Goal: Task Accomplishment & Management: Manage account settings

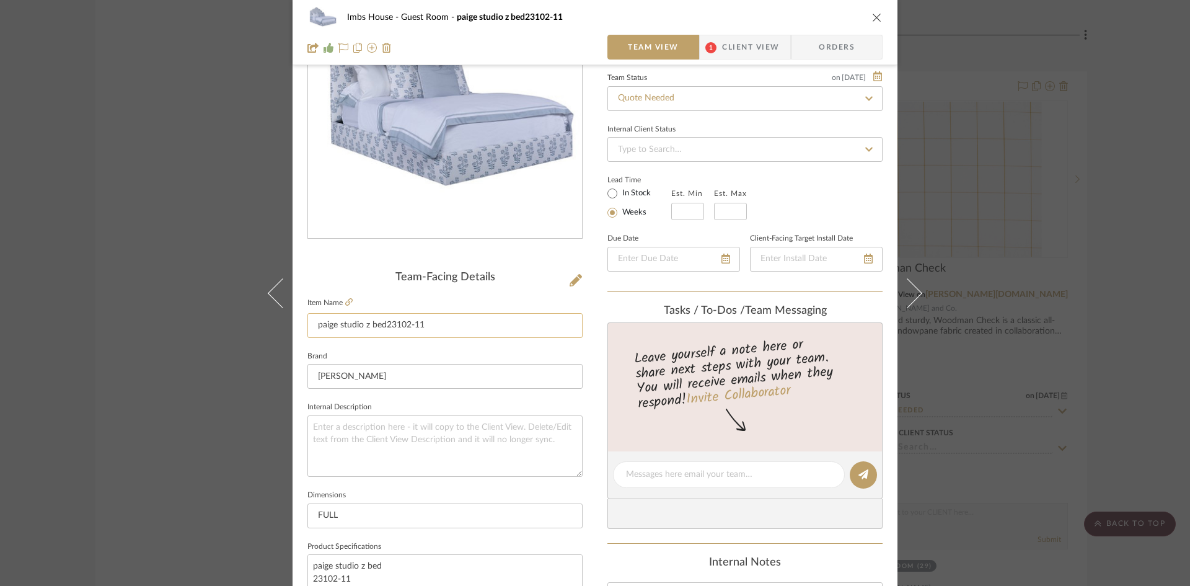
scroll to position [310, 0]
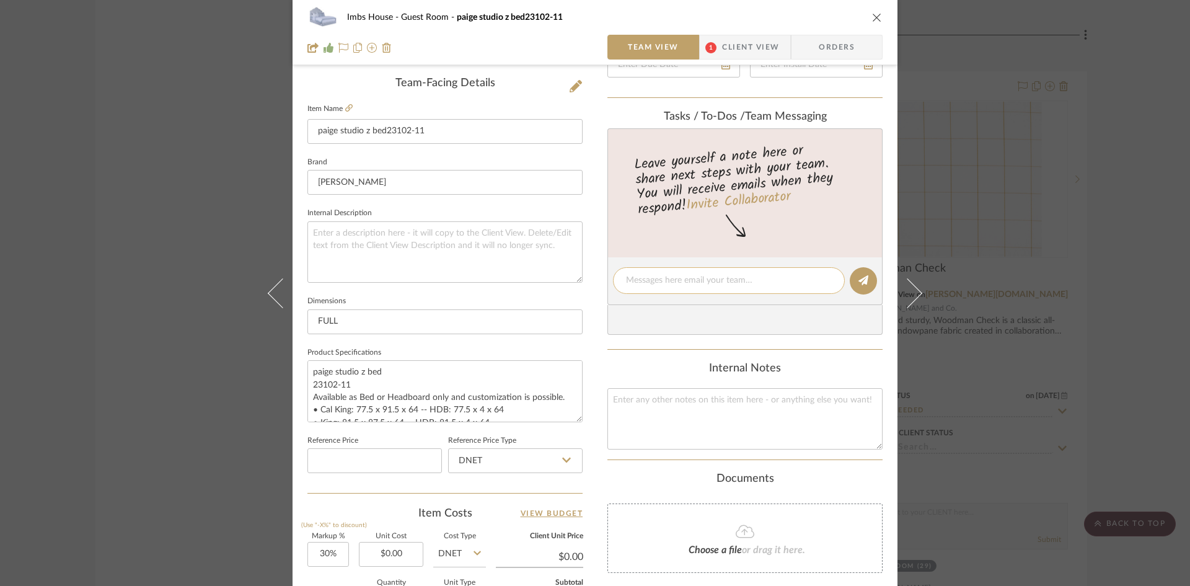
click at [645, 279] on textarea at bounding box center [729, 280] width 206 height 13
type textarea "$7730 Retail"
click at [858, 281] on icon at bounding box center [863, 280] width 10 height 10
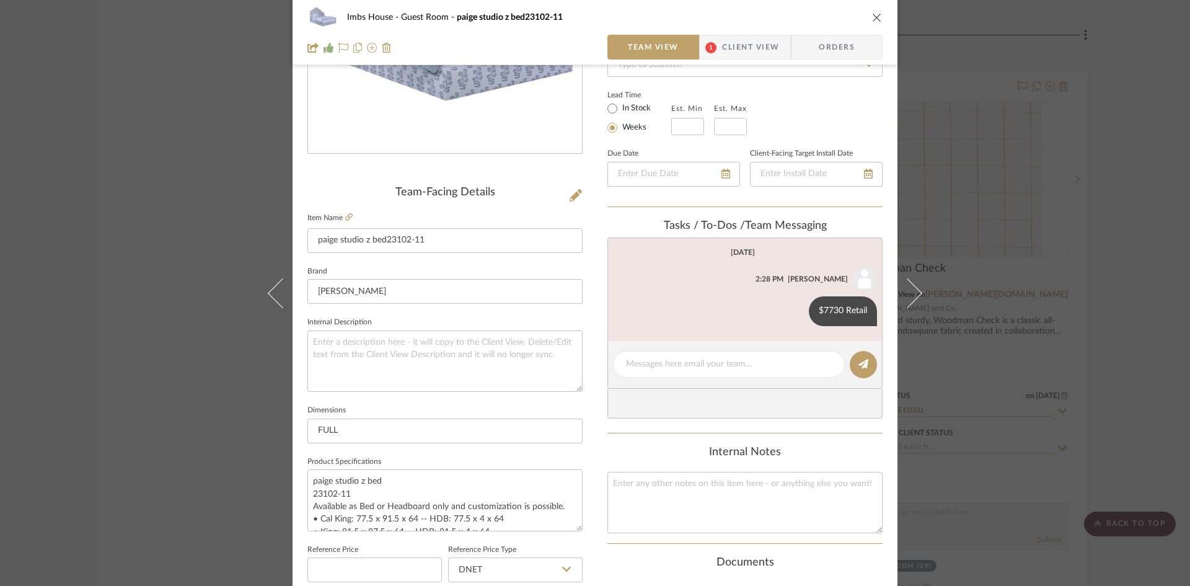
scroll to position [0, 0]
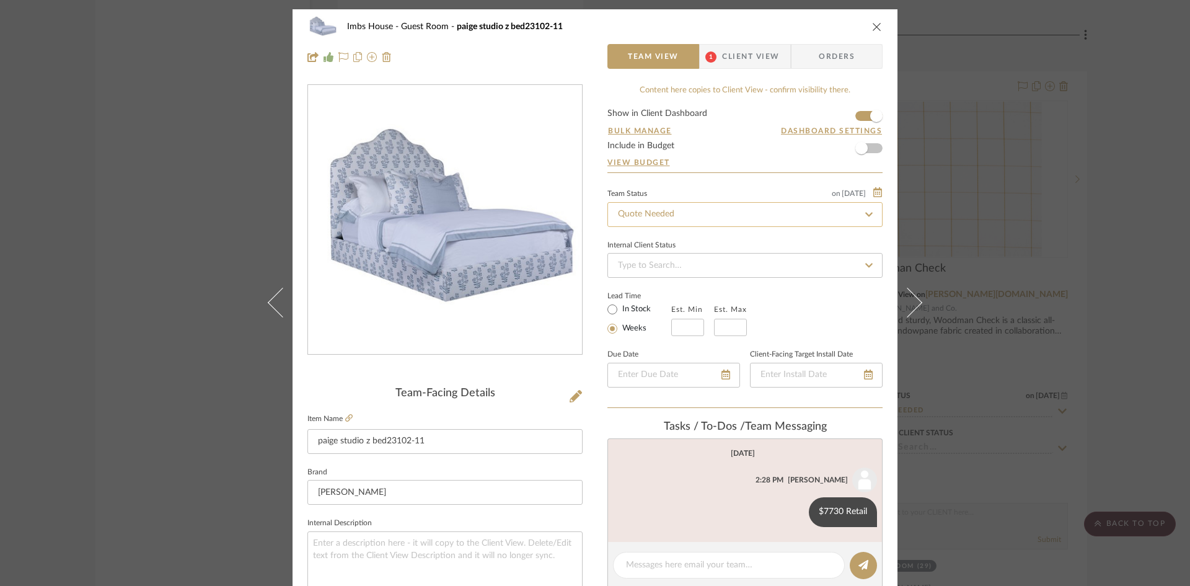
click at [718, 216] on input "Quote Needed" at bounding box center [744, 214] width 275 height 25
type input "added"
click at [709, 245] on div "Added to Presentation" at bounding box center [741, 248] width 274 height 32
type input "8/27/2025"
type input "Added to Presentation"
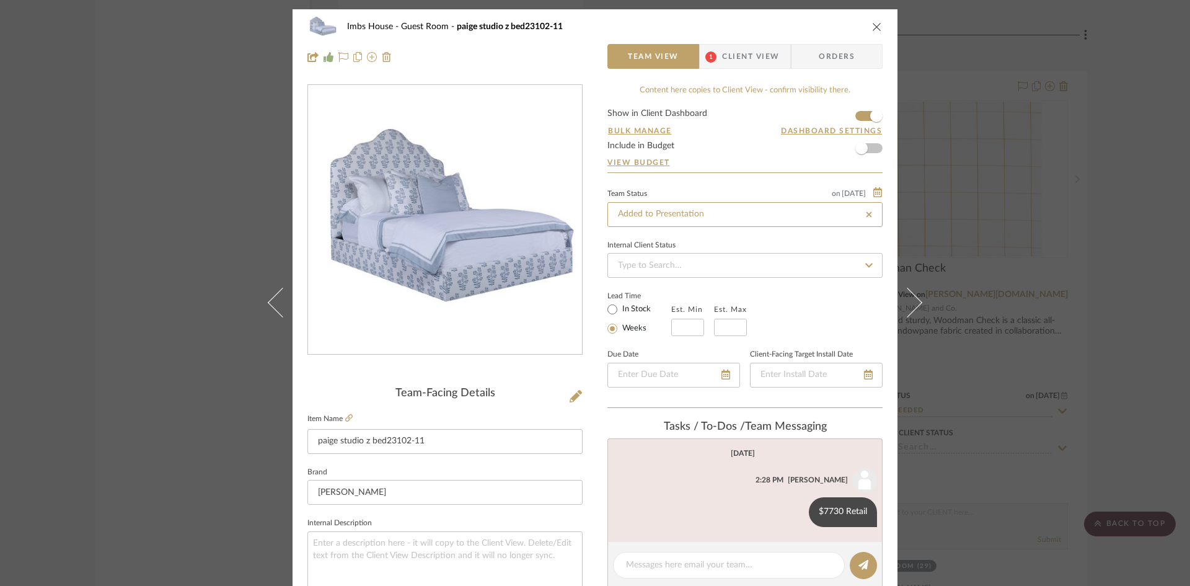
type input "8/27/2025"
type input "Added to Presentation"
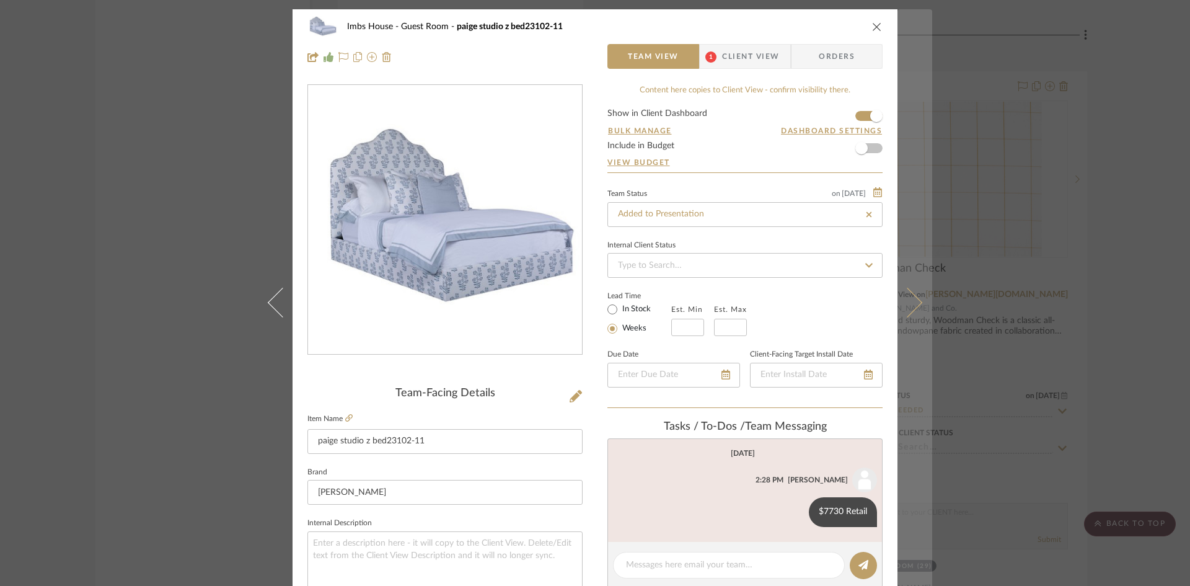
click at [917, 301] on icon at bounding box center [907, 302] width 30 height 30
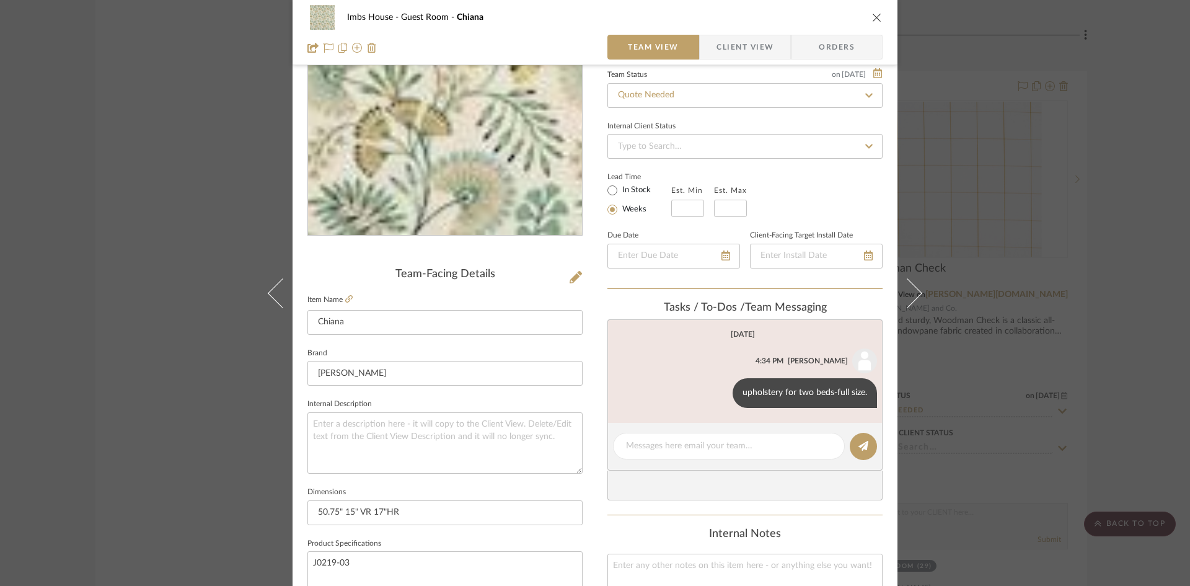
scroll to position [124, 0]
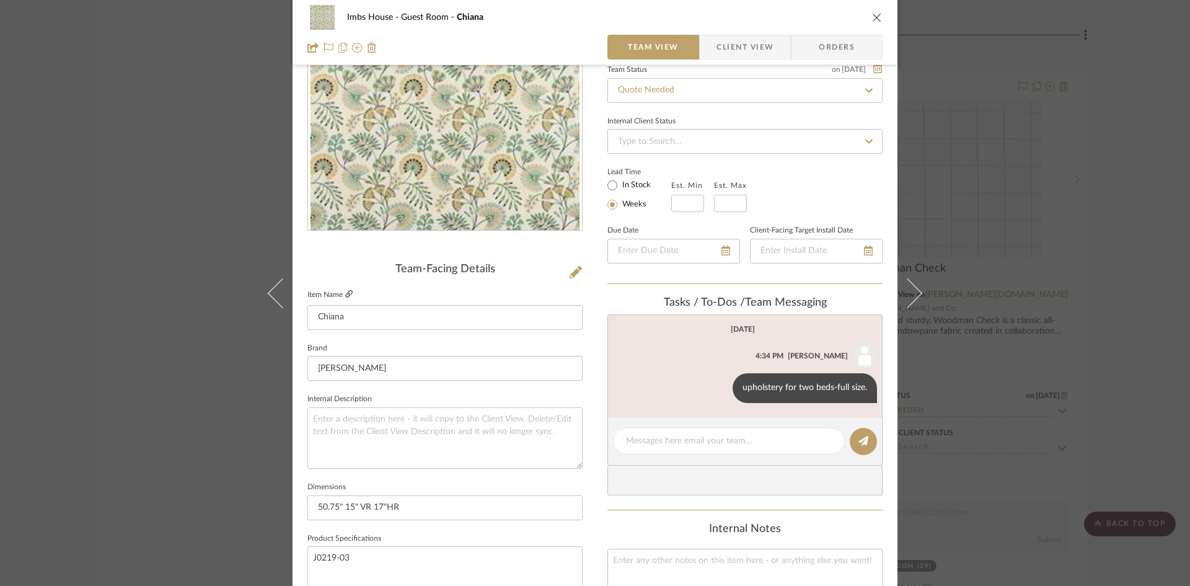
click at [345, 294] on icon at bounding box center [348, 293] width 7 height 7
click at [666, 446] on textarea at bounding box center [729, 440] width 206 height 13
type textarea "$134 net"
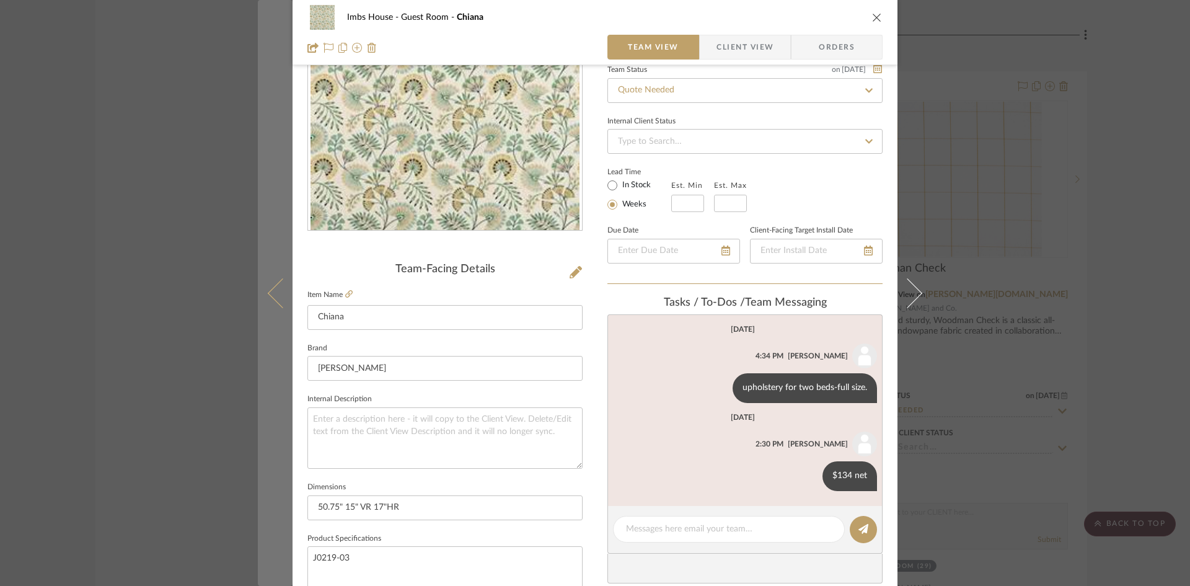
click at [273, 289] on icon at bounding box center [283, 293] width 30 height 30
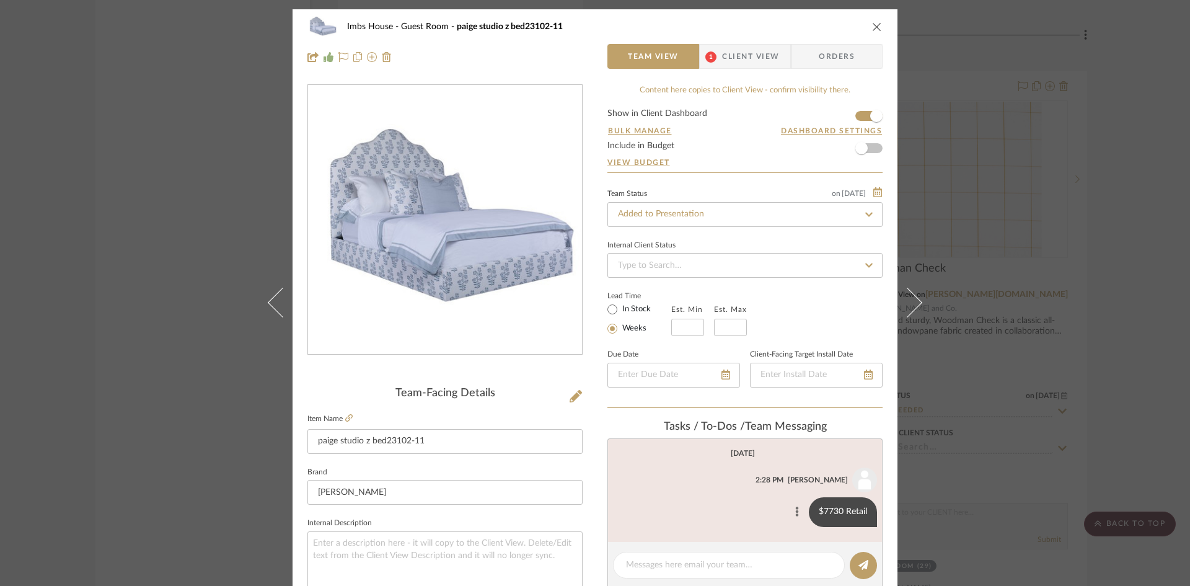
click at [796, 515] on icon at bounding box center [797, 512] width 3 height 10
click at [760, 495] on button "Edit Message" at bounding box center [743, 497] width 86 height 30
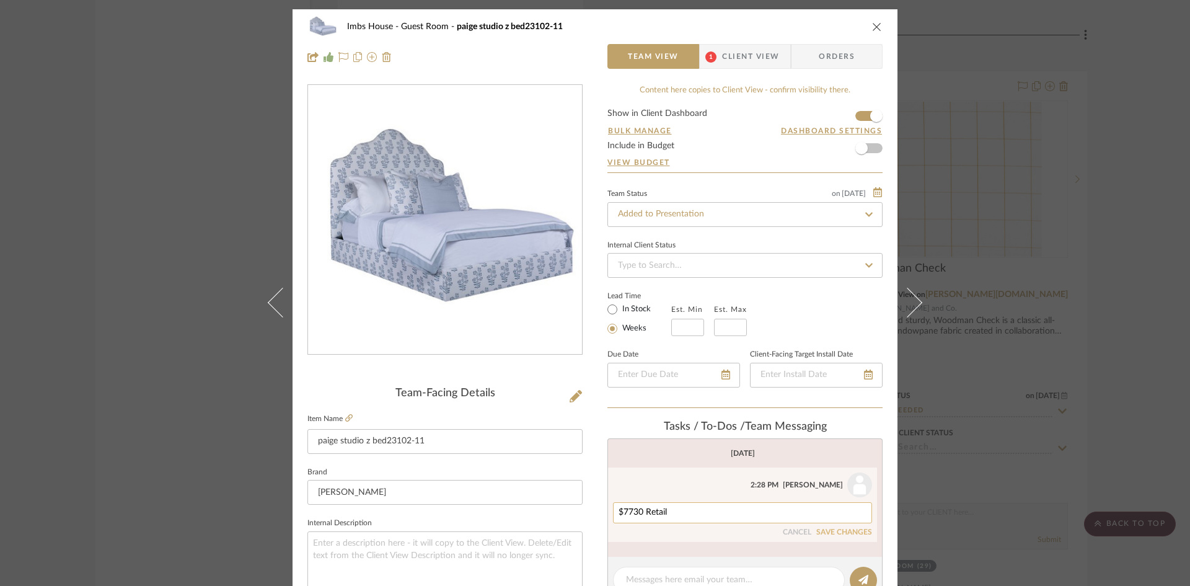
click at [724, 514] on textarea "$7730 Retail" at bounding box center [742, 513] width 248 height 10
type textarea "$7730 Retail, 7.5 yds plain each"
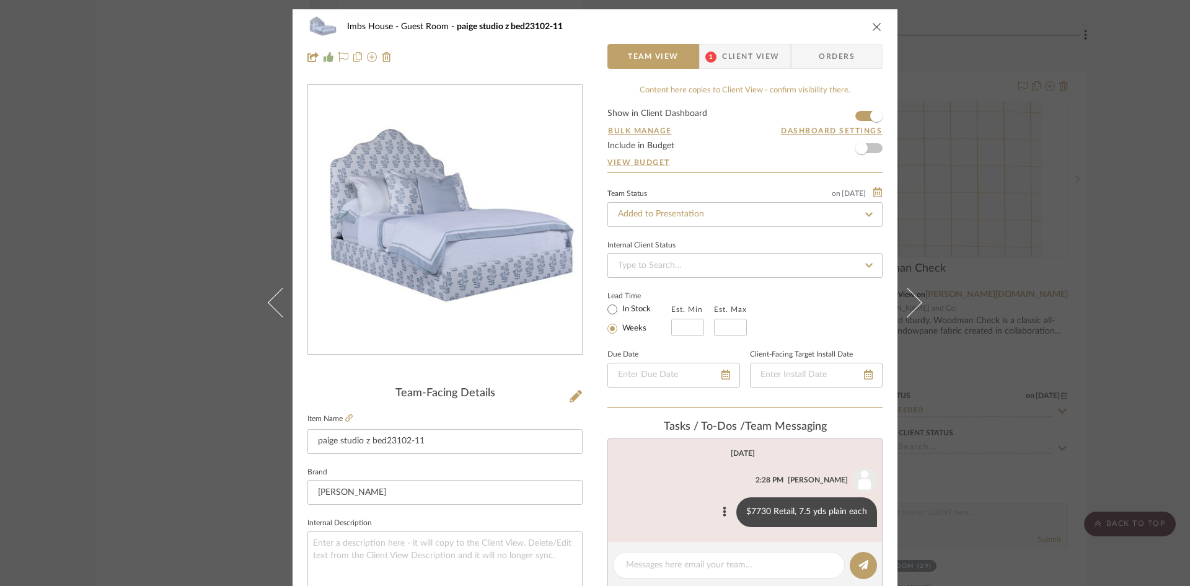
click at [874, 23] on icon "close" at bounding box center [877, 27] width 10 height 10
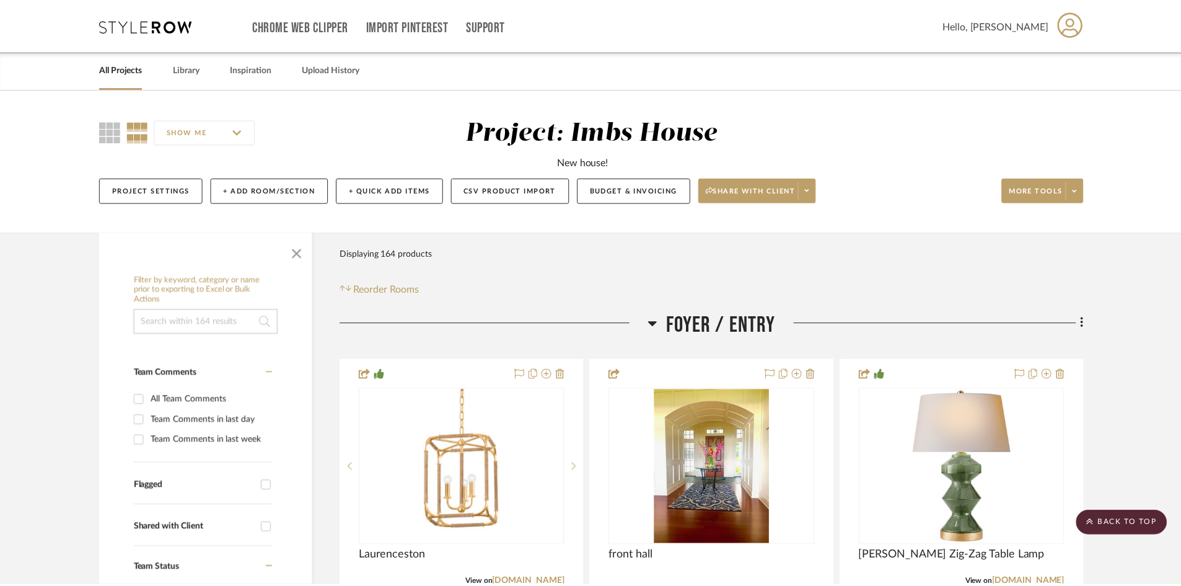
scroll to position [25079, 0]
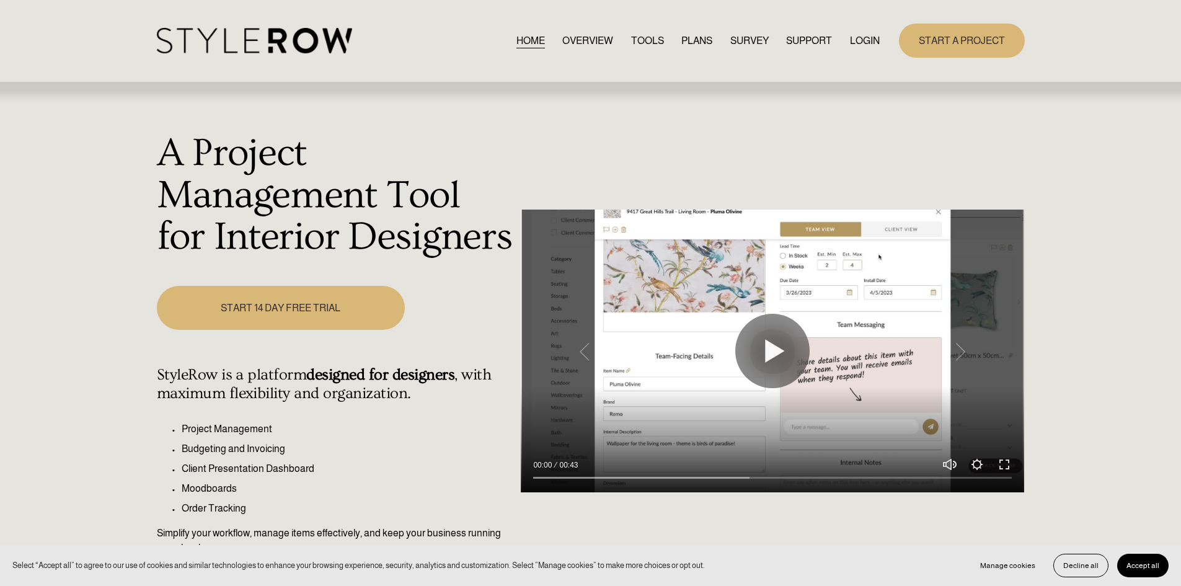
click at [869, 33] on link "LOGIN" at bounding box center [865, 40] width 30 height 17
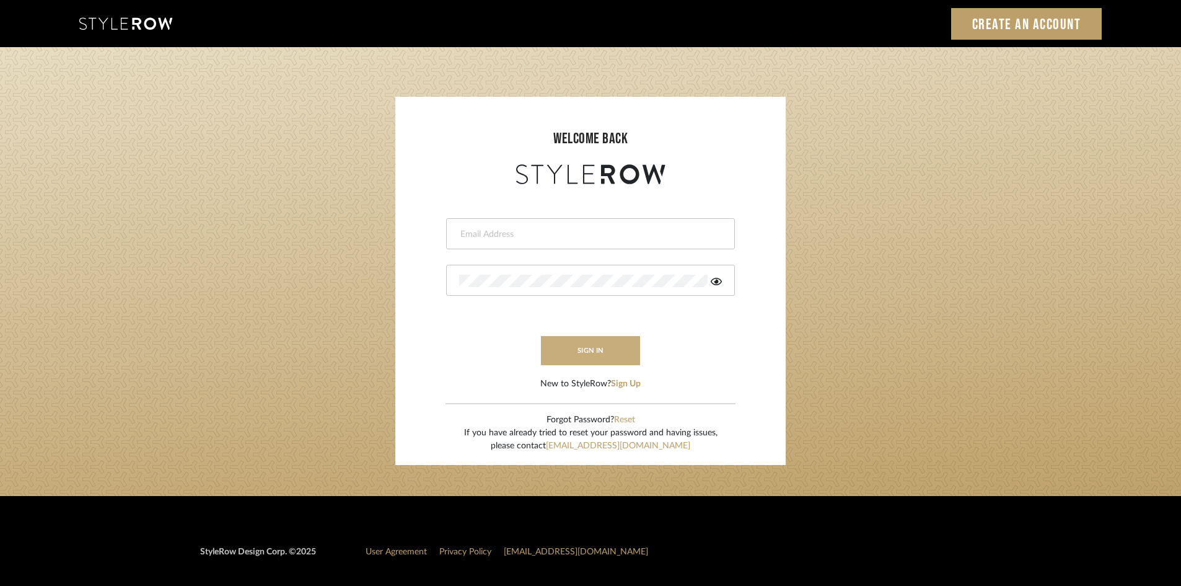
type input "carrie@tresbelleinteriors.com"
click at [574, 354] on button "sign in" at bounding box center [590, 350] width 99 height 29
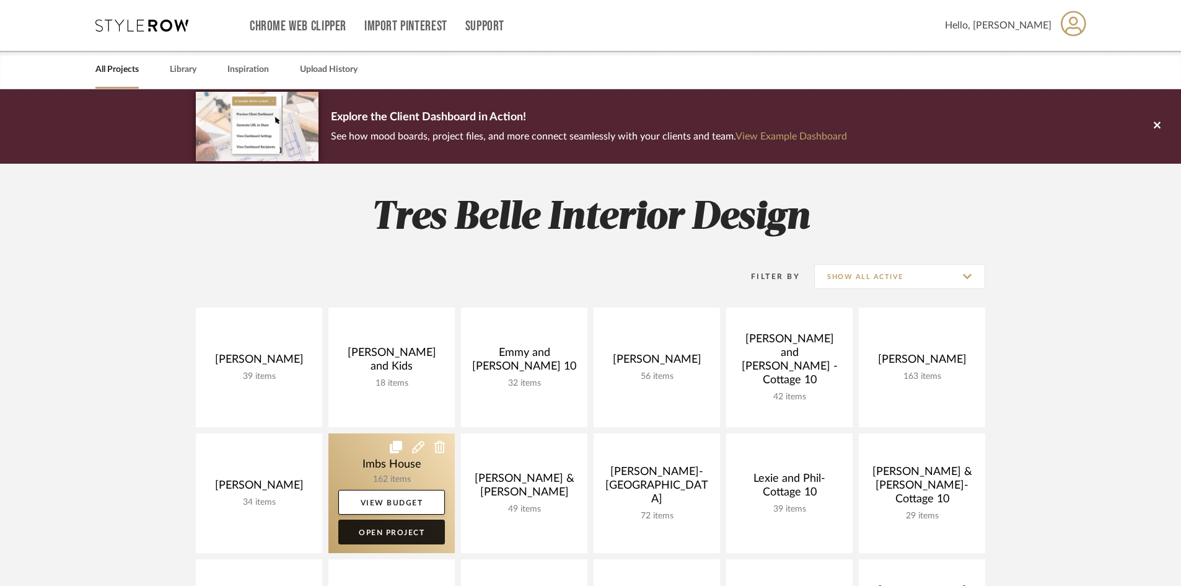
click at [402, 527] on link "Open Project" at bounding box center [391, 531] width 107 height 25
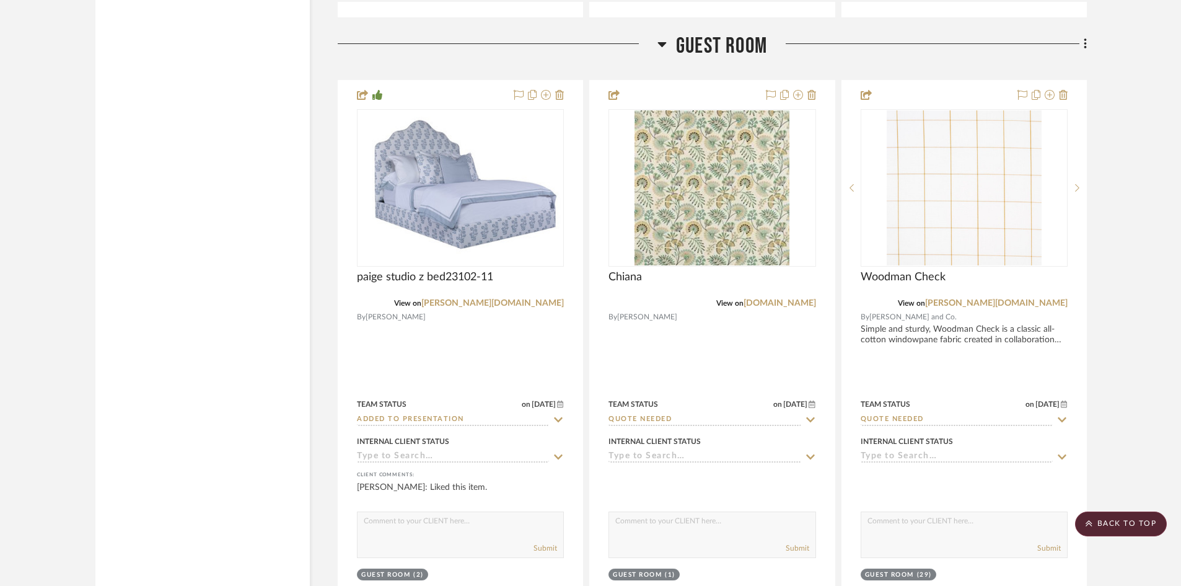
scroll to position [18515, 0]
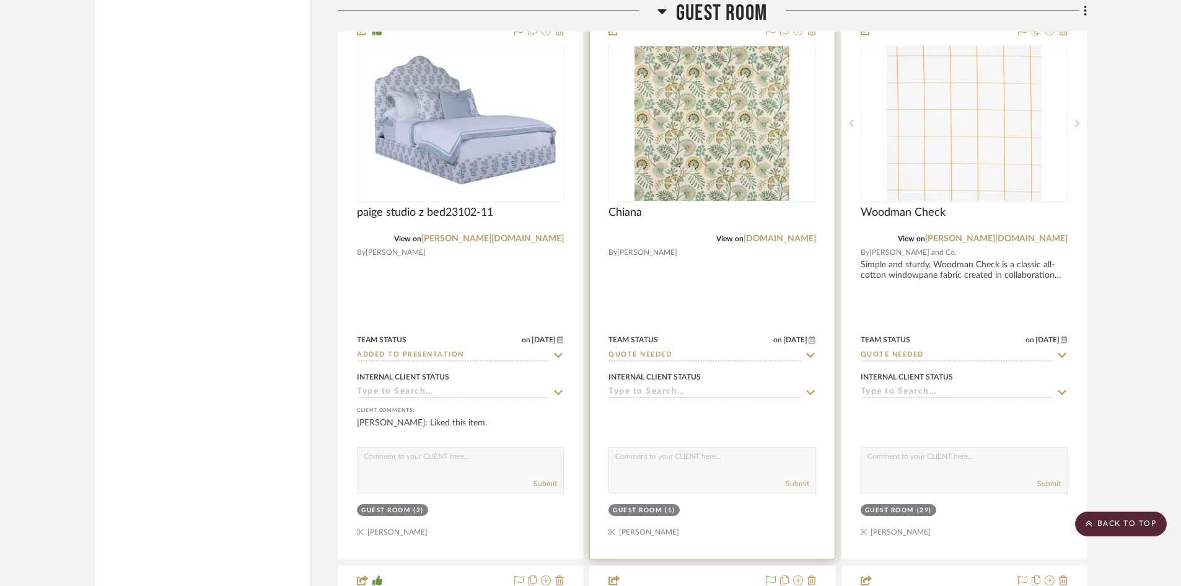
click at [693, 352] on input "Quote Needed" at bounding box center [705, 356] width 192 height 12
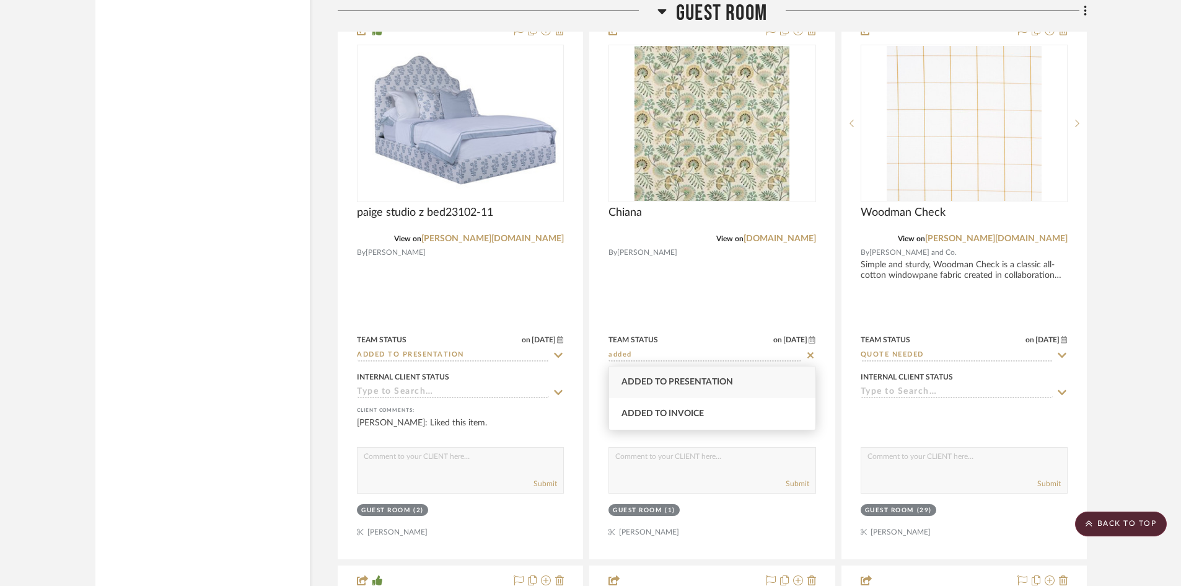
type input "added"
click at [694, 371] on div "Added to Presentation" at bounding box center [712, 382] width 206 height 32
type input "8/27/2025"
type input "Added to Presentation"
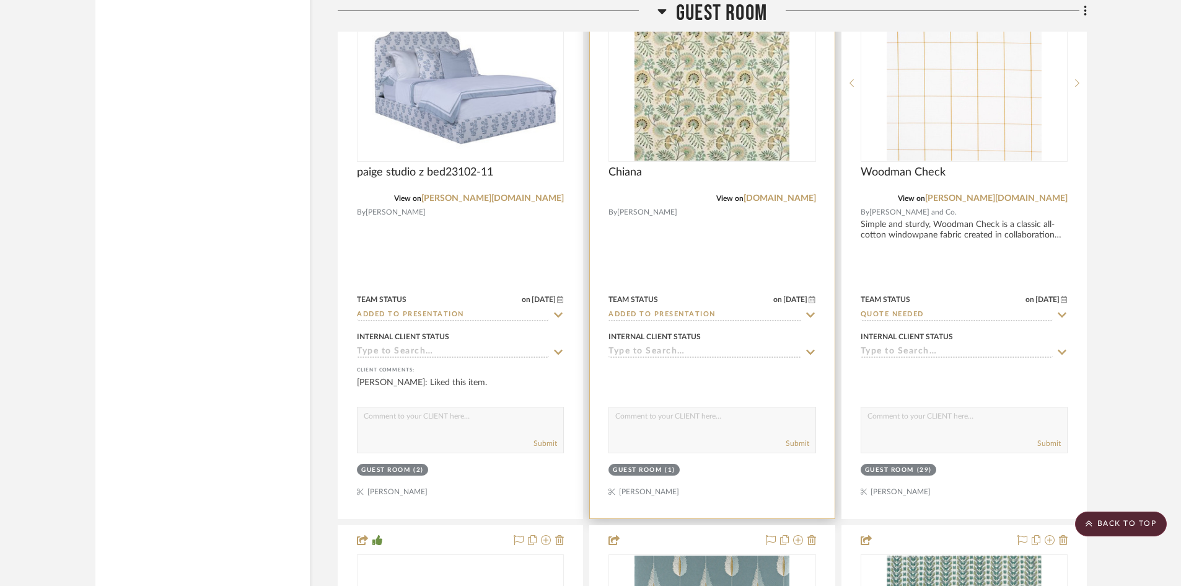
scroll to position [18577, 0]
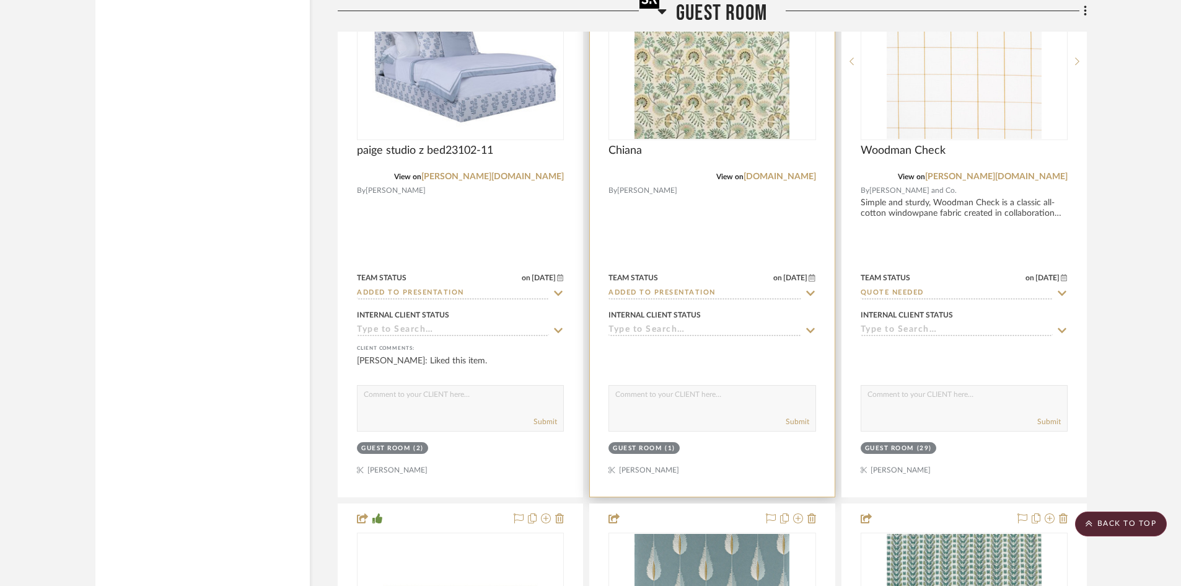
click at [718, 76] on div at bounding box center [712, 61] width 207 height 157
click at [729, 92] on img "0" at bounding box center [712, 61] width 155 height 155
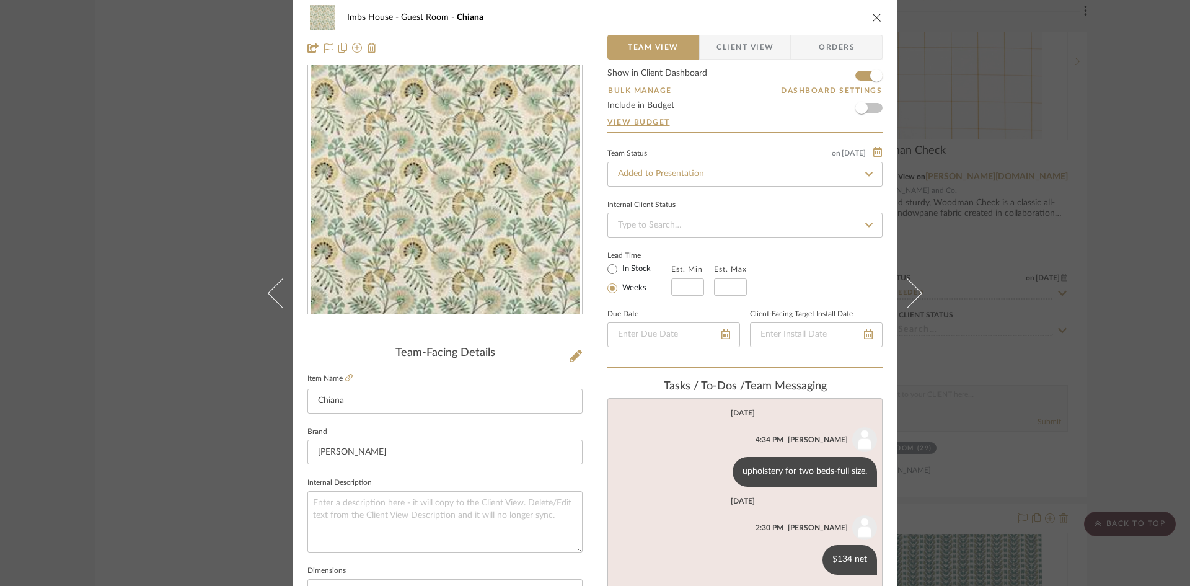
scroll to position [62, 0]
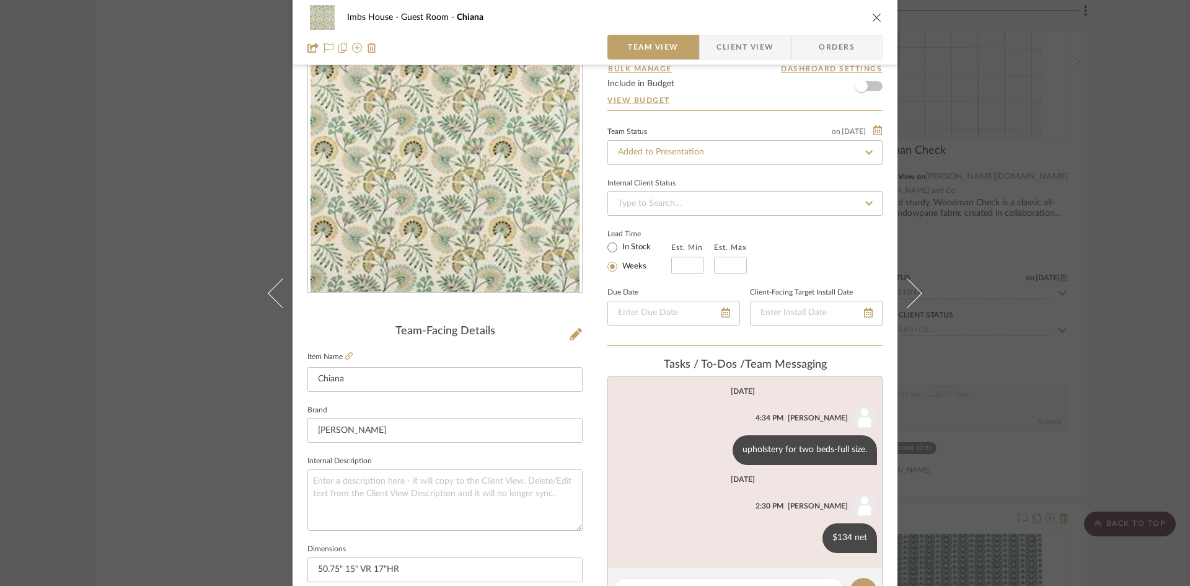
click at [872, 18] on icon "close" at bounding box center [877, 17] width 10 height 10
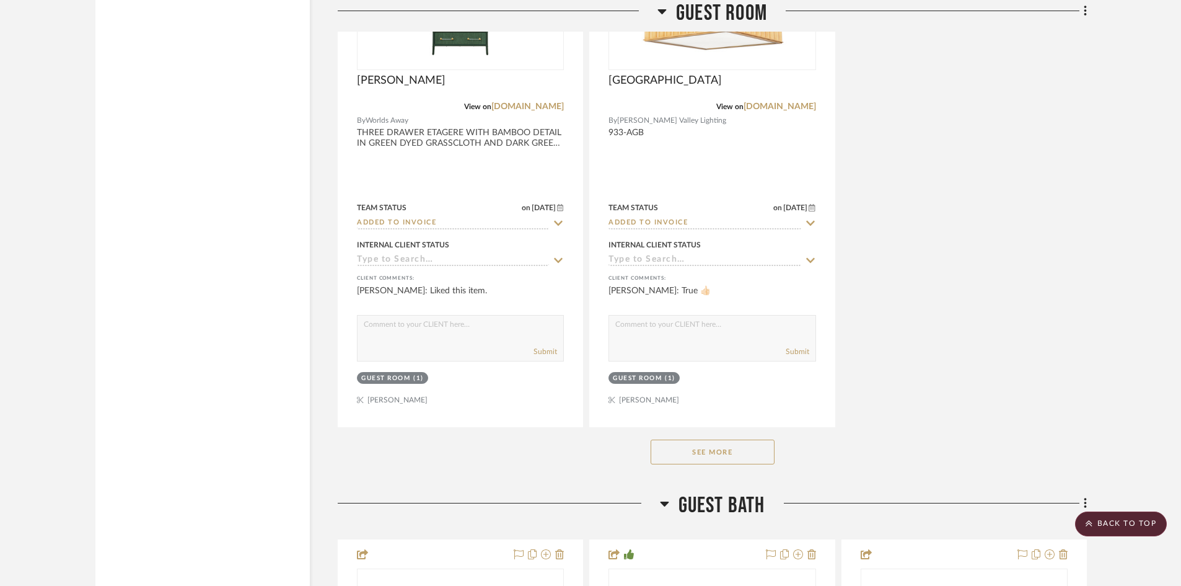
scroll to position [19754, 0]
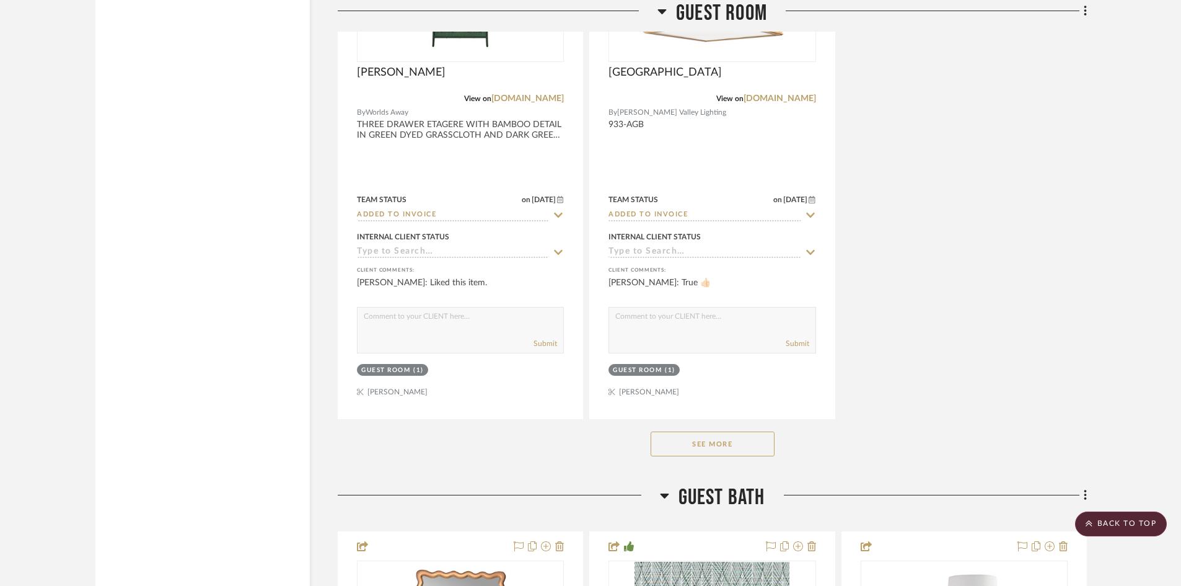
click at [726, 446] on button "See More" at bounding box center [713, 443] width 124 height 25
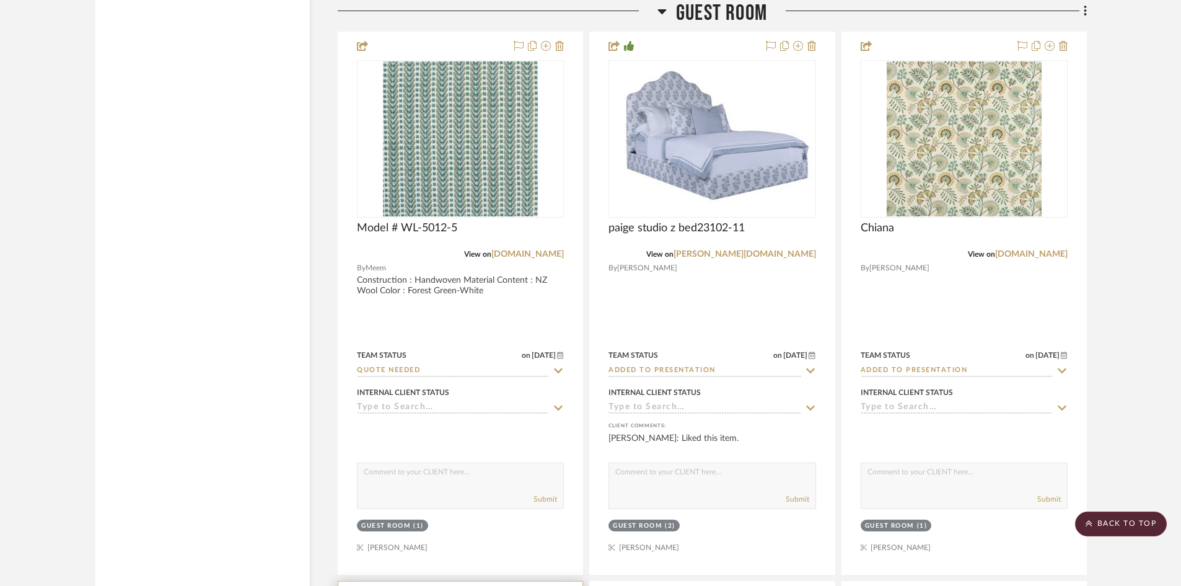
scroll to position [18515, 0]
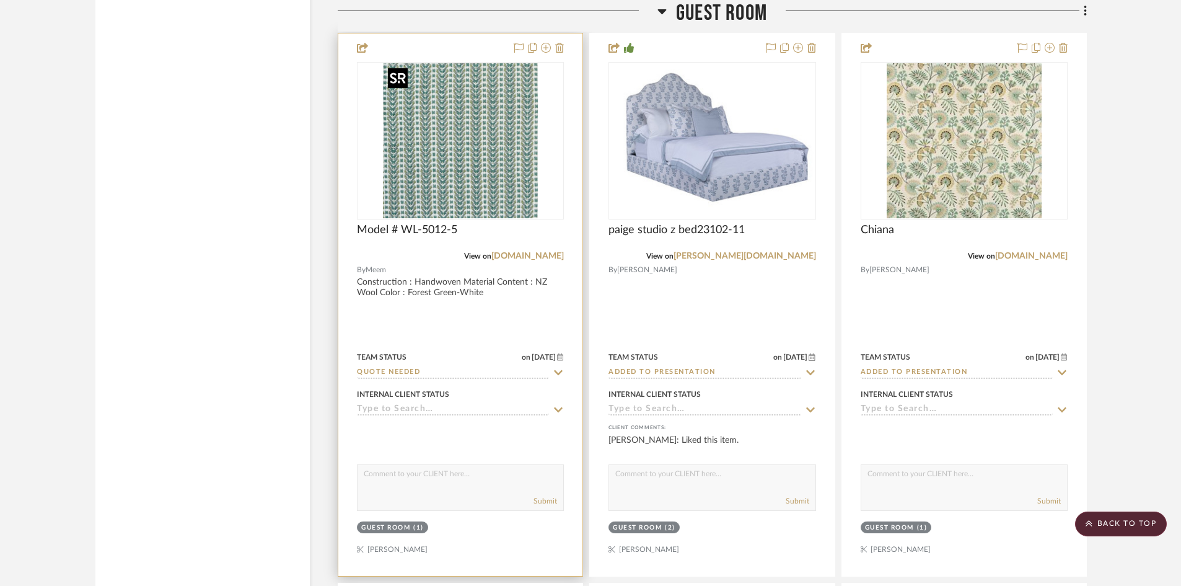
click at [444, 187] on img "0" at bounding box center [460, 140] width 155 height 155
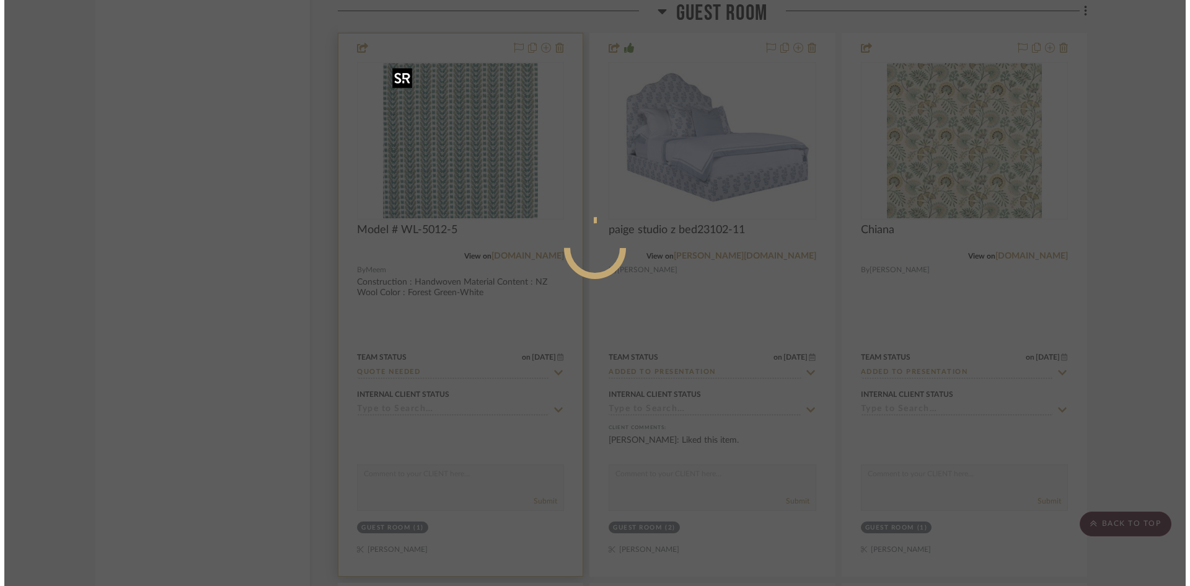
scroll to position [0, 0]
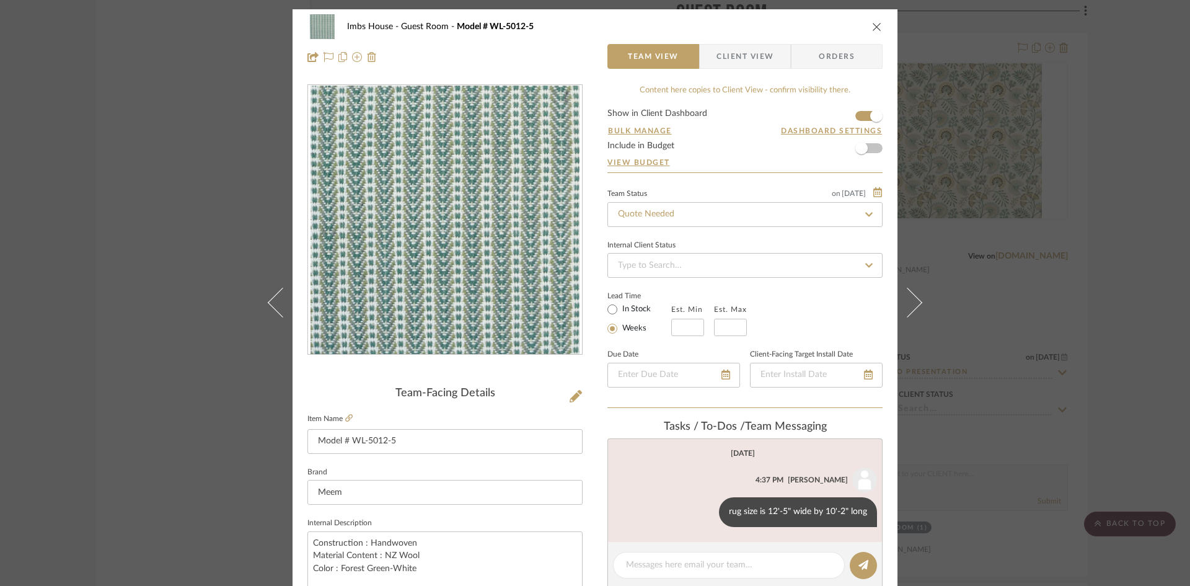
click at [872, 28] on icon "close" at bounding box center [877, 27] width 10 height 10
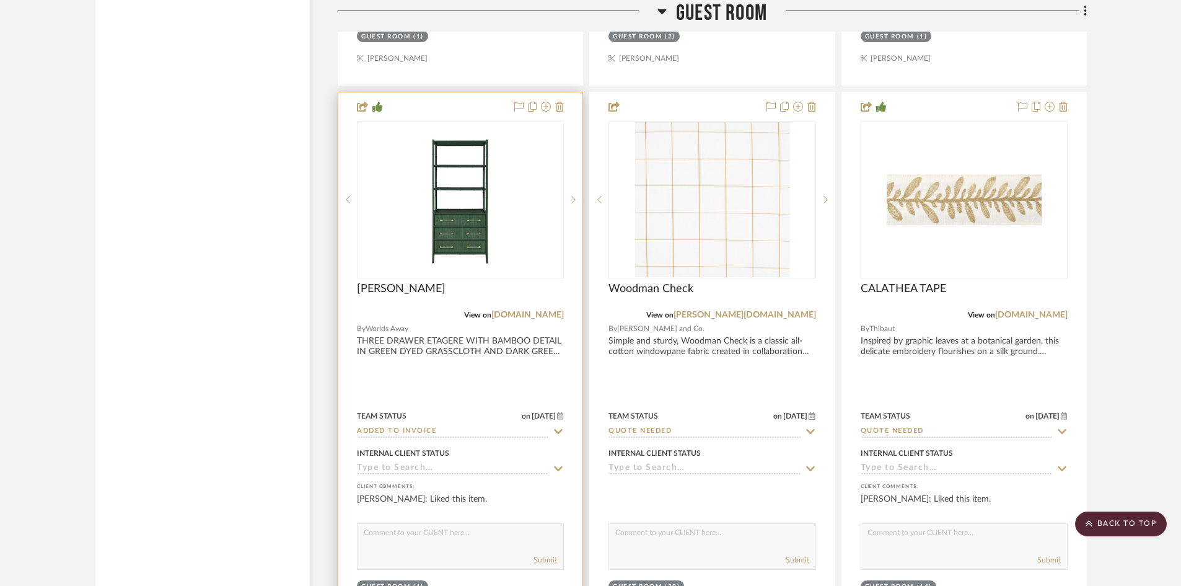
scroll to position [19010, 0]
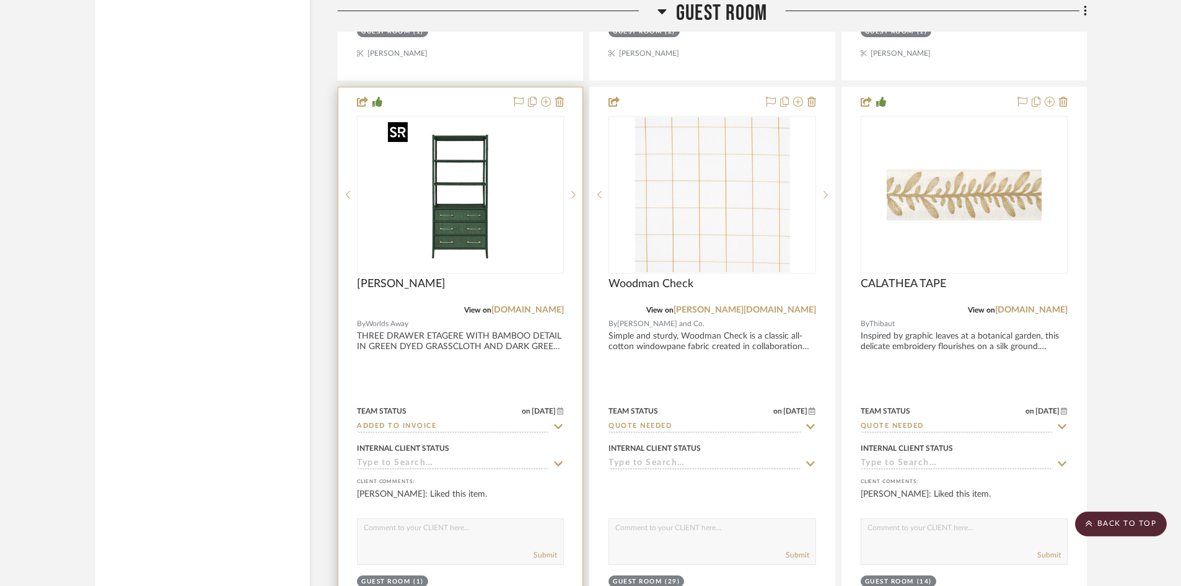
click at [463, 236] on img "0" at bounding box center [460, 194] width 155 height 155
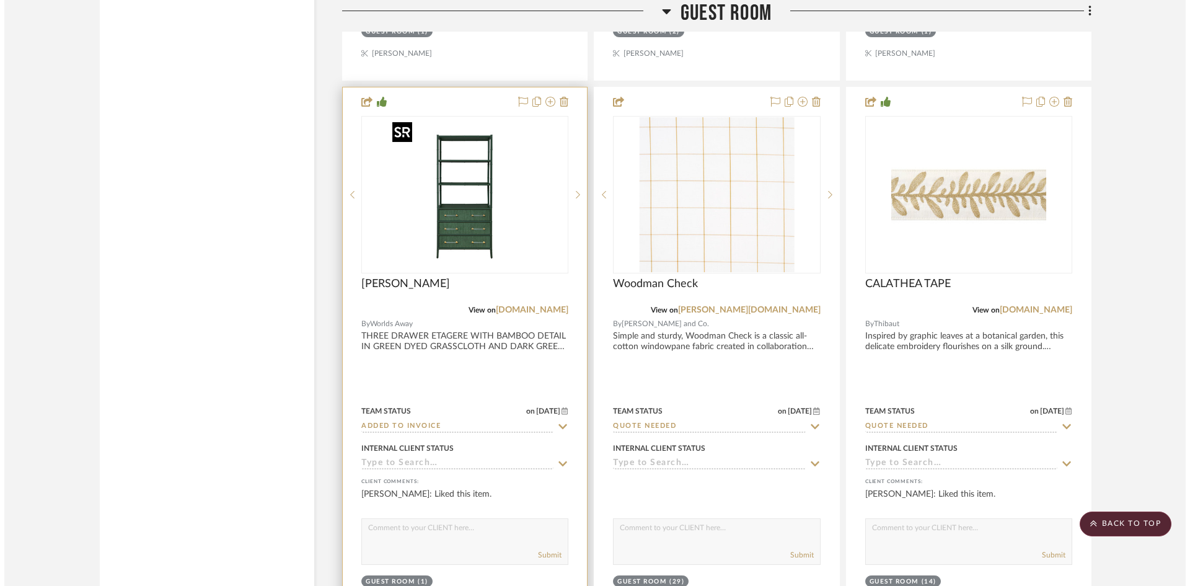
scroll to position [0, 0]
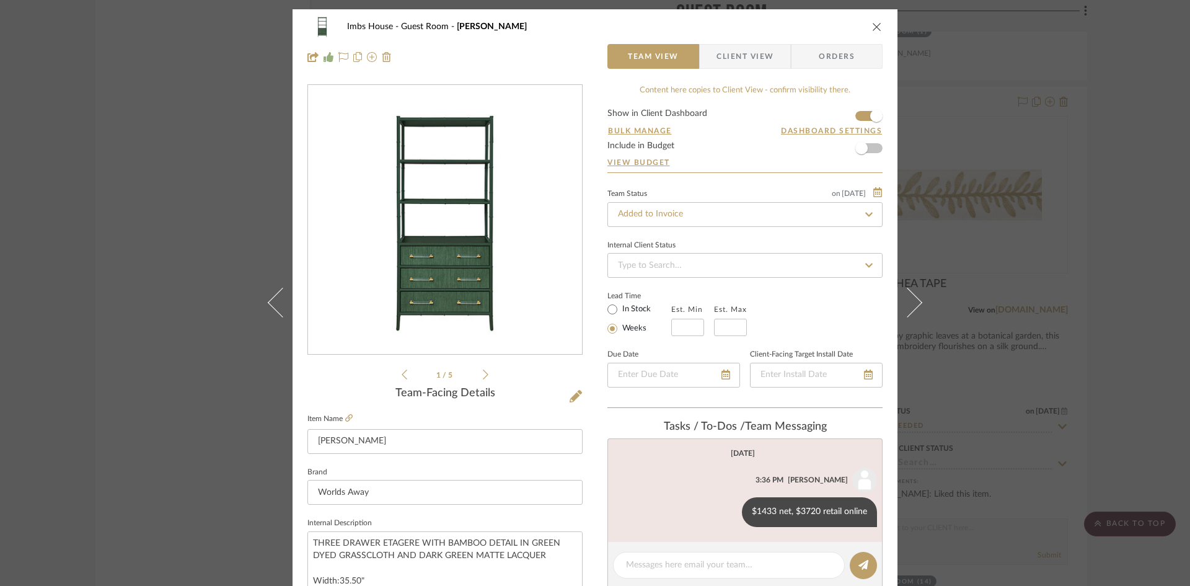
click at [873, 23] on icon "close" at bounding box center [877, 27] width 10 height 10
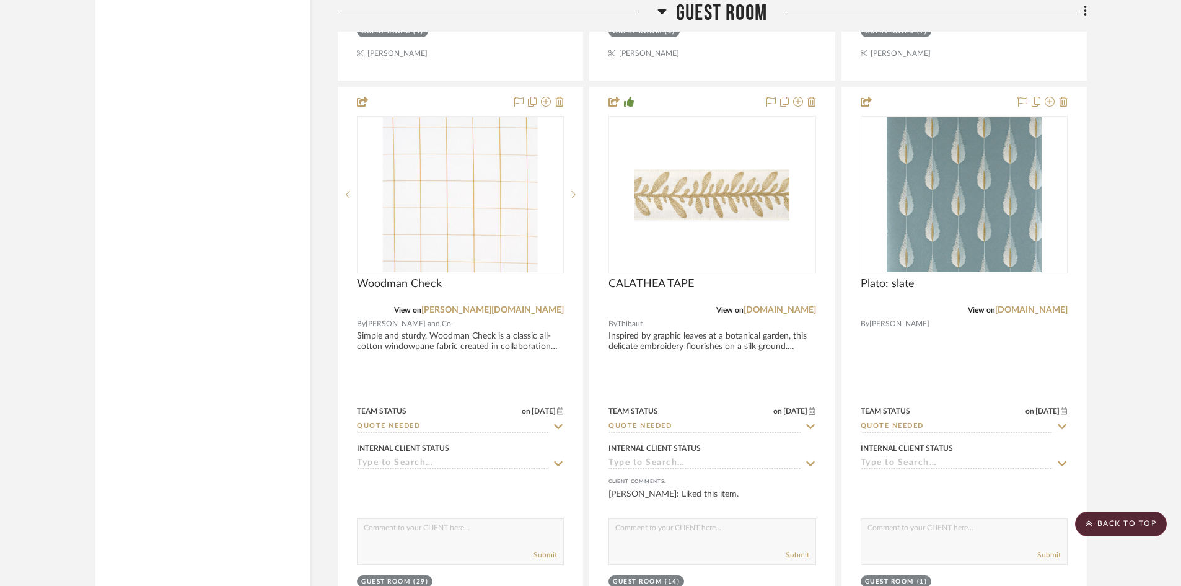
scroll to position [19014, 0]
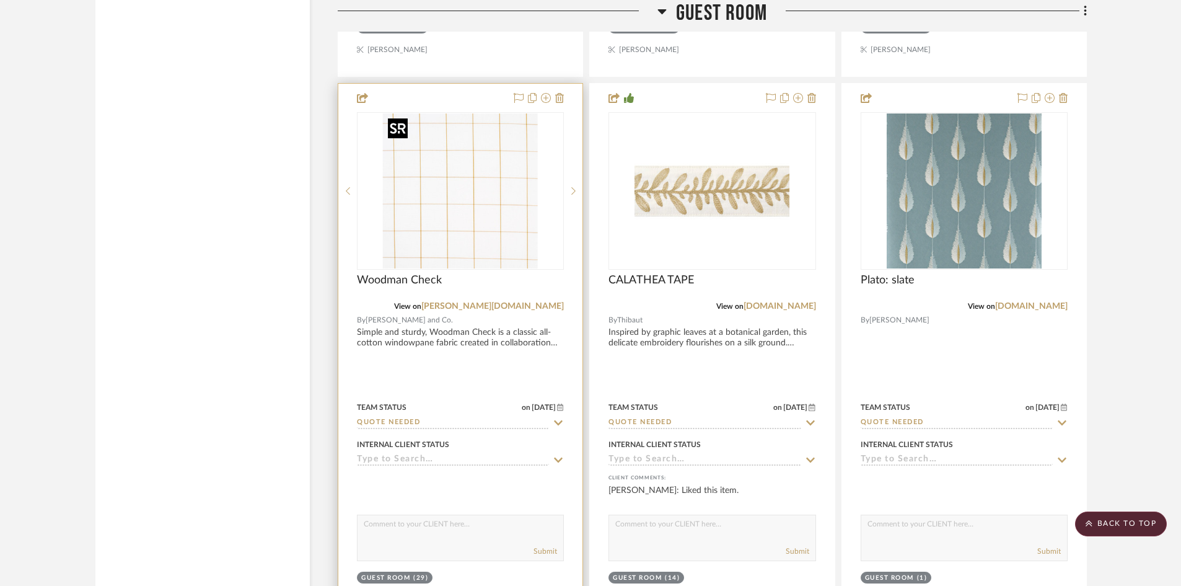
click at [454, 226] on img "0" at bounding box center [460, 190] width 155 height 155
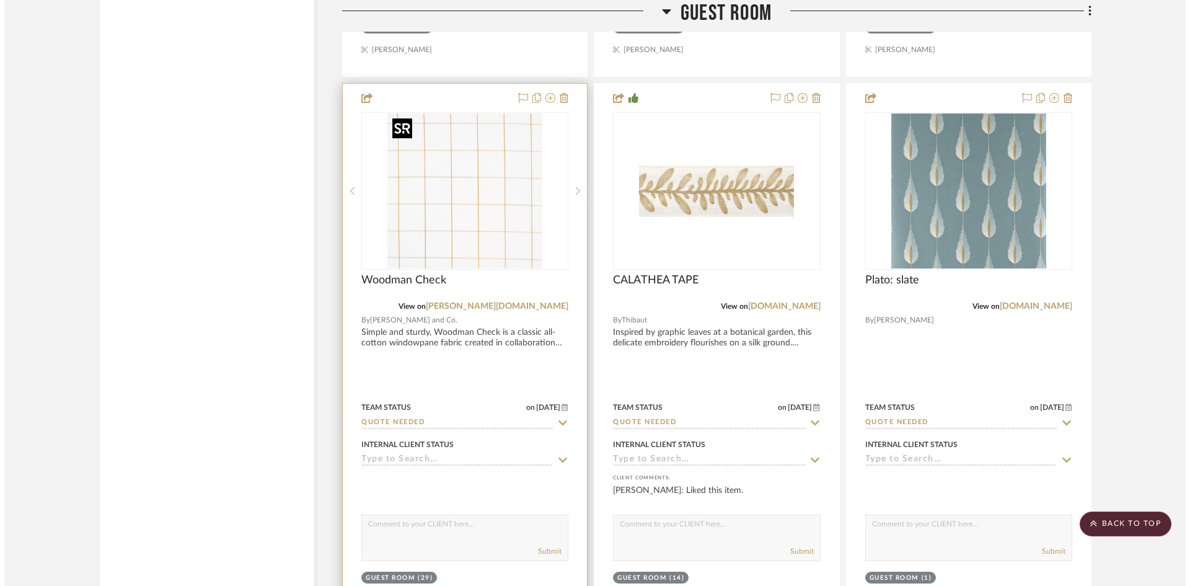
scroll to position [0, 0]
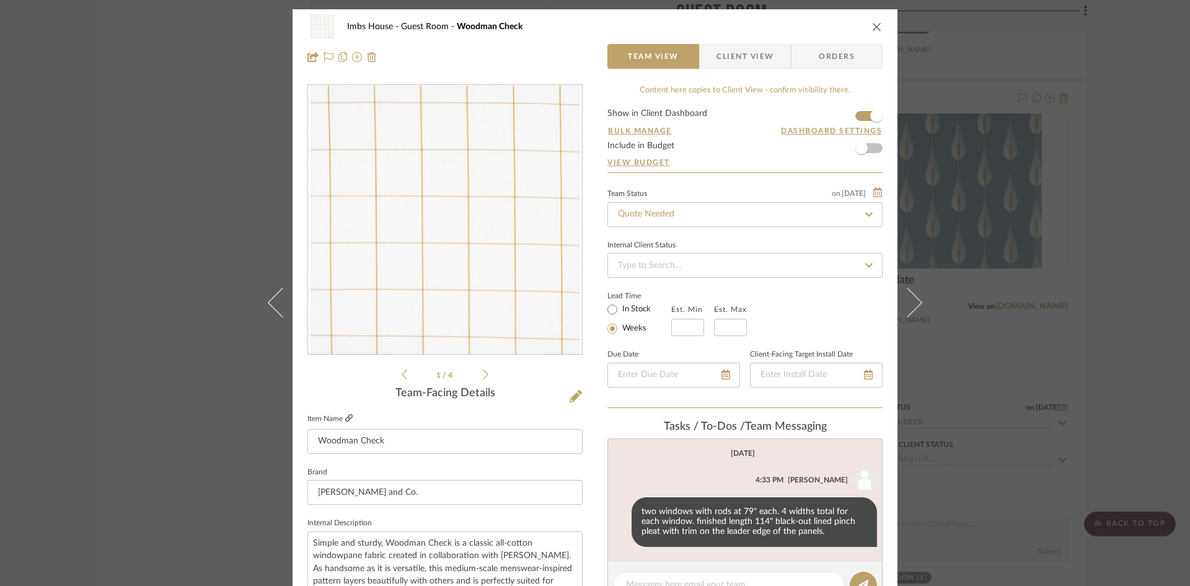
click at [345, 418] on icon at bounding box center [348, 417] width 7 height 7
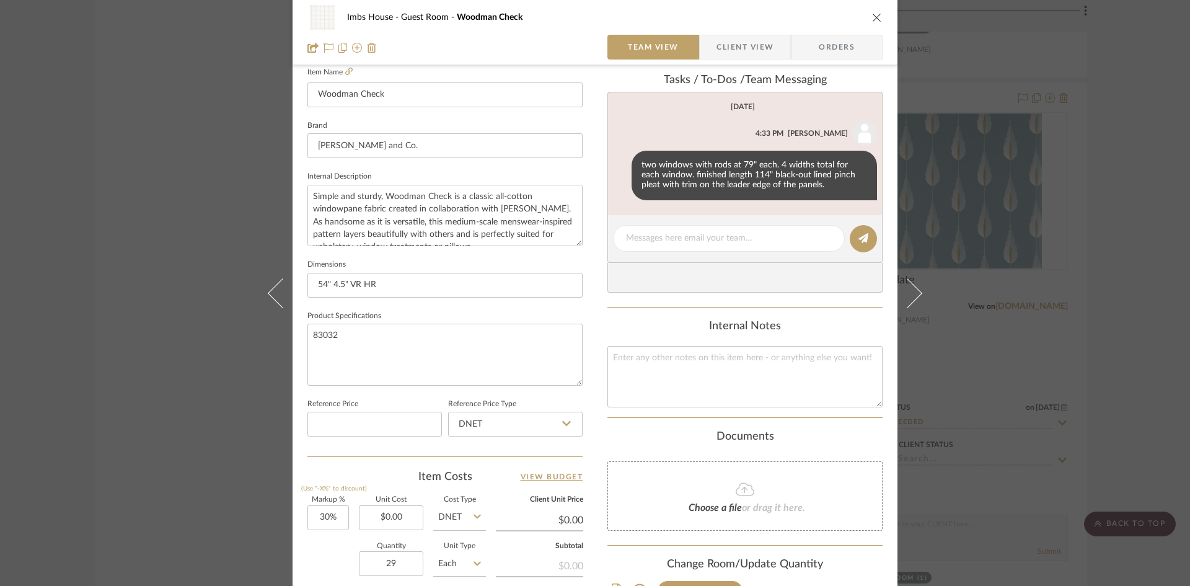
scroll to position [310, 0]
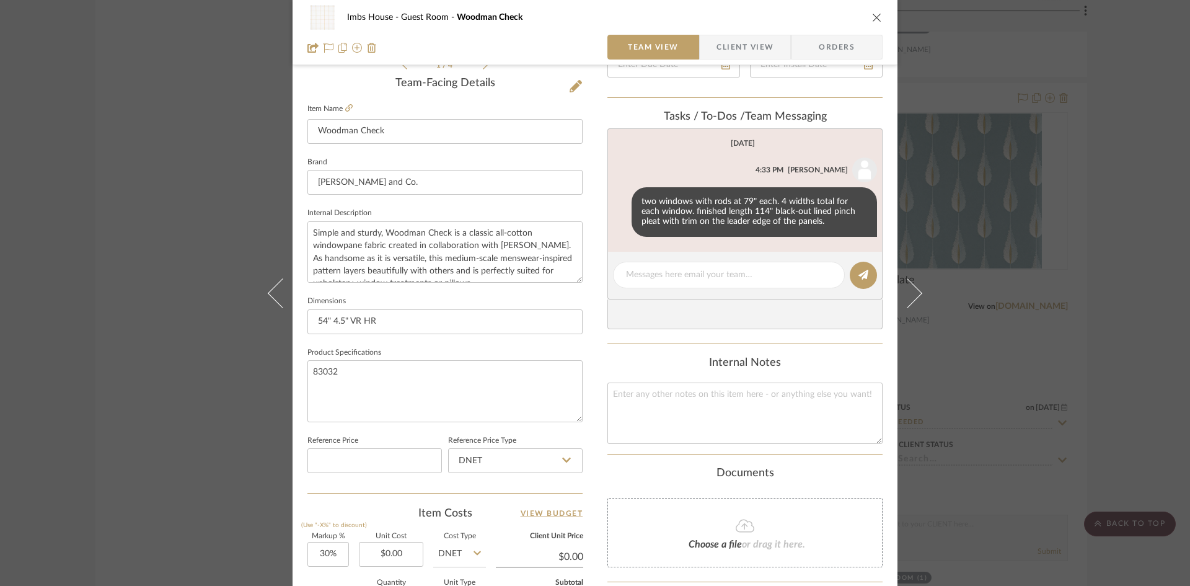
click at [876, 19] on icon "close" at bounding box center [877, 17] width 10 height 10
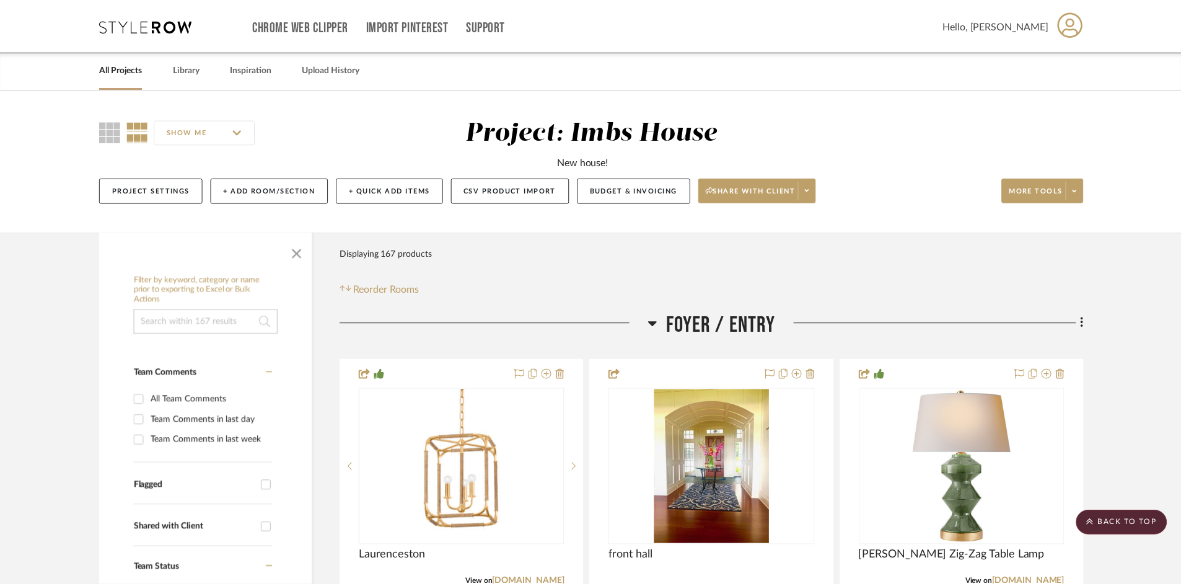
scroll to position [19014, 0]
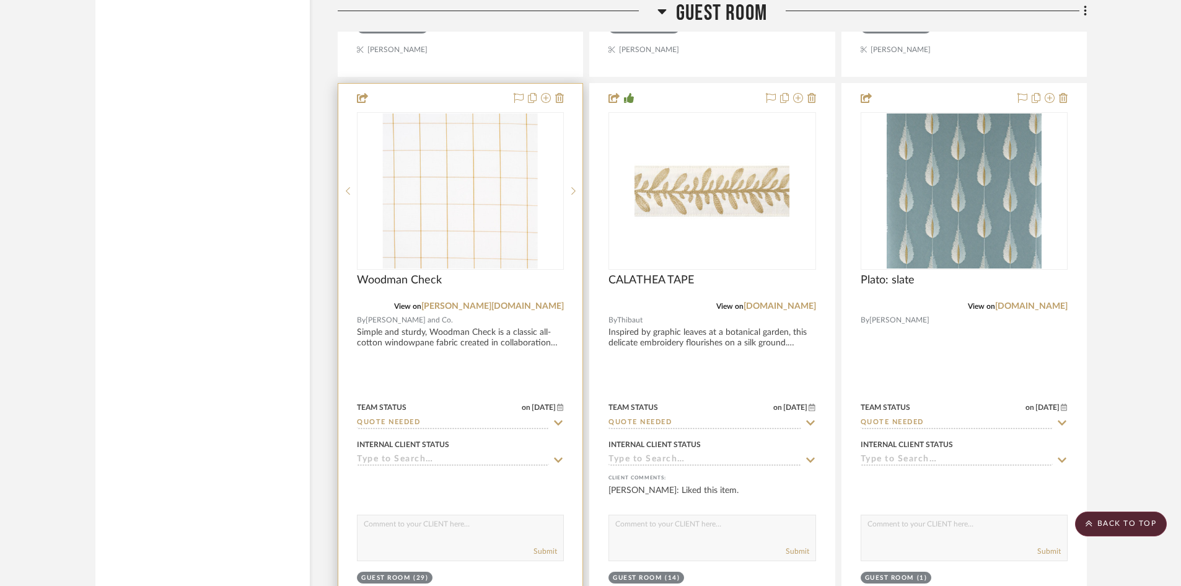
click at [421, 423] on input "Quote Needed" at bounding box center [453, 423] width 192 height 12
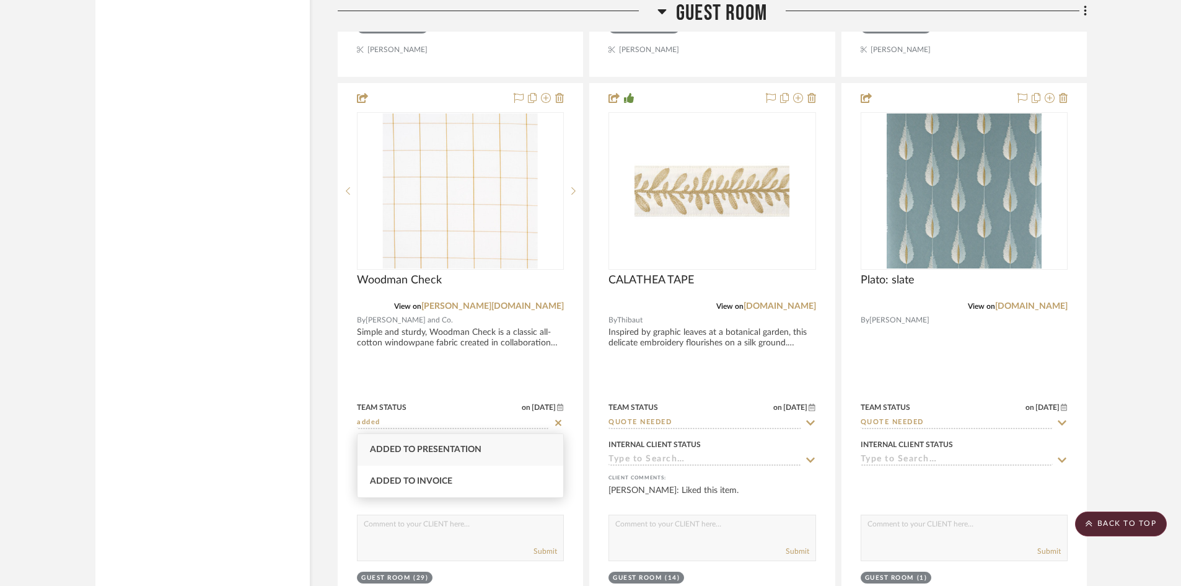
type input "added"
click at [438, 447] on span "Added to Presentation" at bounding box center [426, 449] width 112 height 9
type input "8/27/2025"
type input "Added to Presentation"
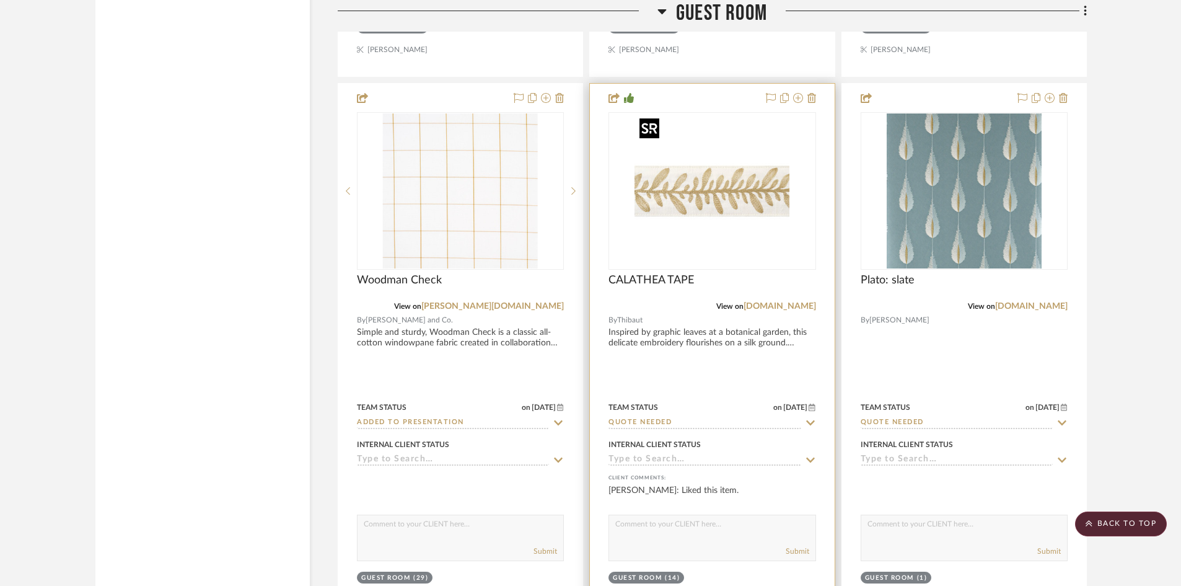
click at [727, 186] on img "0" at bounding box center [712, 190] width 155 height 155
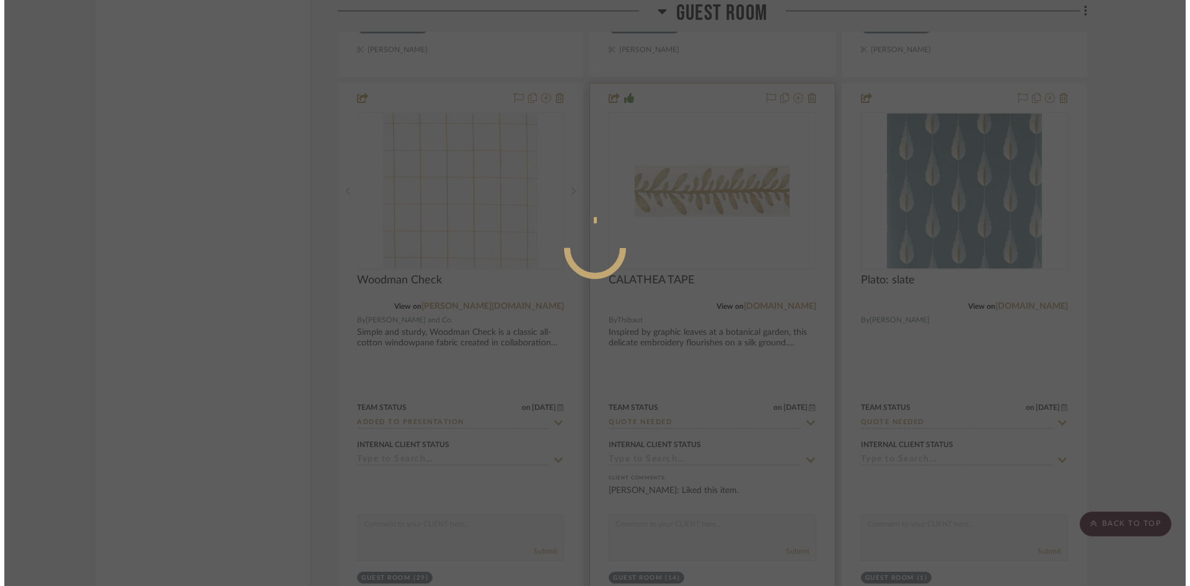
scroll to position [0, 0]
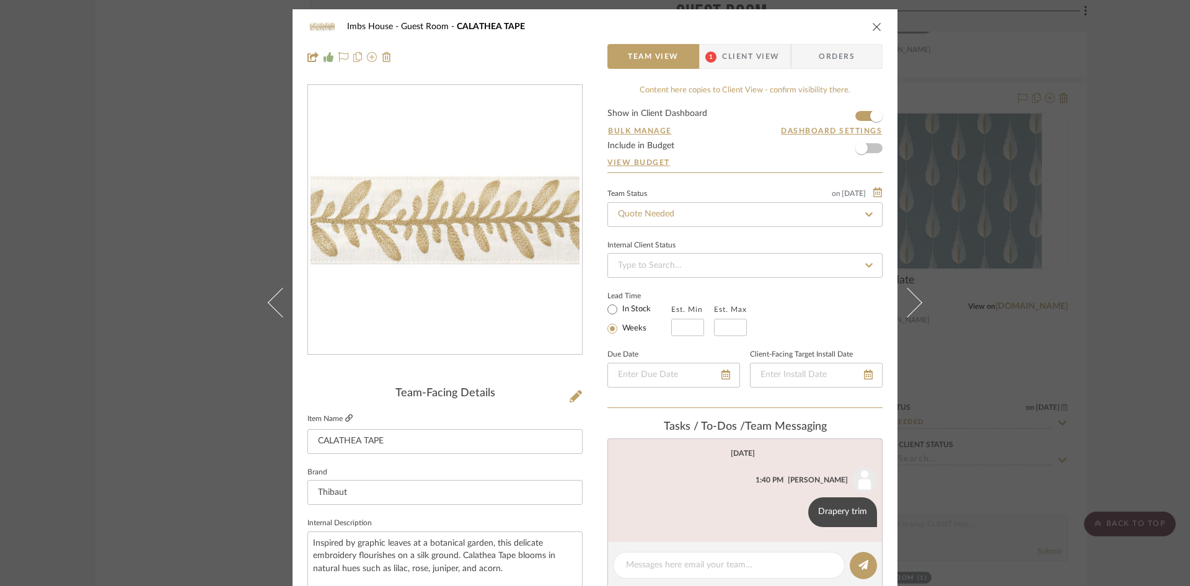
click at [345, 417] on icon at bounding box center [348, 417] width 7 height 7
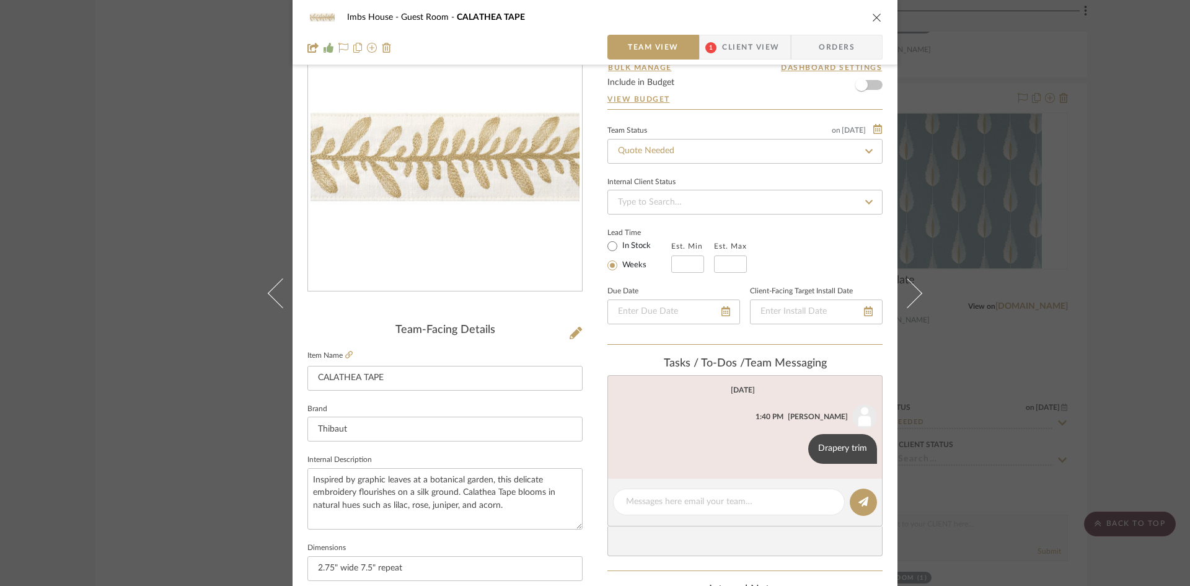
scroll to position [62, 0]
click at [706, 156] on input "Quote Needed" at bounding box center [744, 152] width 275 height 25
type input "added"
click at [702, 187] on div "Added to Presentation" at bounding box center [741, 186] width 274 height 32
type input "8/27/2025"
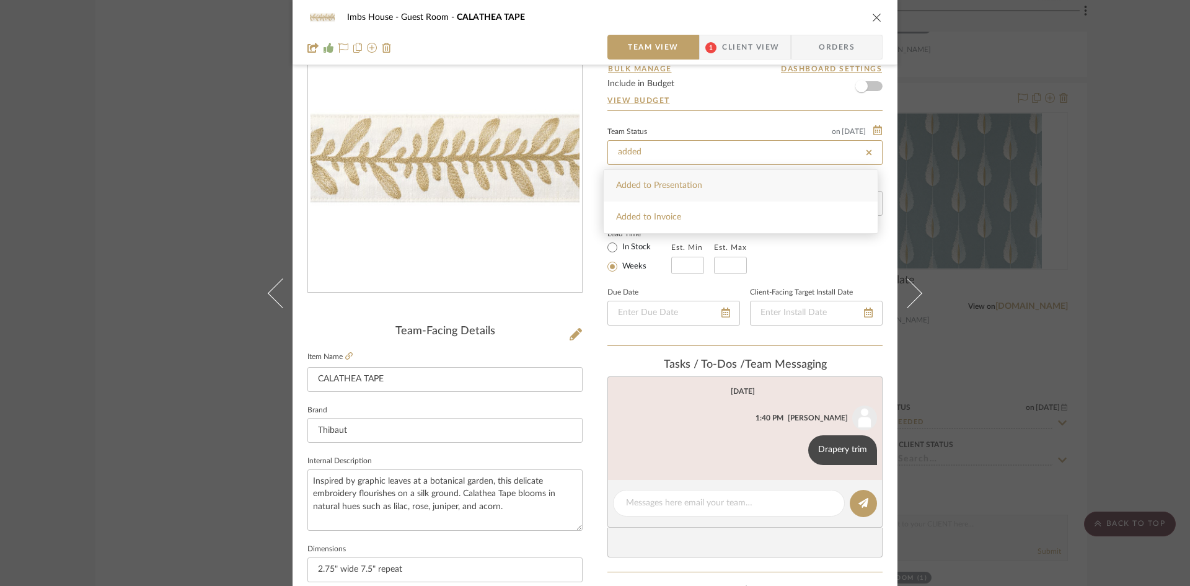
type input "Added to Presentation"
type input "8/27/2025"
type input "Added to Presentation"
click at [872, 14] on icon "close" at bounding box center [877, 17] width 10 height 10
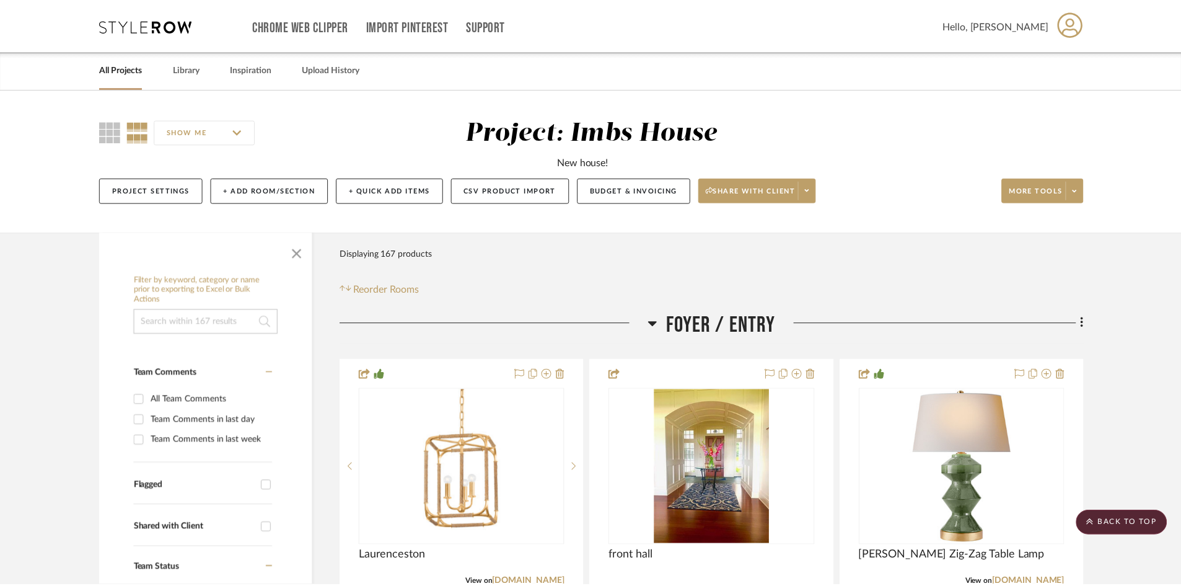
scroll to position [19014, 0]
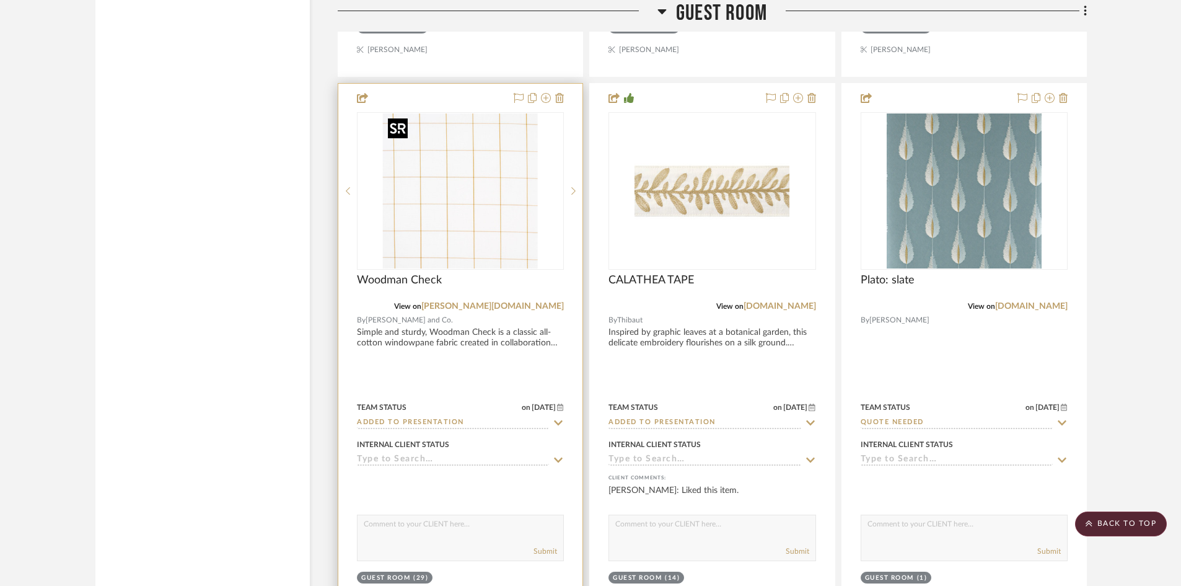
click at [486, 232] on img "0" at bounding box center [460, 190] width 155 height 155
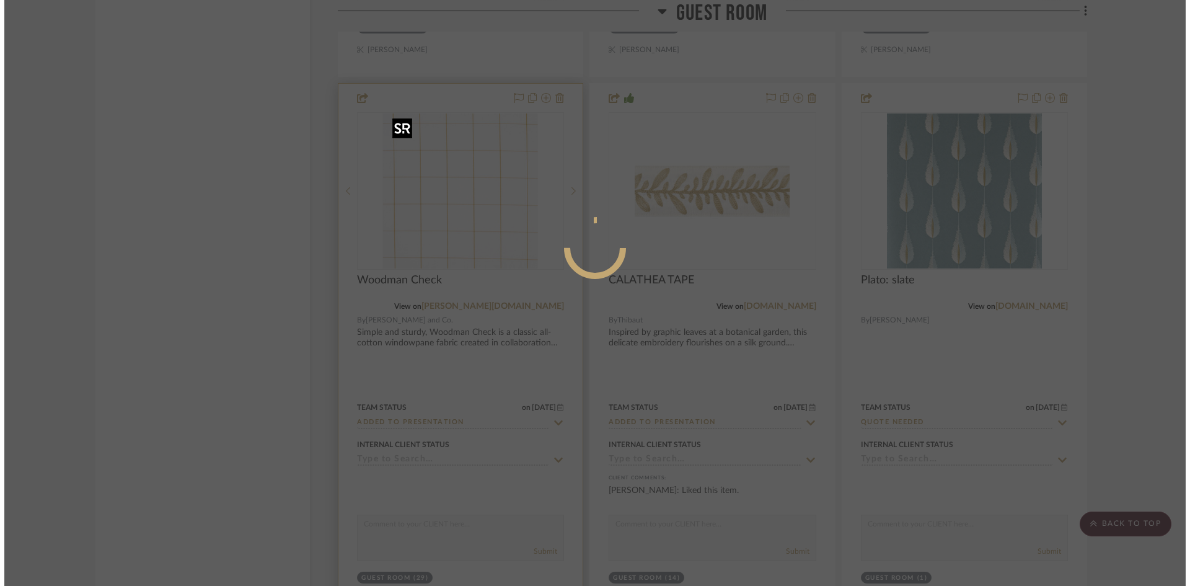
scroll to position [0, 0]
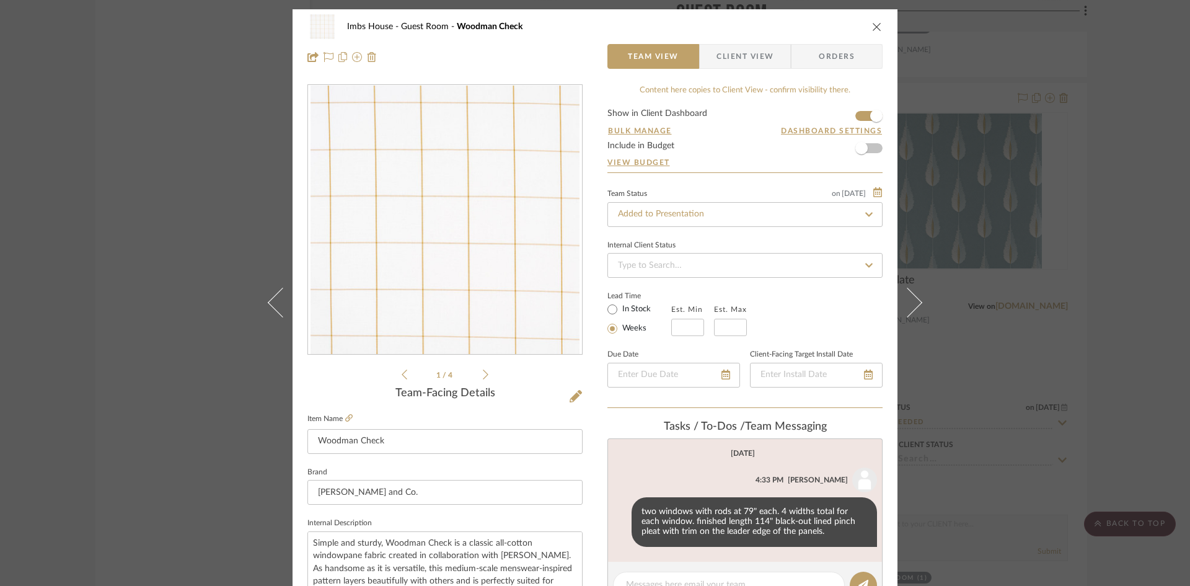
drag, startPoint x: 871, startPoint y: 24, endPoint x: 813, endPoint y: 95, distance: 92.5
click at [872, 24] on icon "close" at bounding box center [877, 27] width 10 height 10
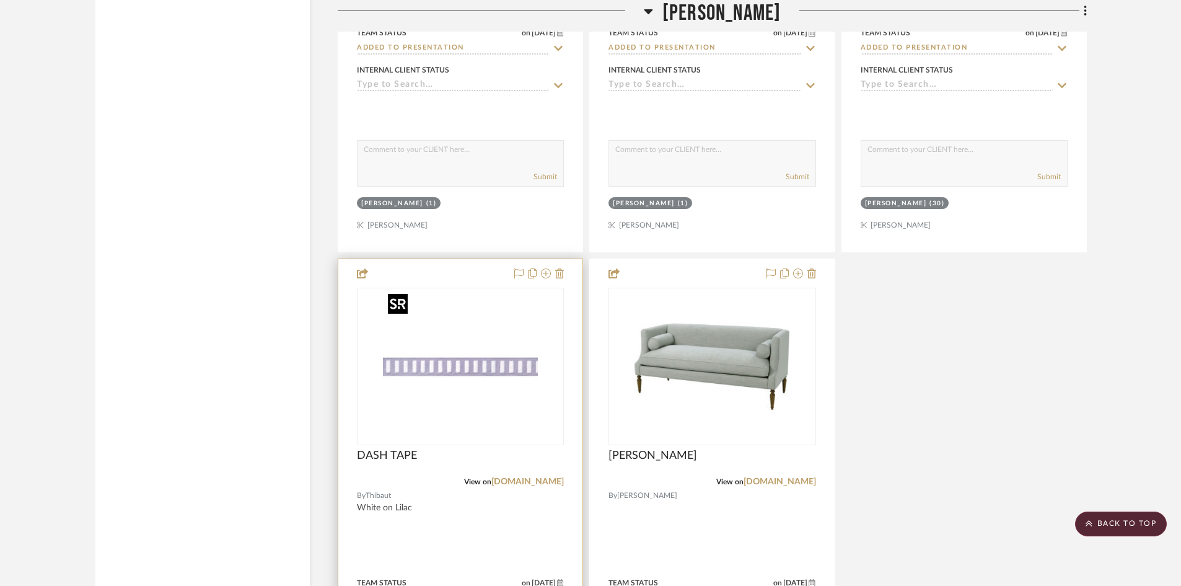
scroll to position [11763, 0]
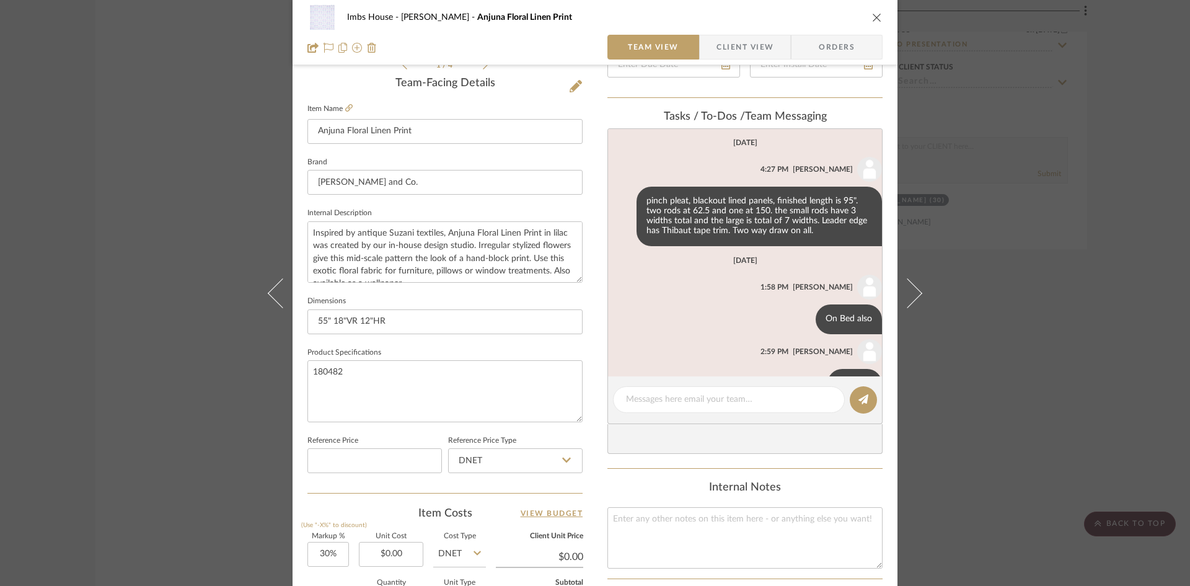
scroll to position [0, 0]
click at [874, 14] on icon "close" at bounding box center [877, 17] width 10 height 10
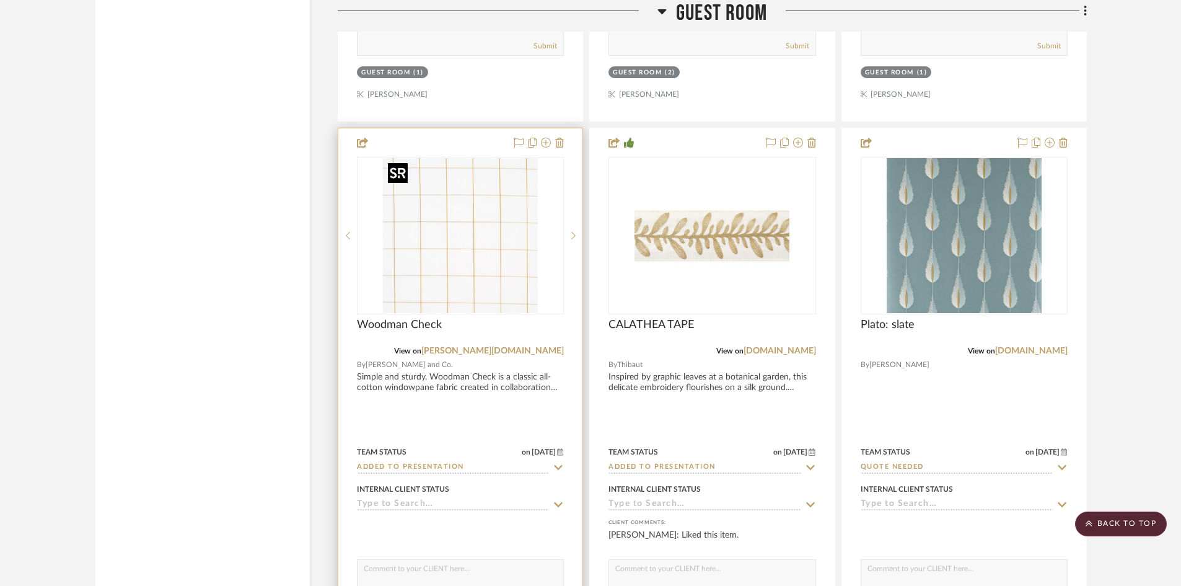
scroll to position [18952, 0]
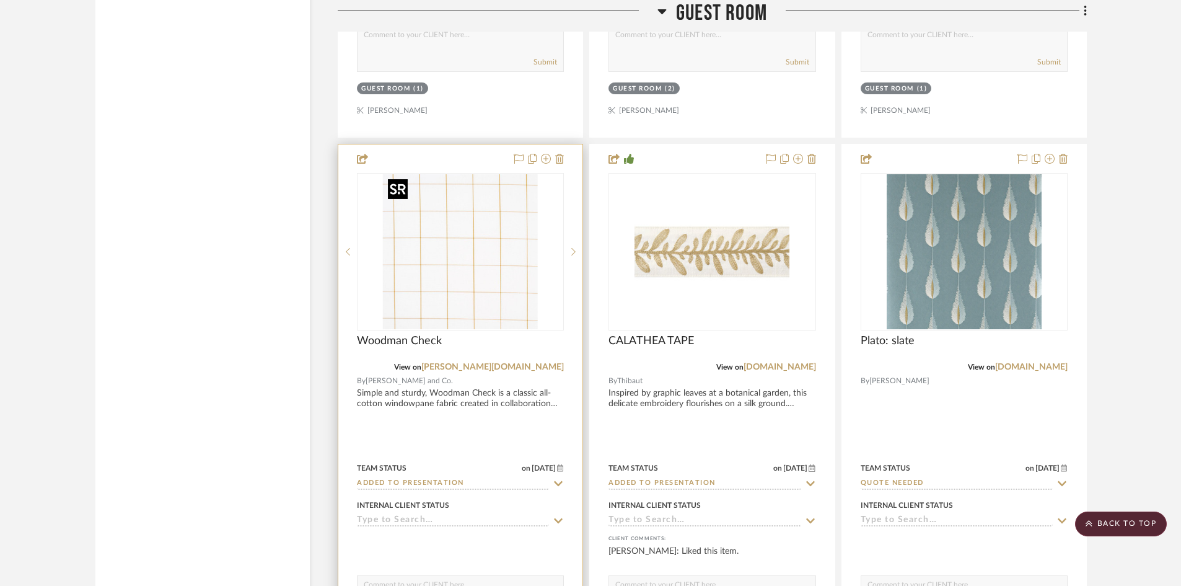
click at [482, 253] on img "0" at bounding box center [460, 251] width 155 height 155
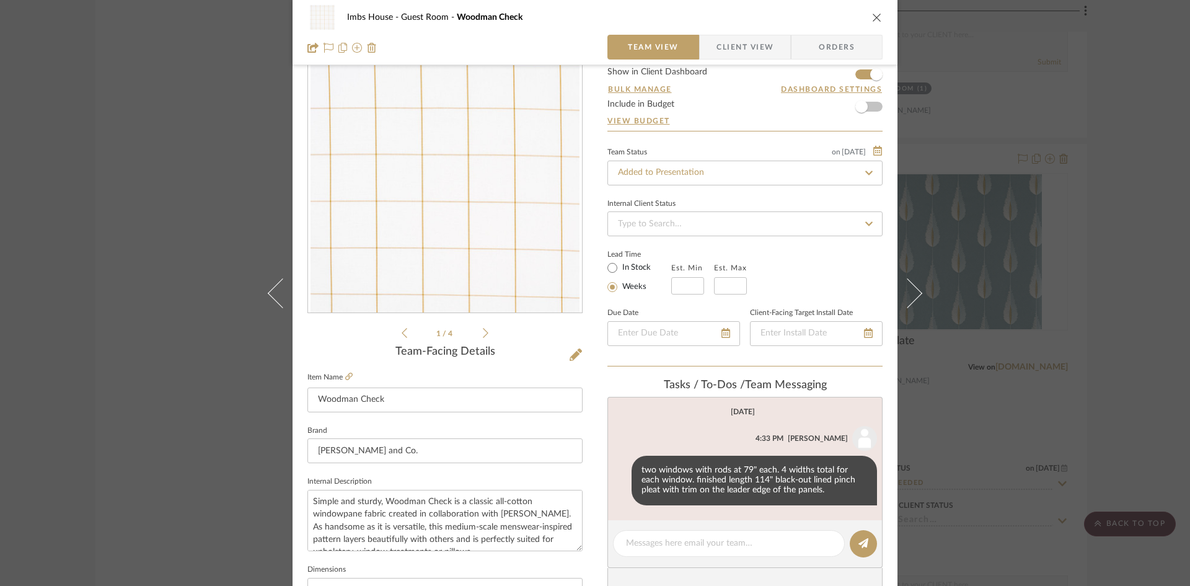
scroll to position [62, 0]
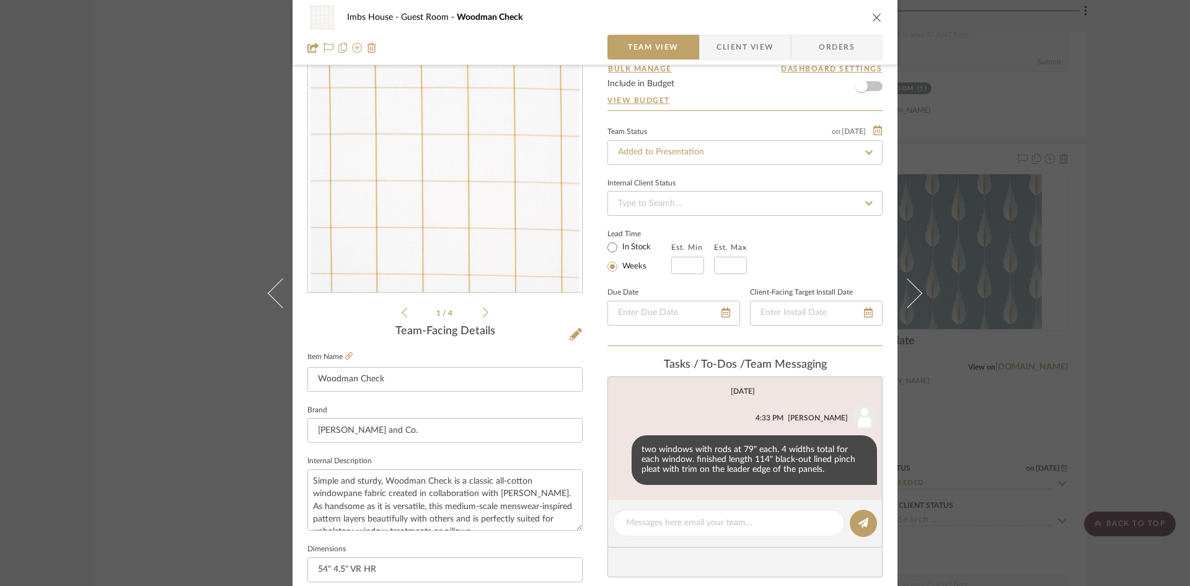
click at [873, 16] on icon "close" at bounding box center [877, 17] width 10 height 10
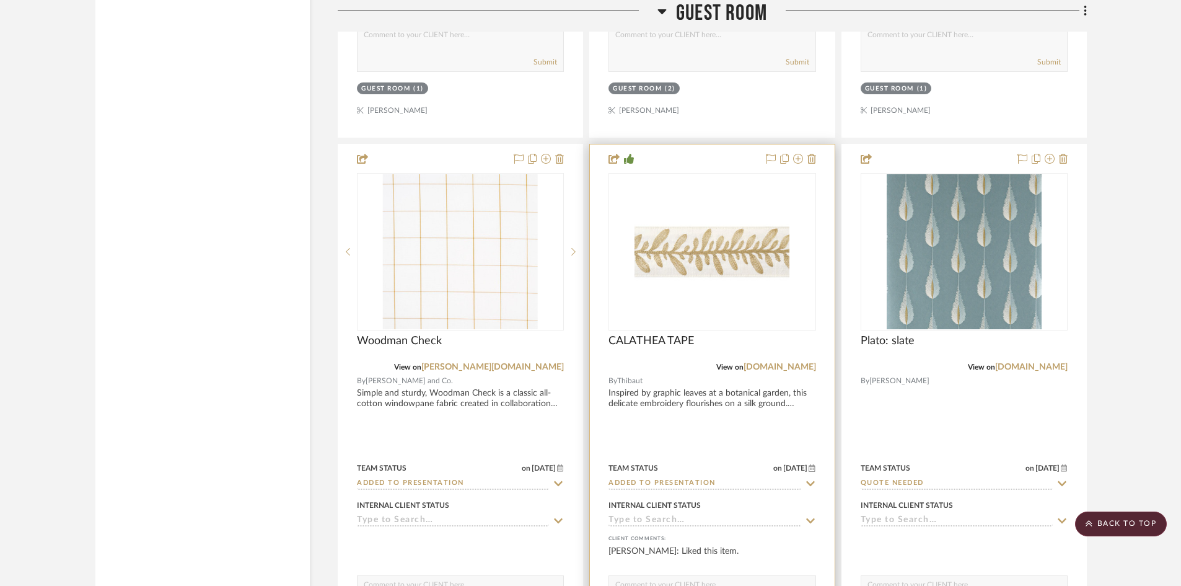
scroll to position [19014, 0]
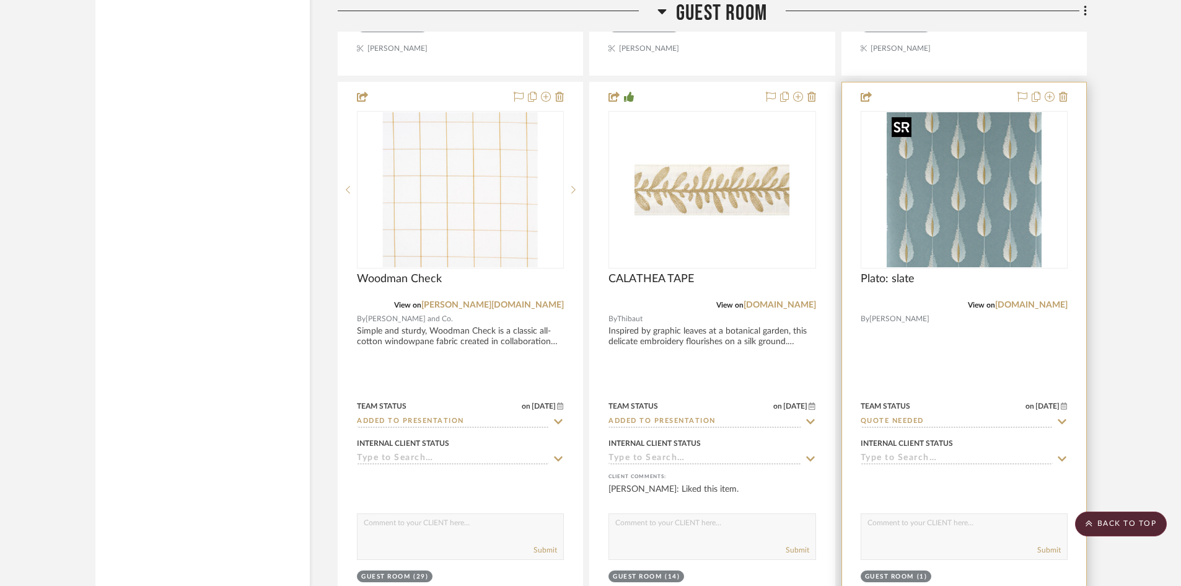
click at [953, 231] on img "0" at bounding box center [964, 189] width 155 height 155
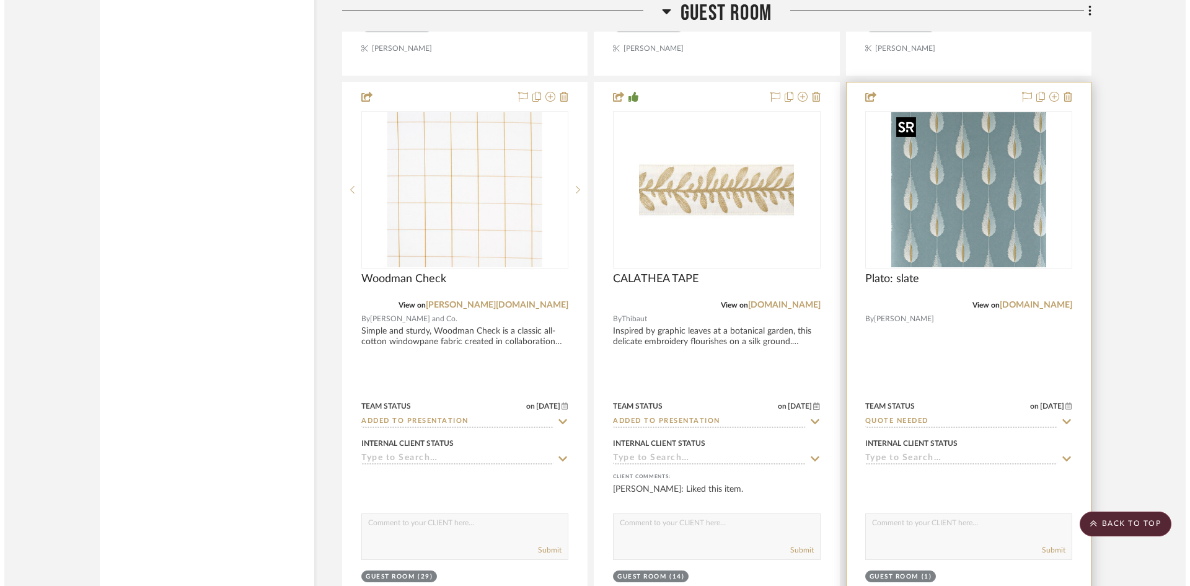
scroll to position [0, 0]
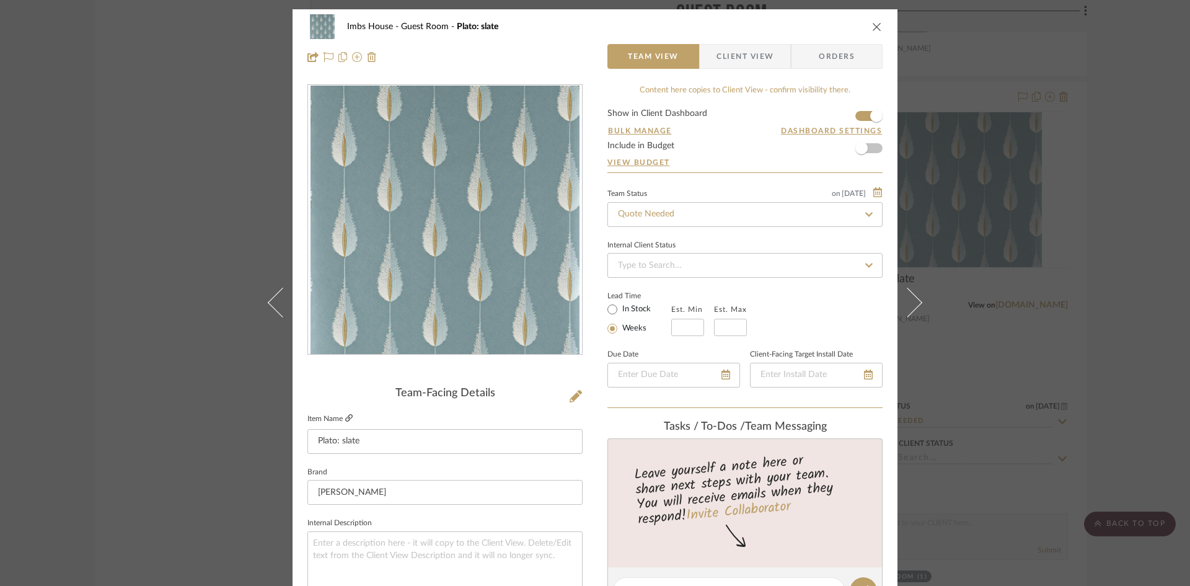
click at [345, 416] on icon at bounding box center [348, 417] width 7 height 7
click at [692, 215] on input "Quote Needed" at bounding box center [744, 214] width 275 height 25
type input "added"
click at [692, 252] on div "Added to Presentation" at bounding box center [741, 248] width 274 height 32
type input "8/27/2025"
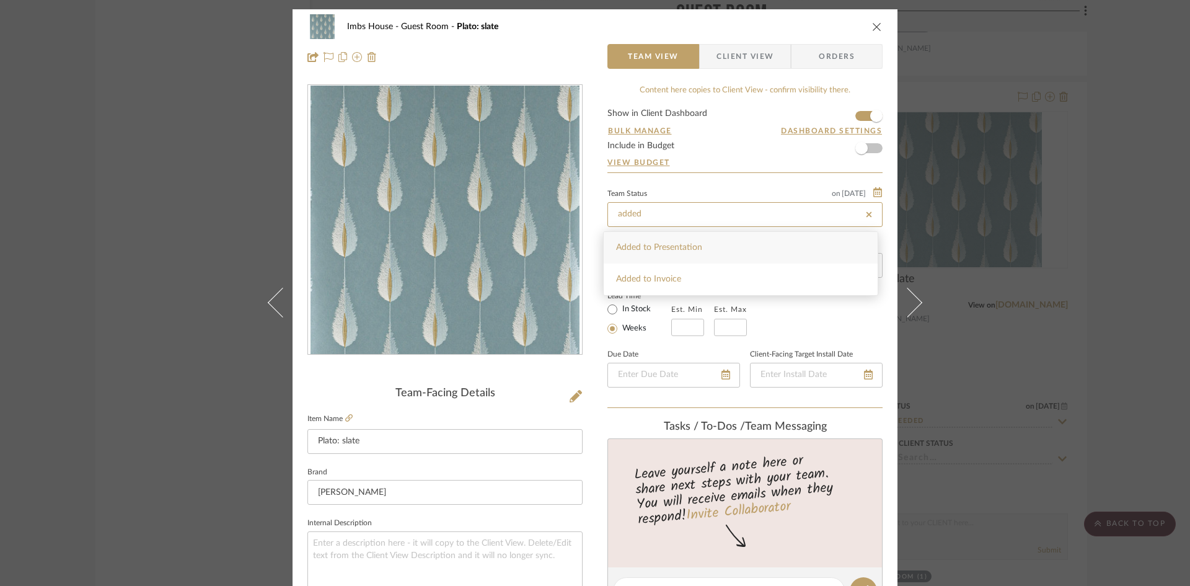
type input "Added to Presentation"
type input "8/27/2025"
type input "Added to Presentation"
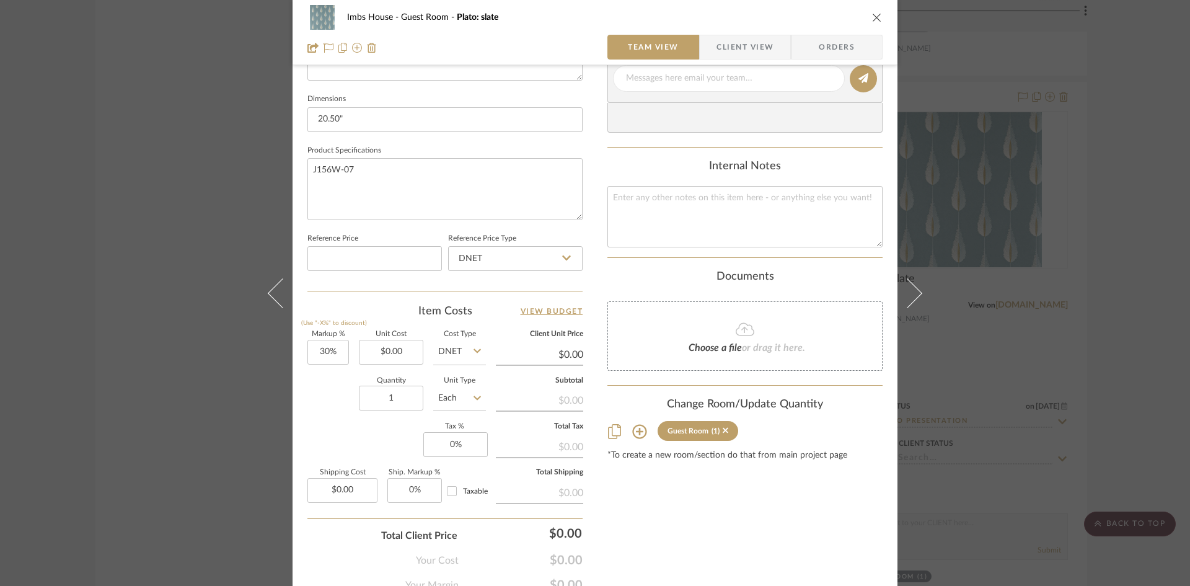
scroll to position [568, 0]
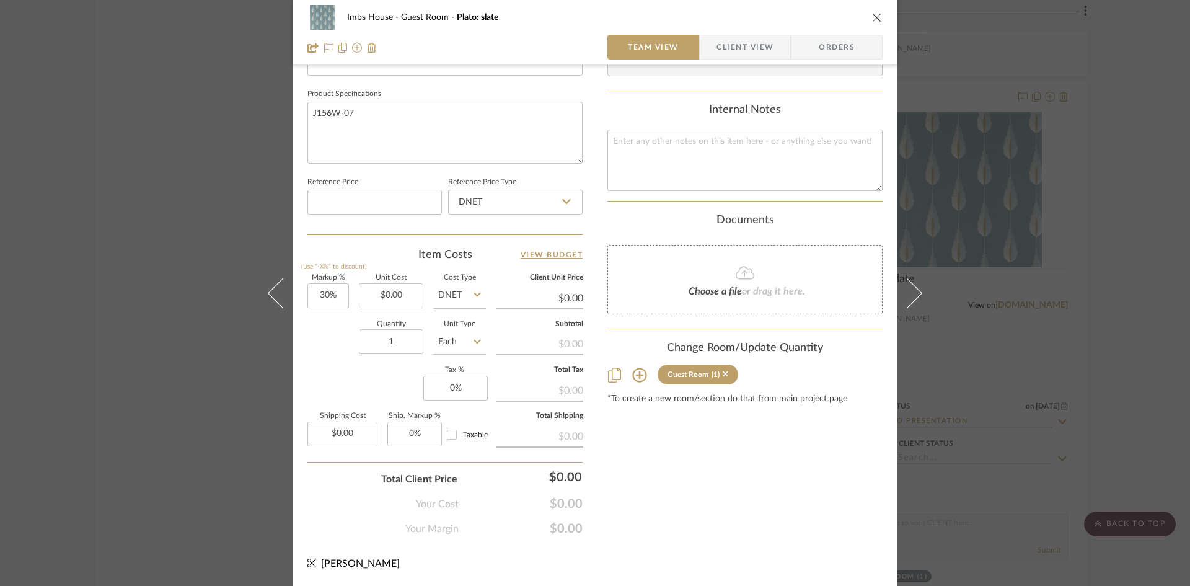
click at [873, 15] on icon "close" at bounding box center [877, 17] width 10 height 10
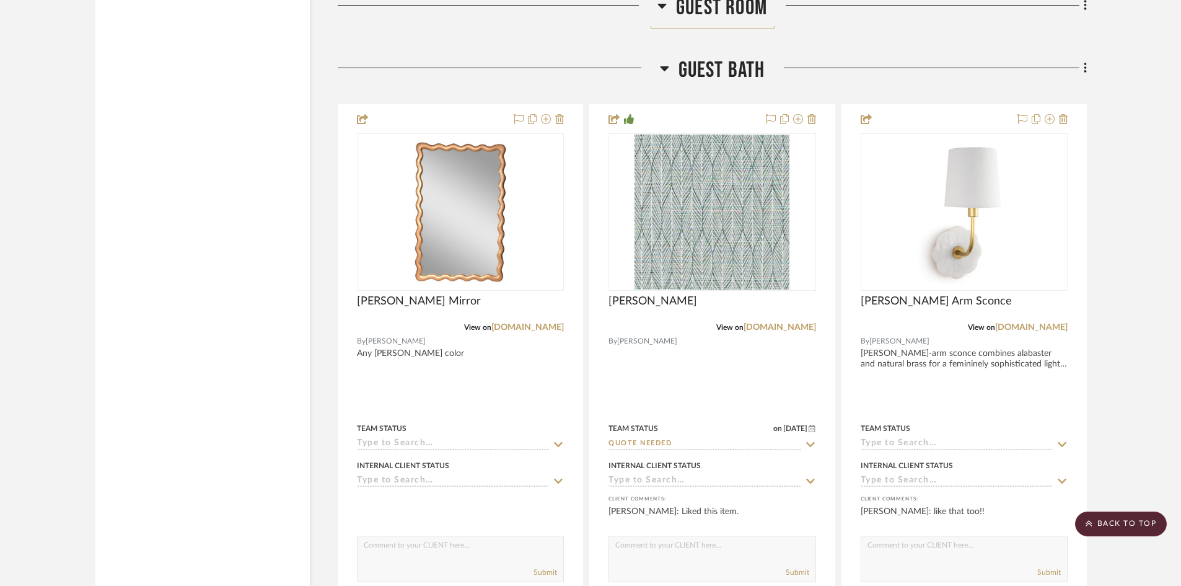
scroll to position [20811, 0]
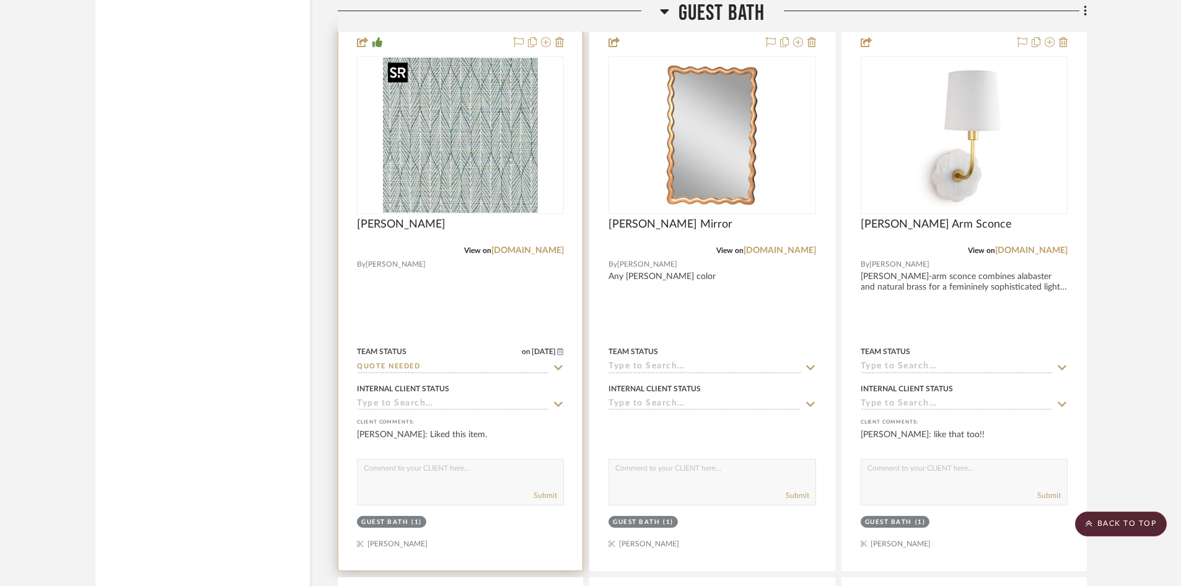
click at [469, 192] on img "0" at bounding box center [460, 135] width 155 height 155
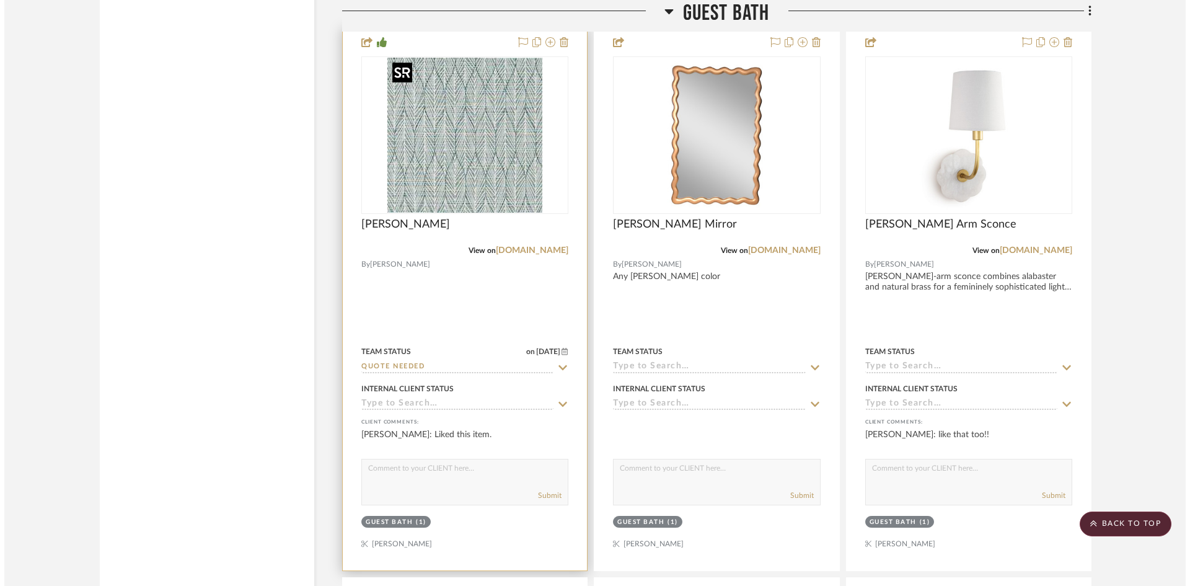
scroll to position [0, 0]
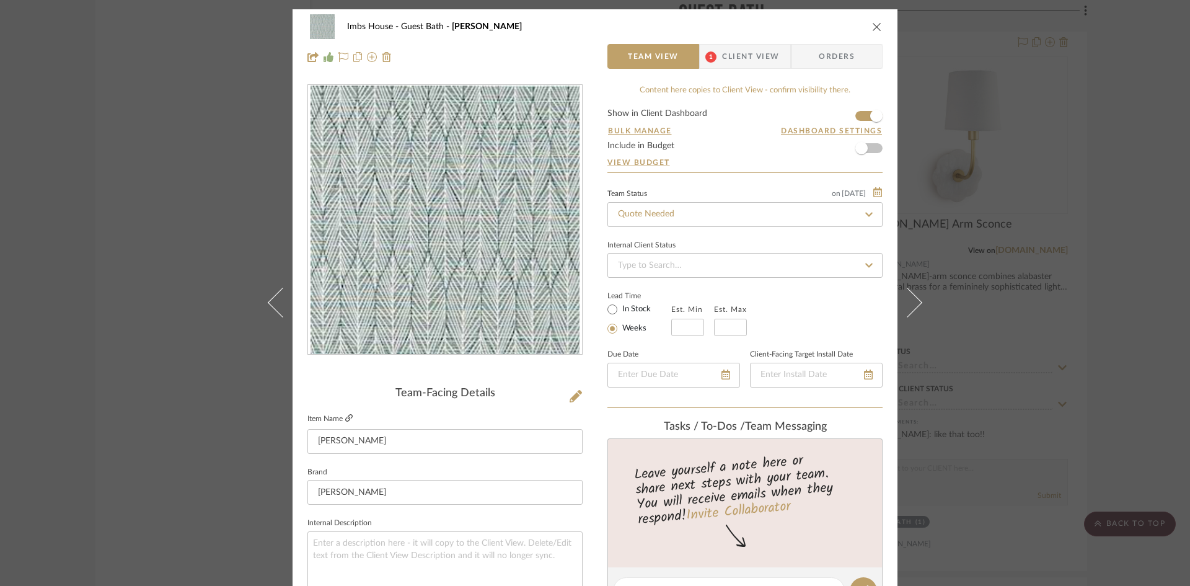
click at [345, 415] on icon at bounding box center [348, 417] width 7 height 7
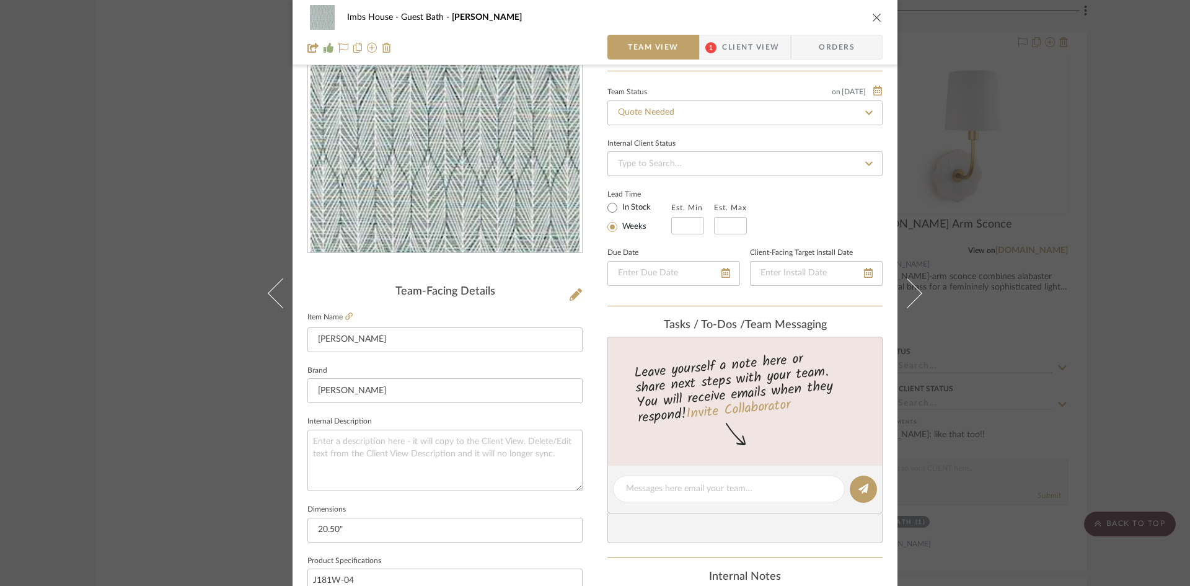
scroll to position [124, 0]
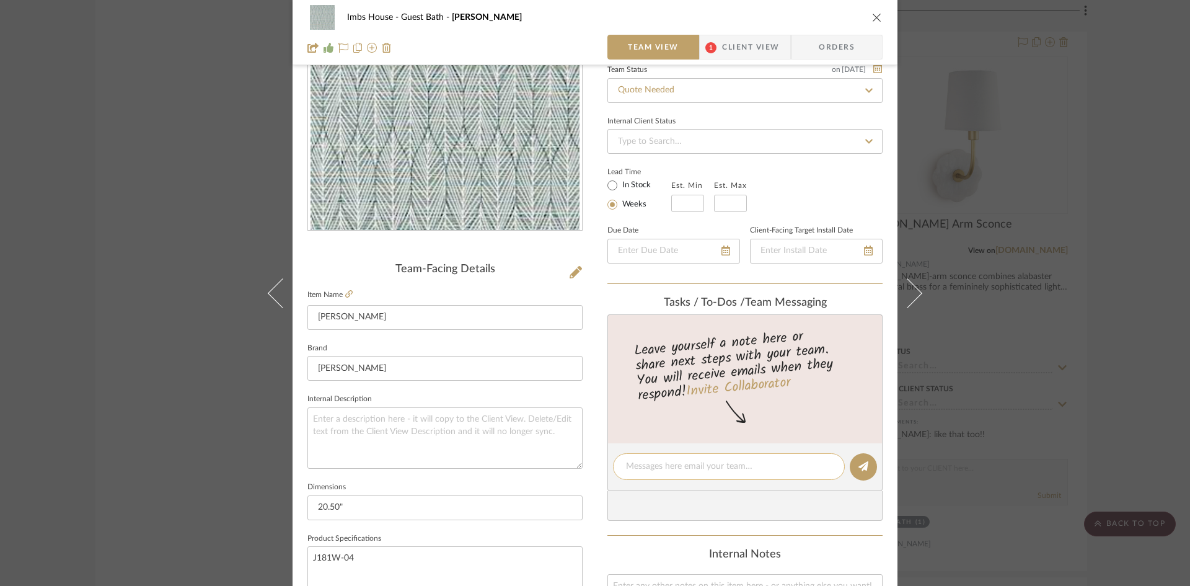
click at [638, 469] on textarea at bounding box center [729, 466] width 206 height 13
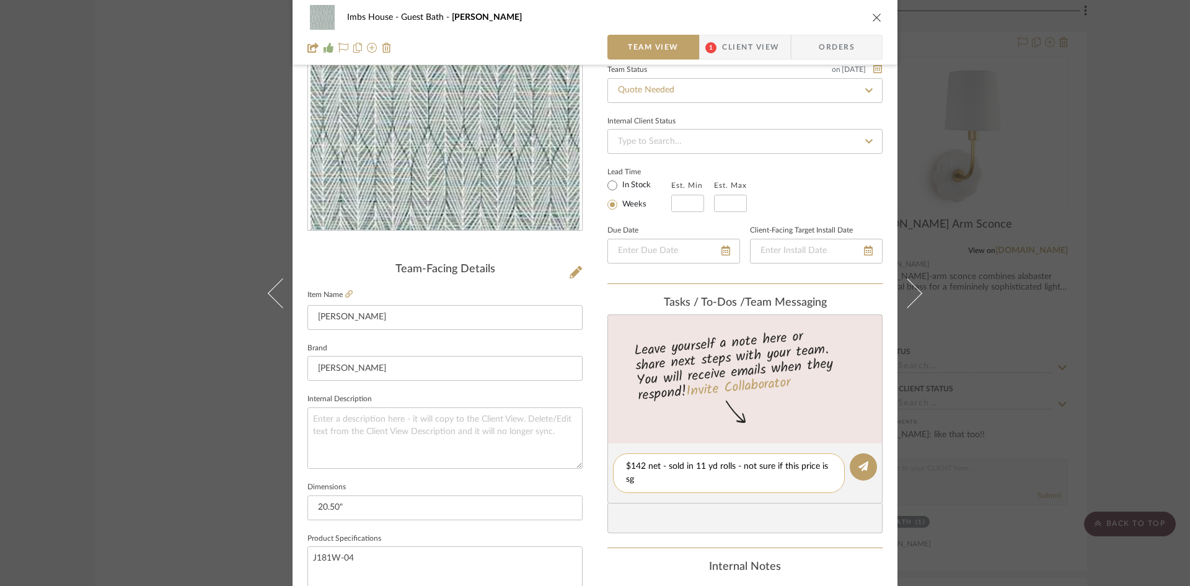
scroll to position [0, 0]
type textarea "$142 net - sold in 11 yd rolls - not sure if this price is sgl or dbl roll. Nee…"
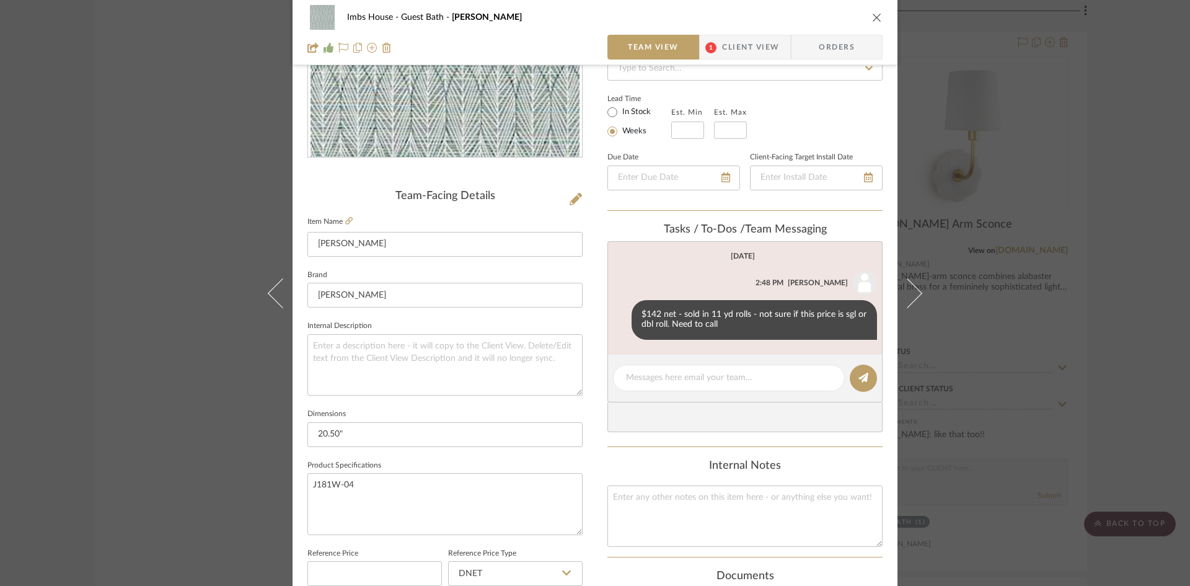
scroll to position [124, 0]
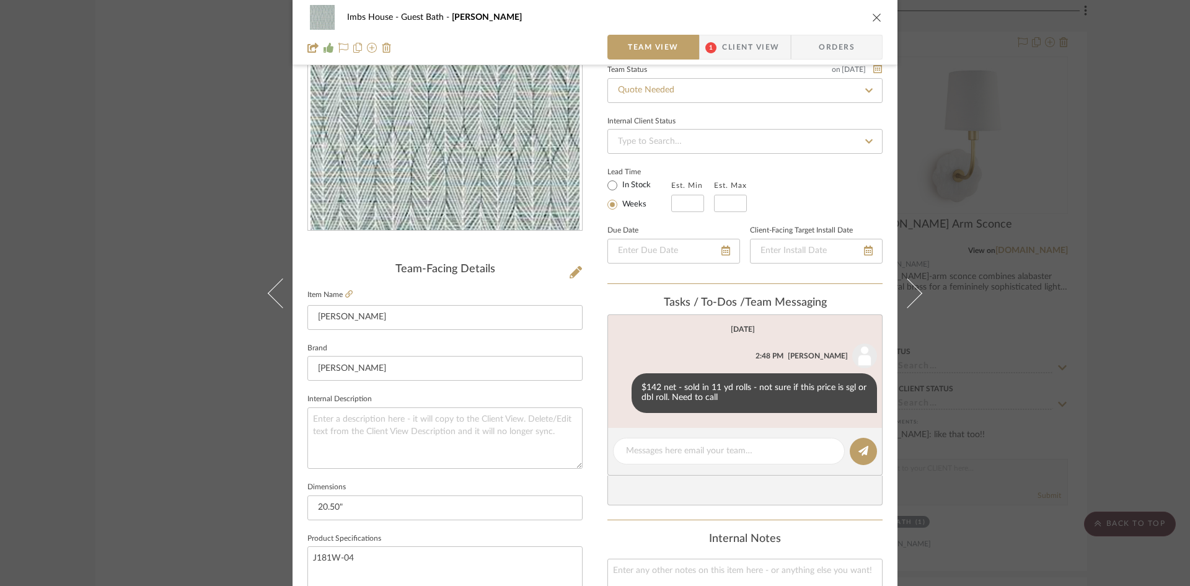
click at [872, 14] on icon "close" at bounding box center [877, 17] width 10 height 10
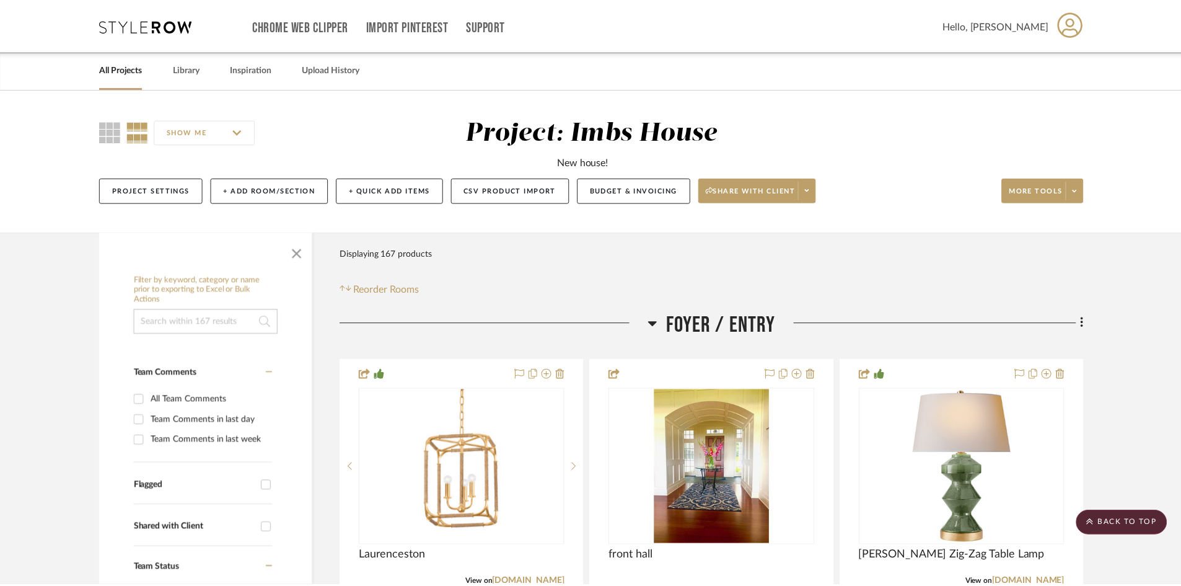
scroll to position [20811, 0]
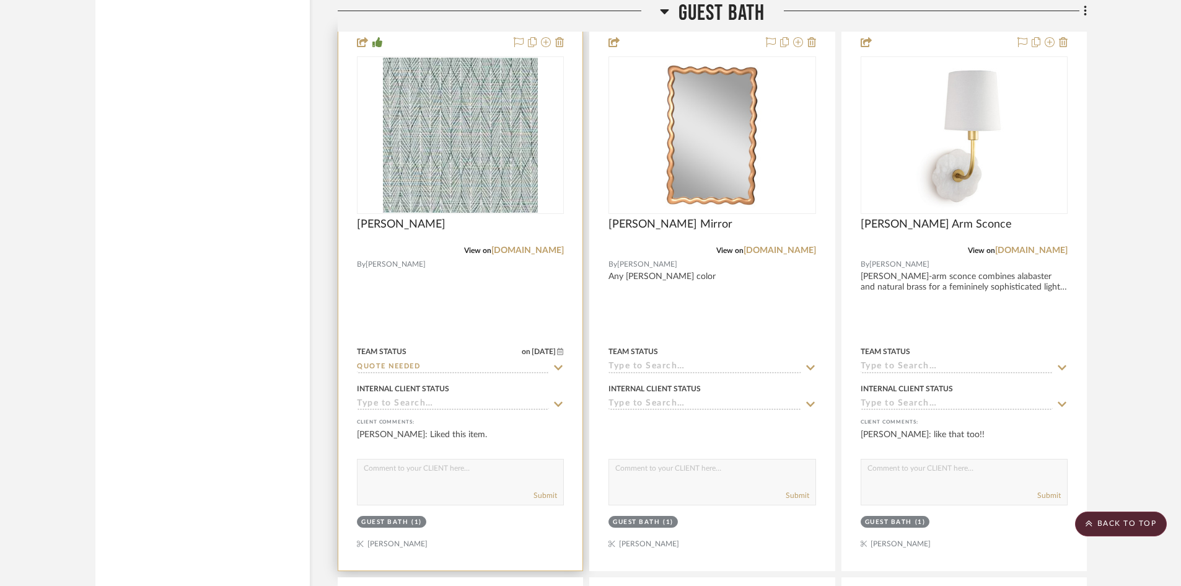
click at [473, 366] on input "Quote Needed" at bounding box center [453, 367] width 192 height 12
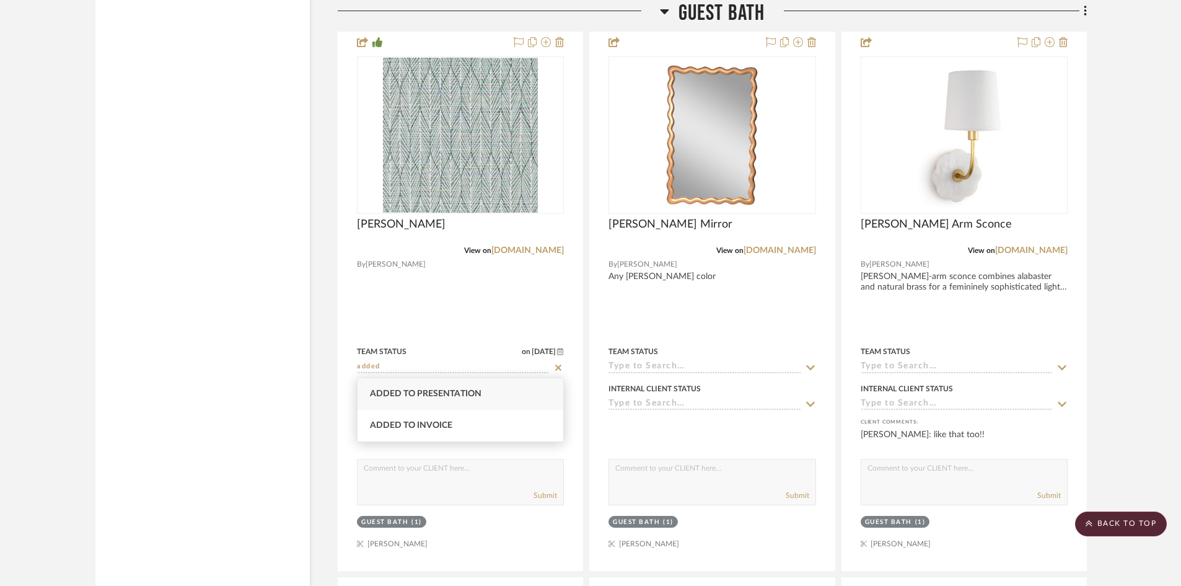
type input "added"
click at [467, 385] on div "Added to Presentation" at bounding box center [461, 394] width 206 height 32
type input "8/27/2025"
type input "Added to Presentation"
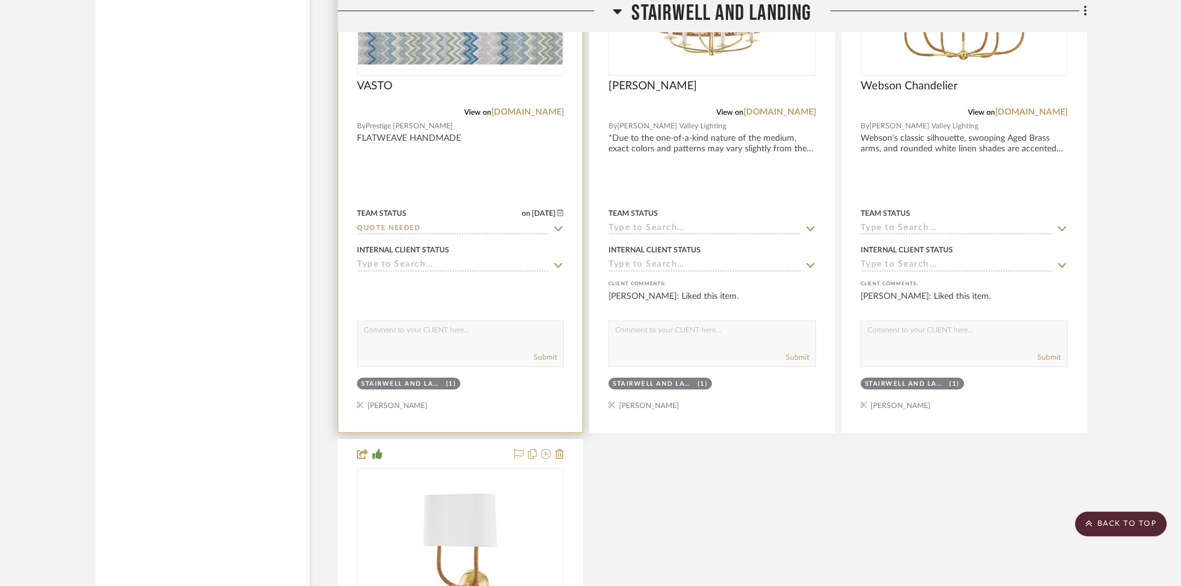
scroll to position [21989, 0]
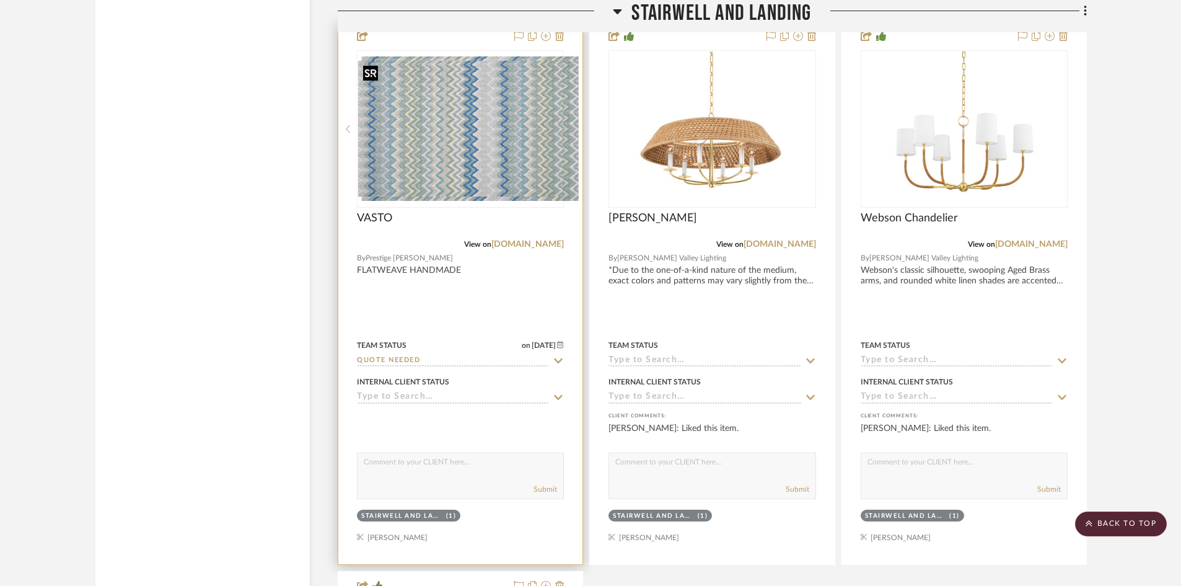
click at [422, 133] on img "0" at bounding box center [470, 128] width 217 height 144
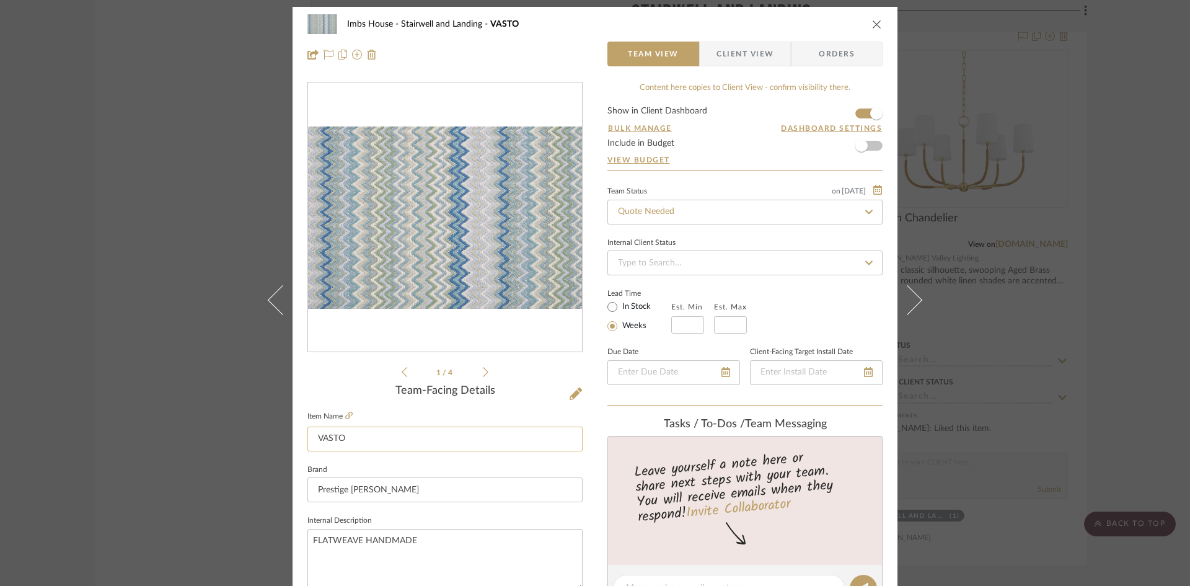
scroll to position [0, 0]
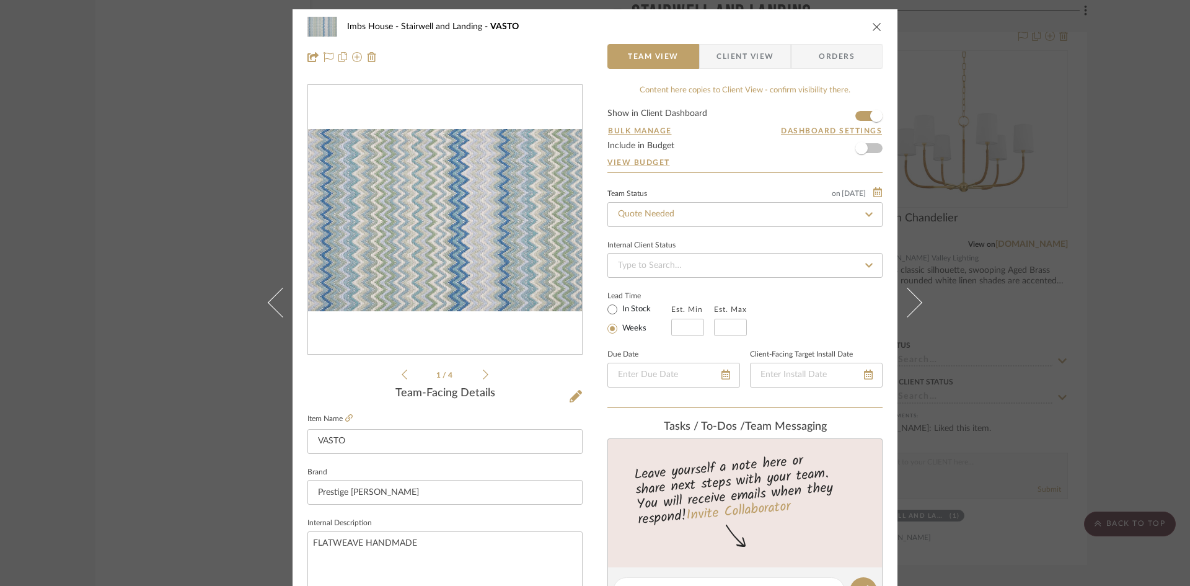
click at [872, 24] on icon "close" at bounding box center [877, 27] width 10 height 10
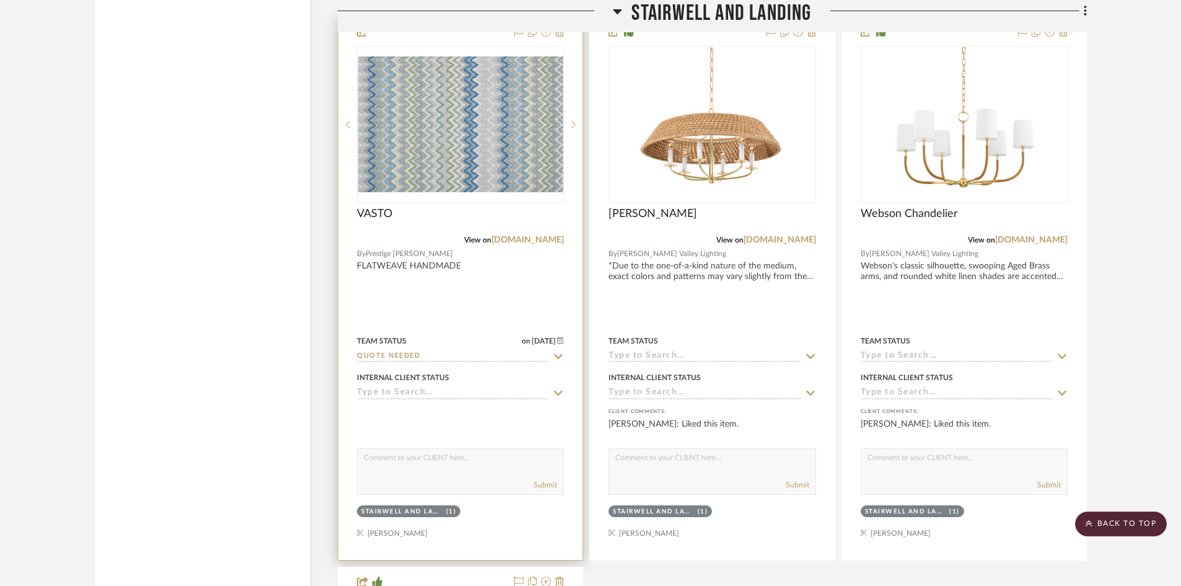
scroll to position [21989, 0]
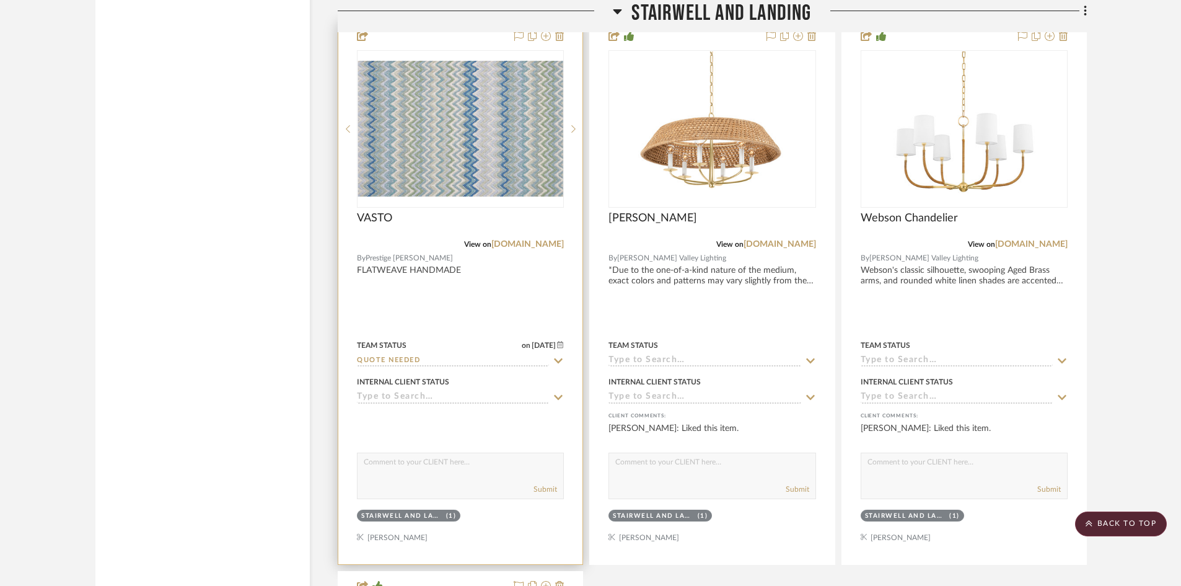
click at [449, 363] on input "Quote Needed" at bounding box center [453, 361] width 192 height 12
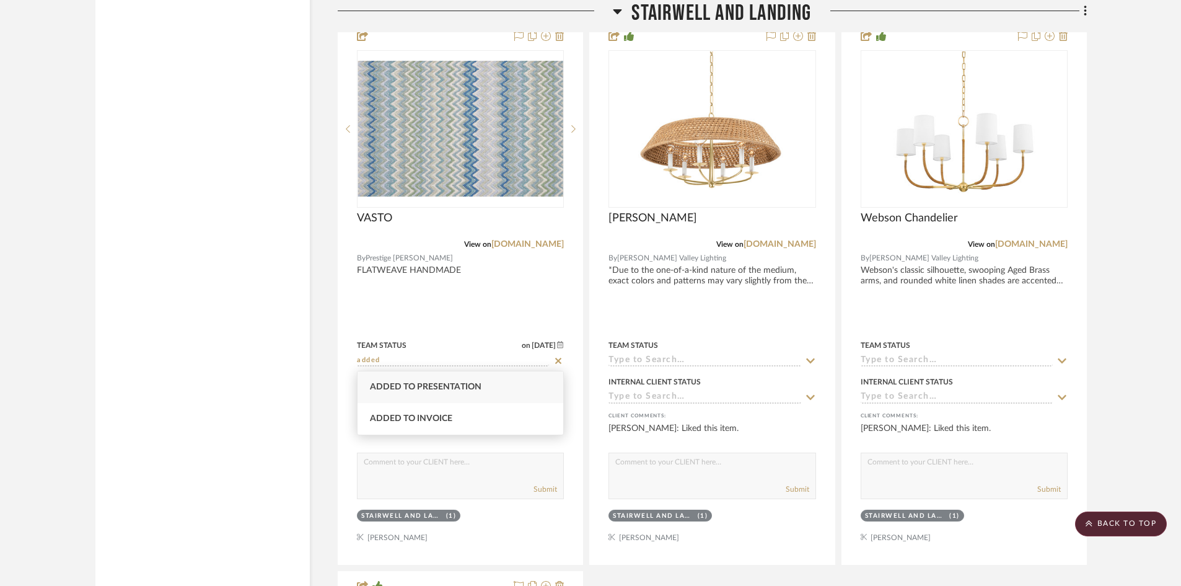
type input "added"
click at [446, 378] on div "Added to Presentation" at bounding box center [461, 387] width 206 height 32
type input "8/27/2025"
type input "Added to Presentation"
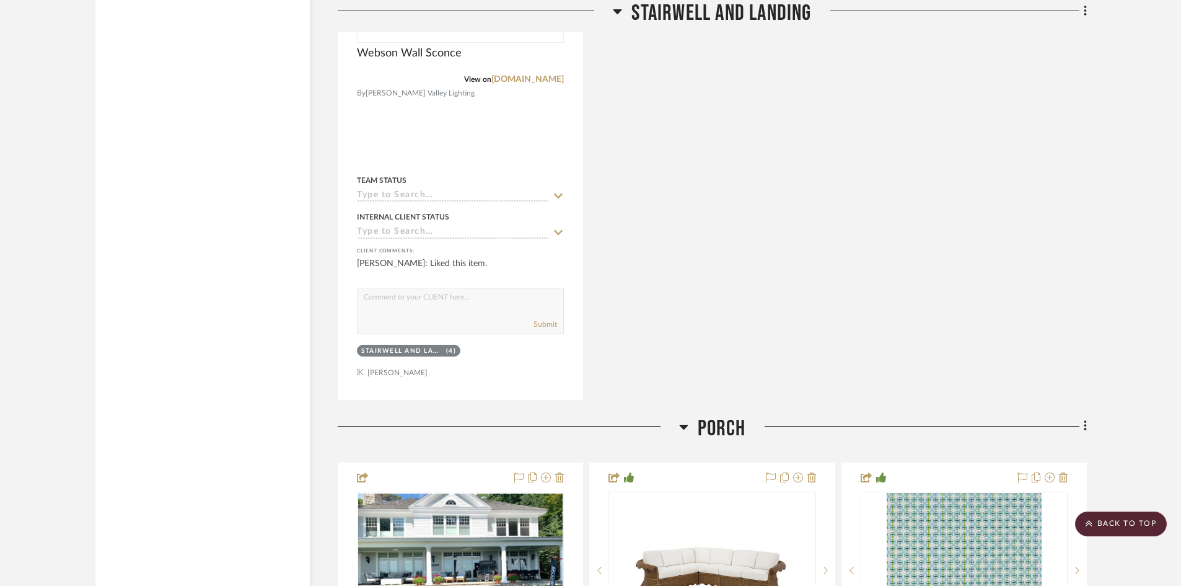
scroll to position [22919, 0]
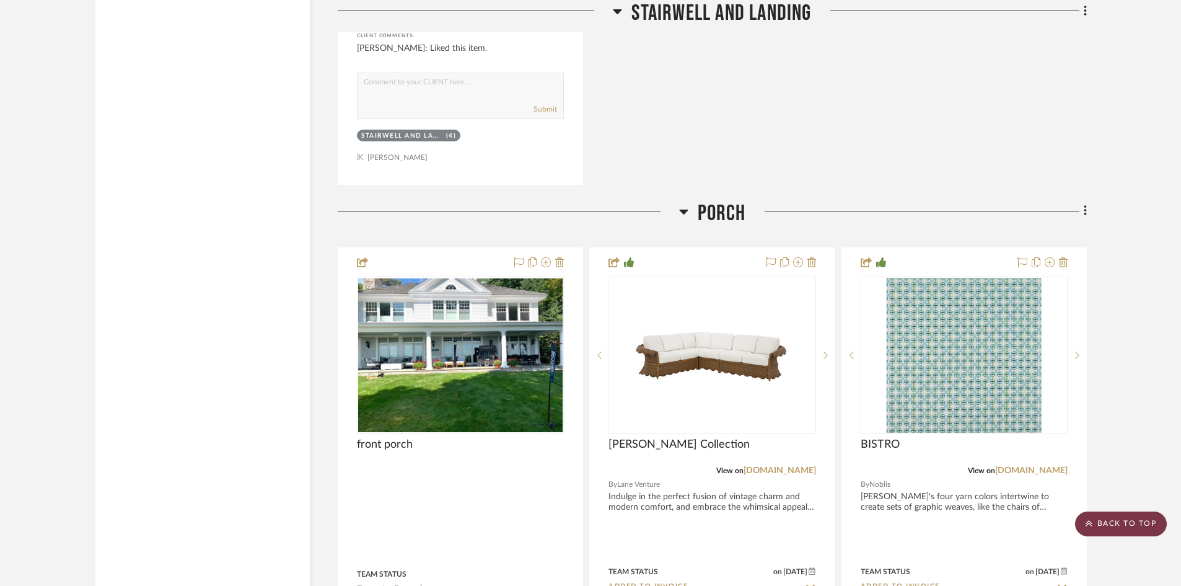
click at [1137, 521] on scroll-to-top-button "BACK TO TOP" at bounding box center [1121, 523] width 92 height 25
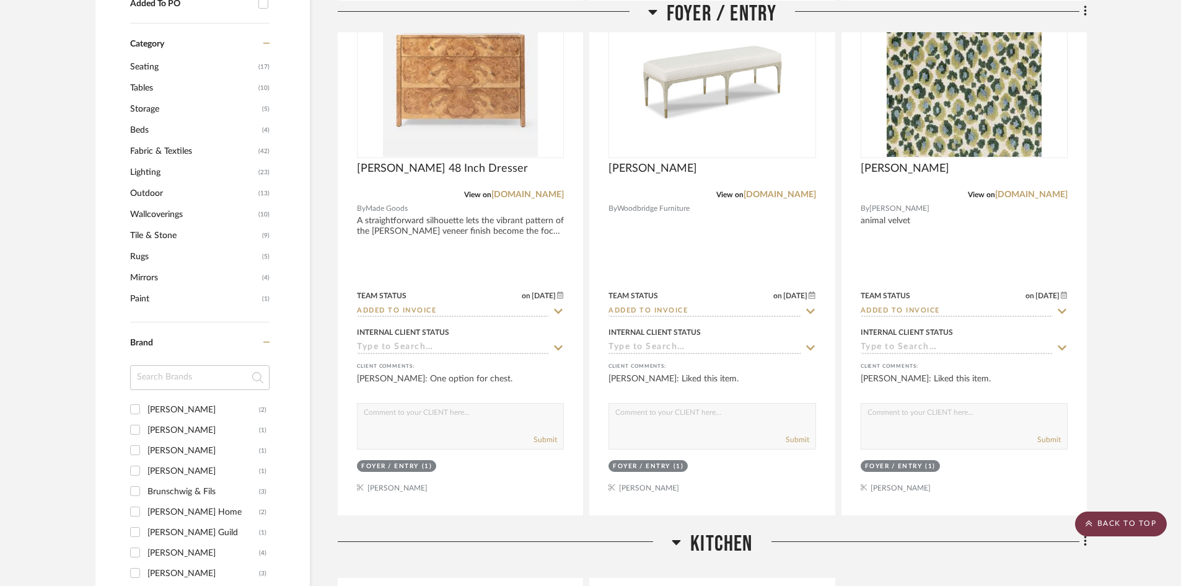
scroll to position [0, 0]
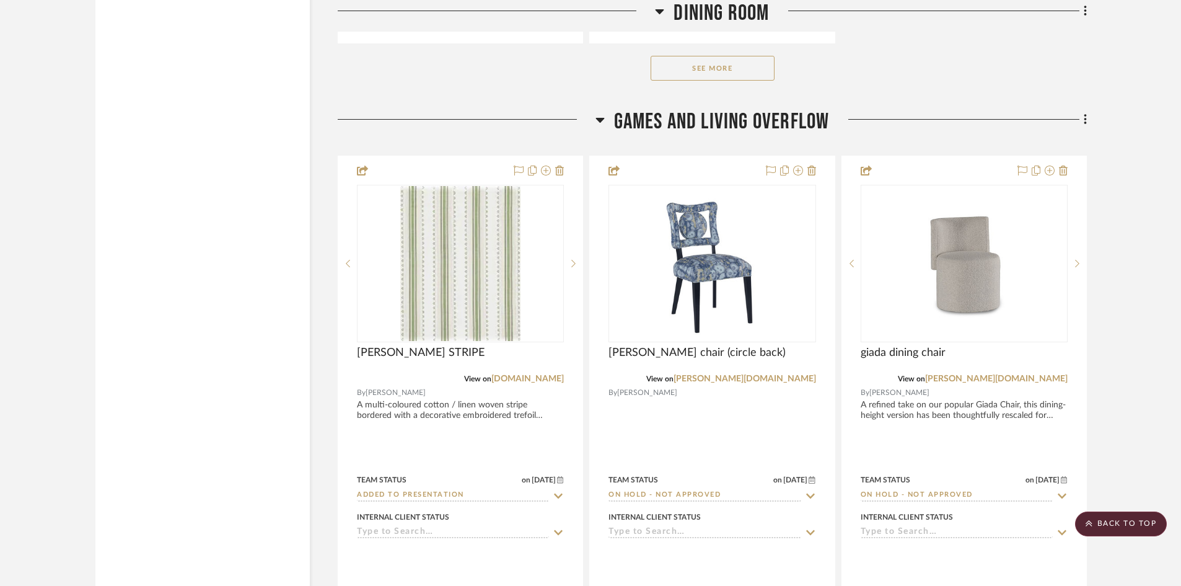
scroll to position [3471, 0]
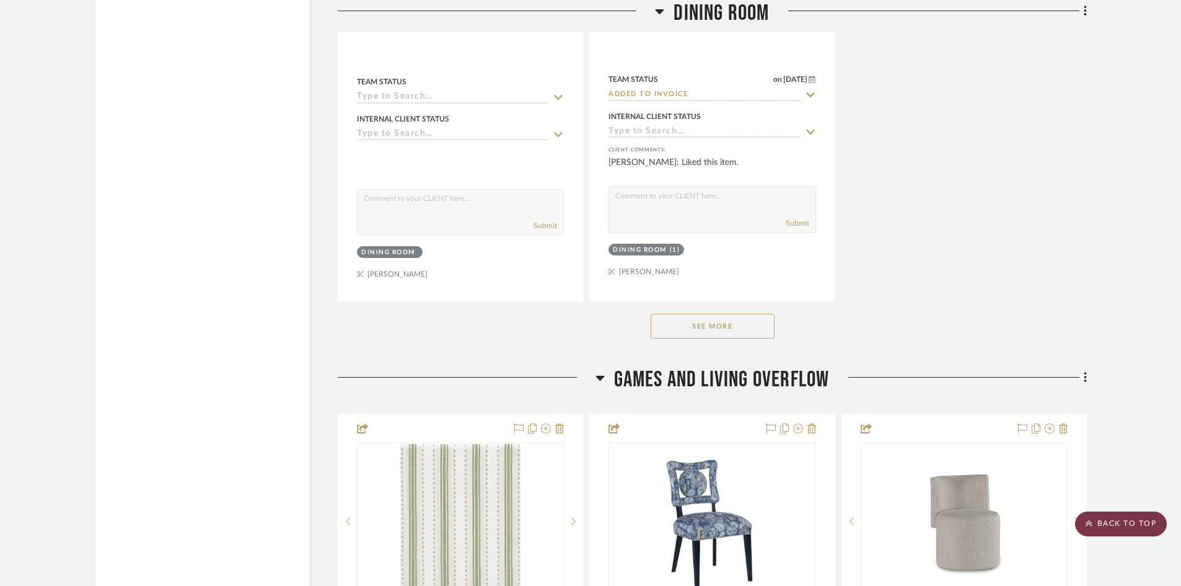
click at [1129, 519] on scroll-to-top-button "BACK TO TOP" at bounding box center [1121, 523] width 92 height 25
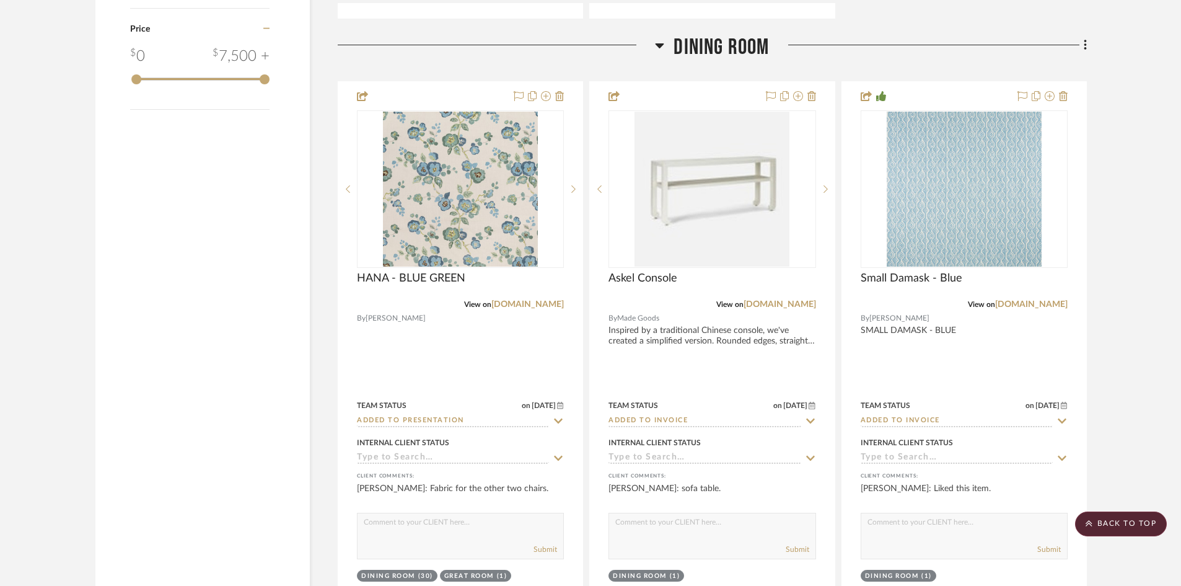
scroll to position [2107, 0]
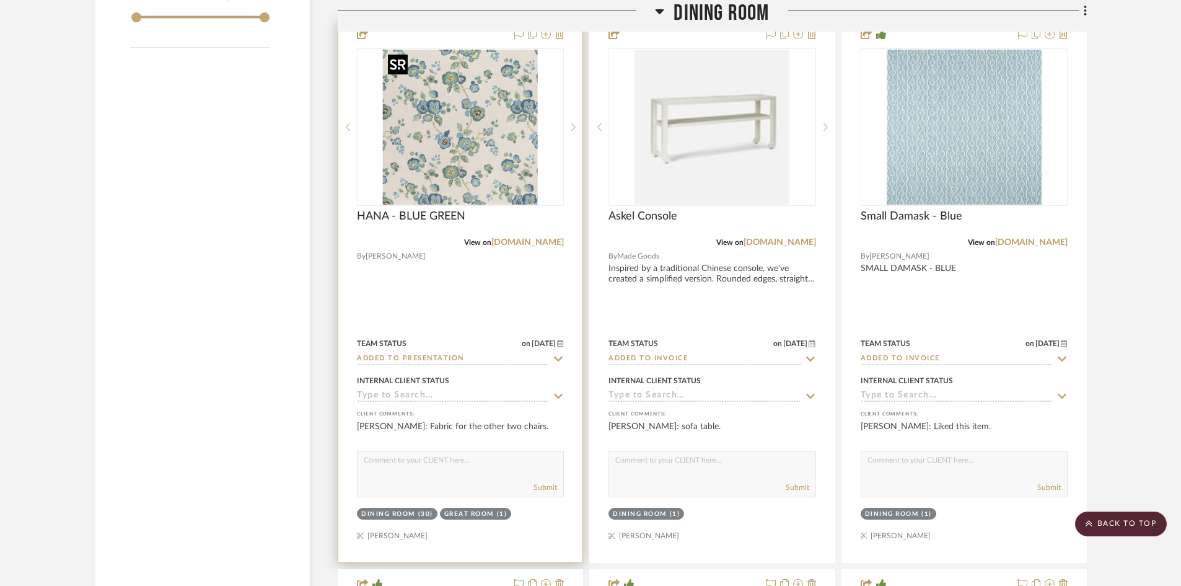
click at [450, 170] on img "0" at bounding box center [460, 127] width 155 height 155
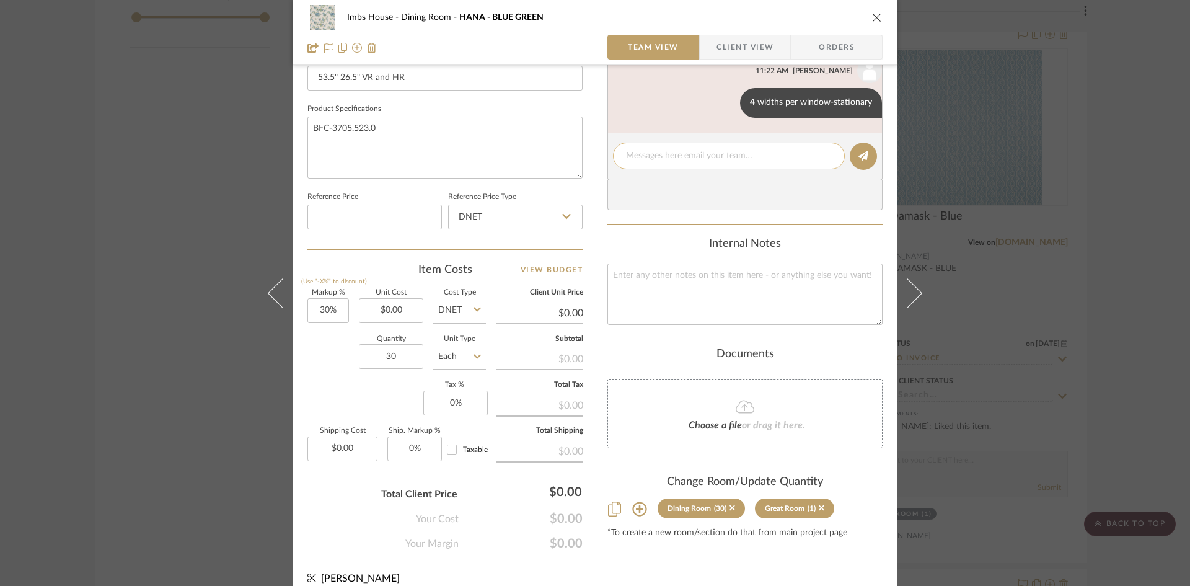
scroll to position [568, 0]
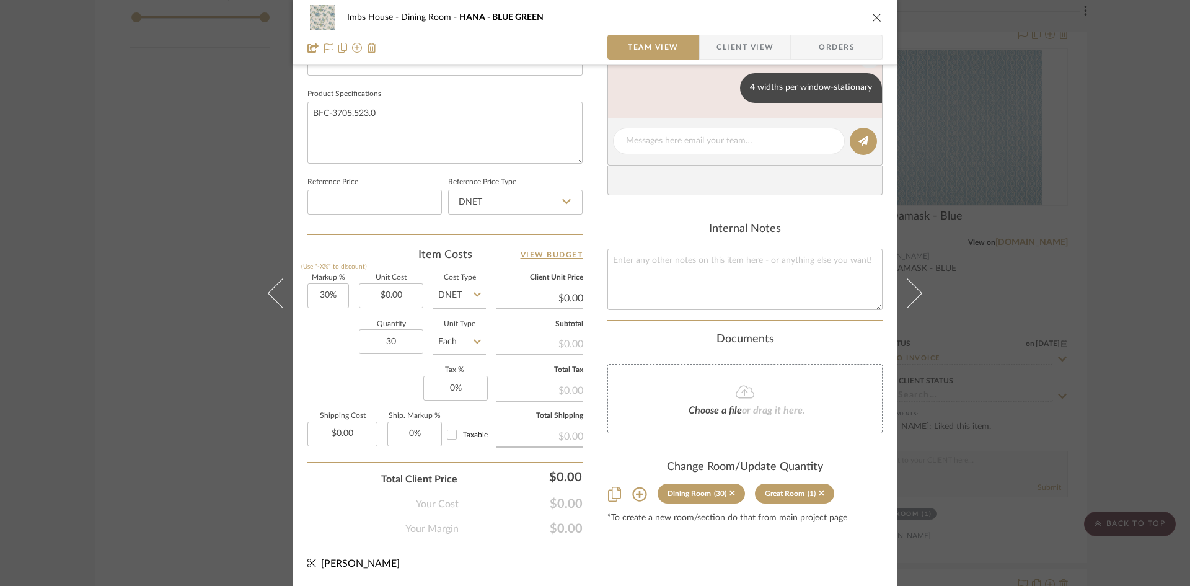
click at [872, 15] on icon "close" at bounding box center [877, 17] width 10 height 10
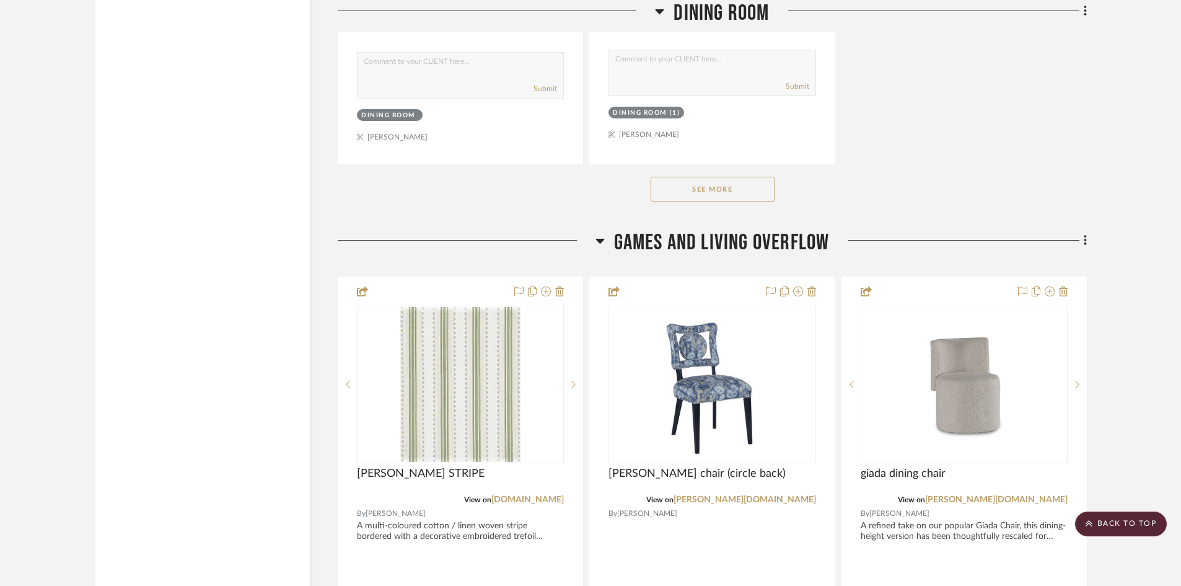
scroll to position [3656, 0]
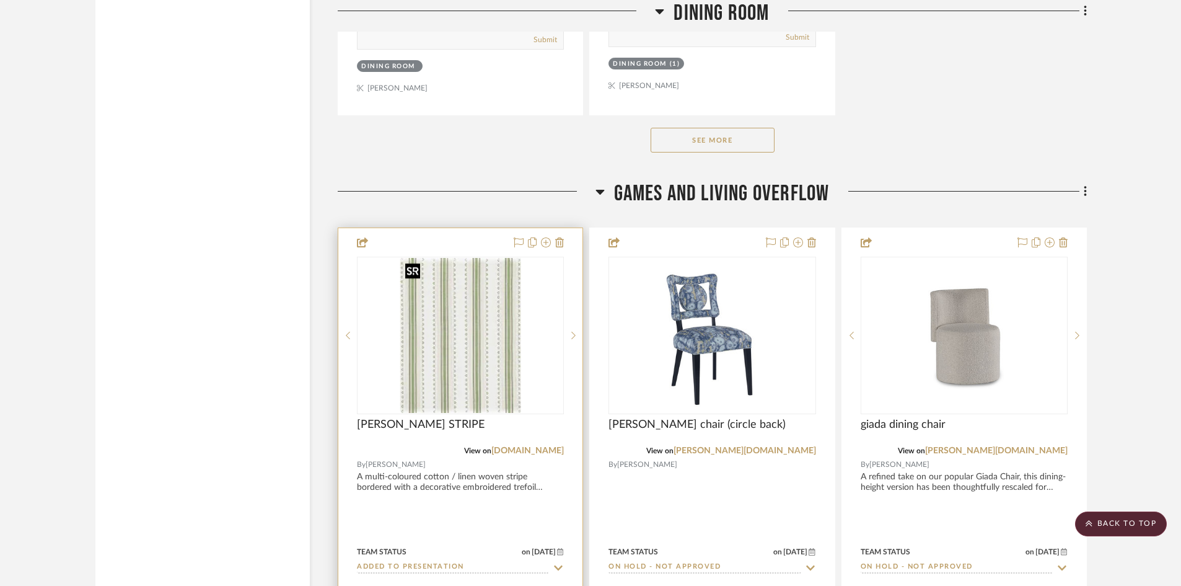
click at [468, 354] on img "0" at bounding box center [460, 335] width 120 height 155
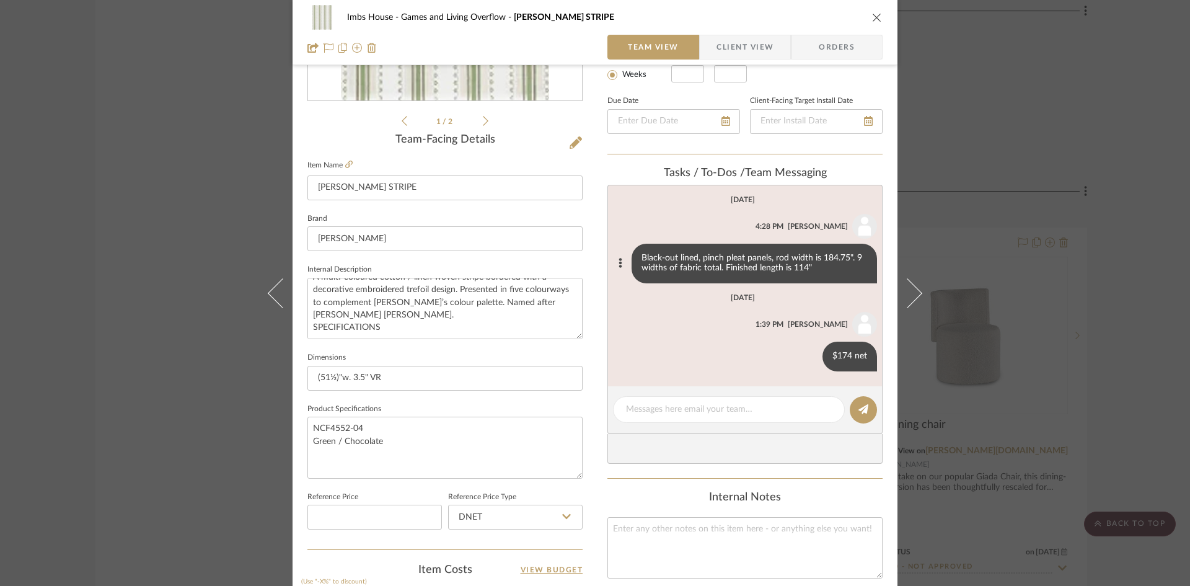
scroll to position [258, 0]
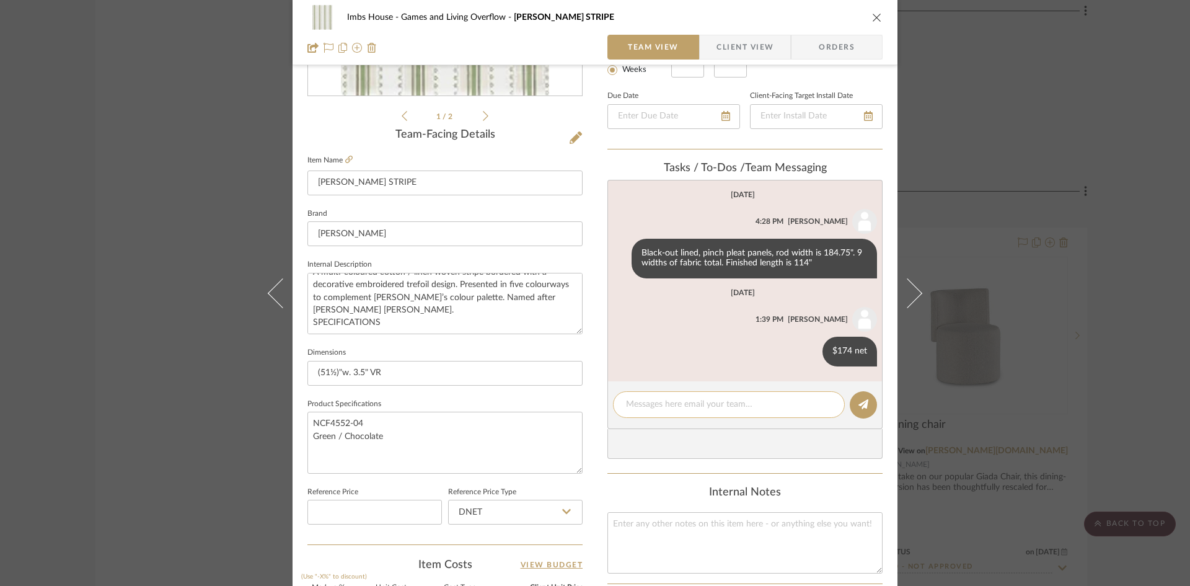
click at [689, 400] on textarea at bounding box center [729, 404] width 206 height 13
click at [740, 409] on textarea at bounding box center [729, 404] width 206 height 13
click at [809, 350] on icon at bounding box center [811, 351] width 4 height 10
click at [715, 408] on div at bounding box center [595, 293] width 1190 height 586
click at [715, 408] on textarea at bounding box center [729, 404] width 206 height 13
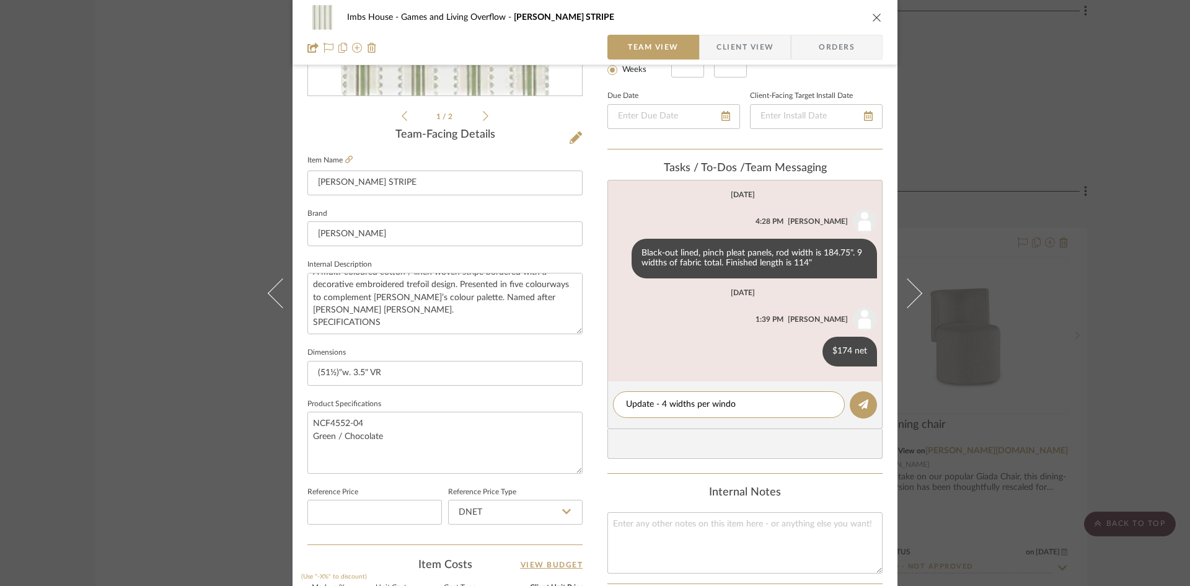
type textarea "Update - 4 widths per window"
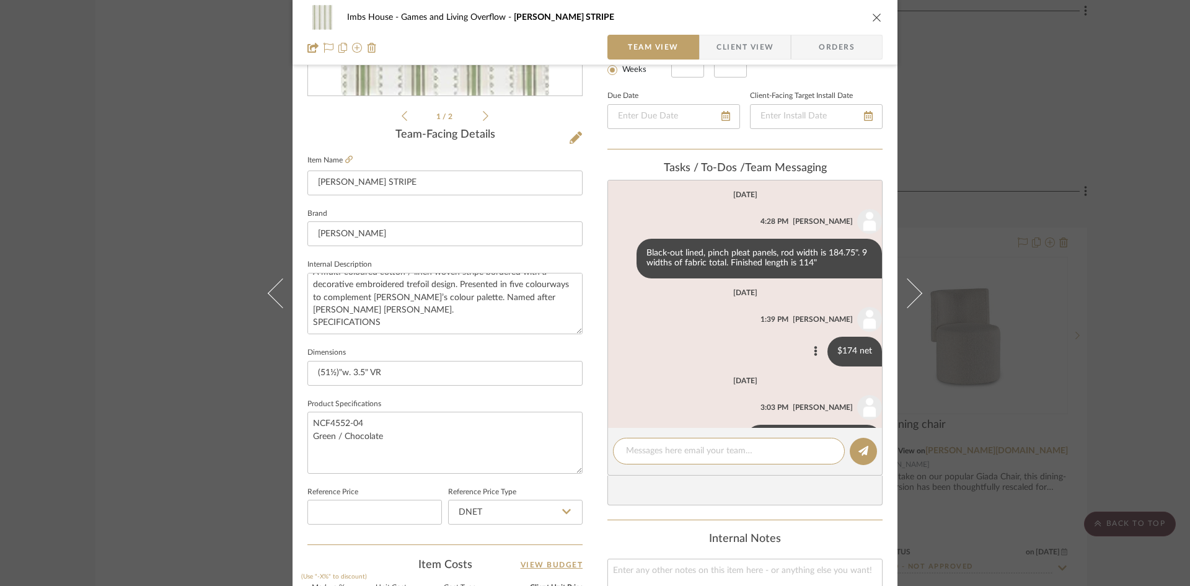
scroll to position [42, 0]
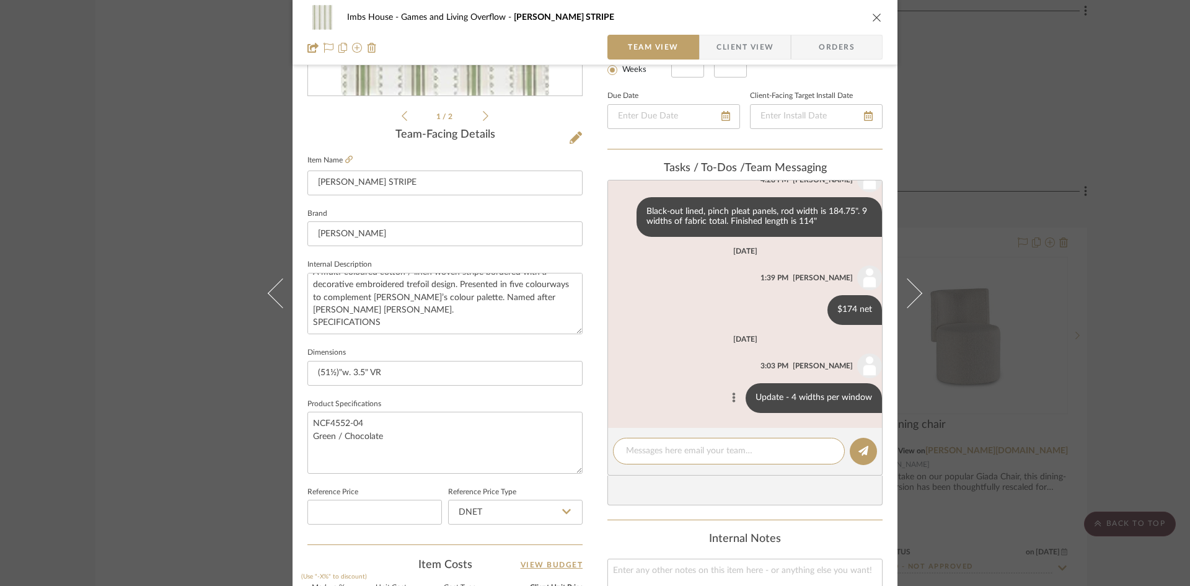
click at [727, 394] on button at bounding box center [733, 397] width 15 height 15
click at [677, 378] on span "Edit Message" at bounding box center [666, 383] width 51 height 11
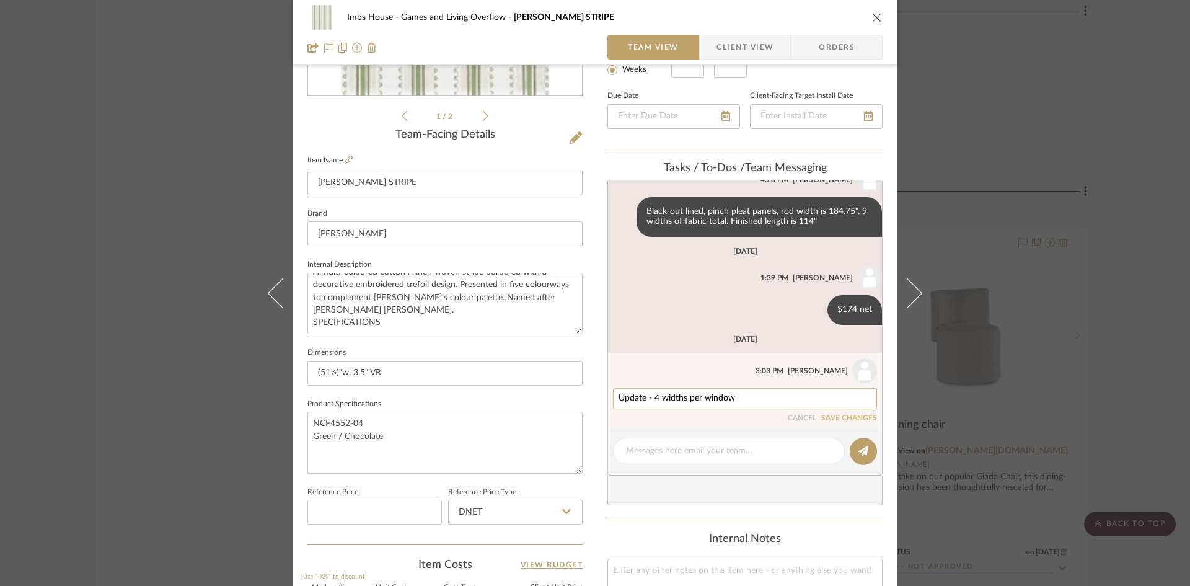
click at [738, 395] on textarea "Update - 4 widths per window" at bounding box center [744, 399] width 253 height 10
type textarea "Update - 4 widths"
click at [843, 415] on button "SAVE CHANGES" at bounding box center [849, 418] width 56 height 9
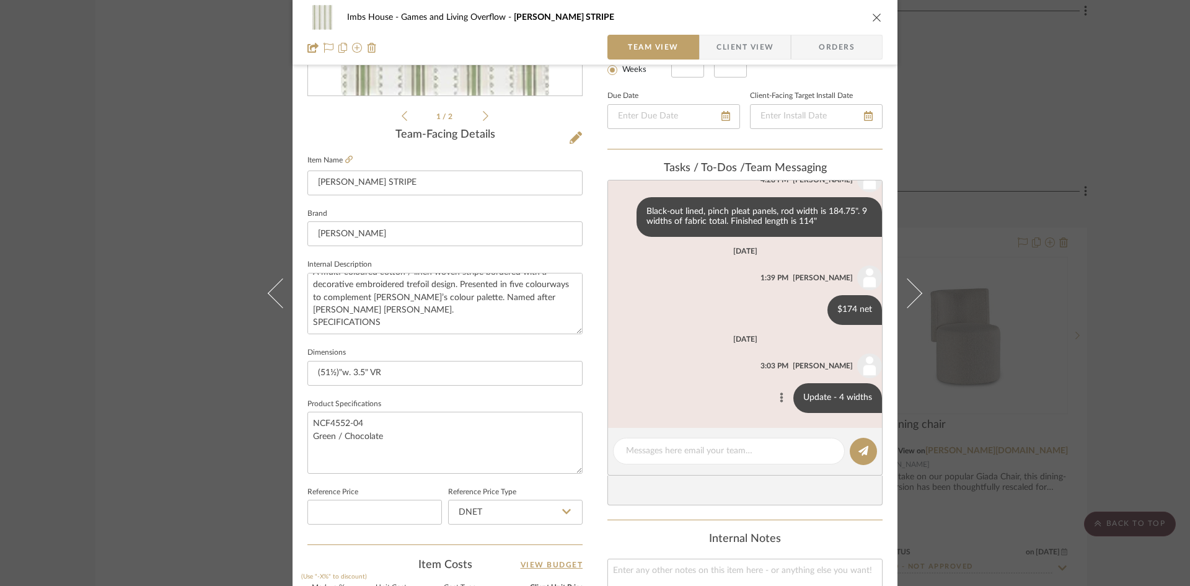
click at [780, 394] on icon at bounding box center [781, 397] width 3 height 10
click at [719, 382] on span "Edit Message" at bounding box center [714, 383] width 51 height 11
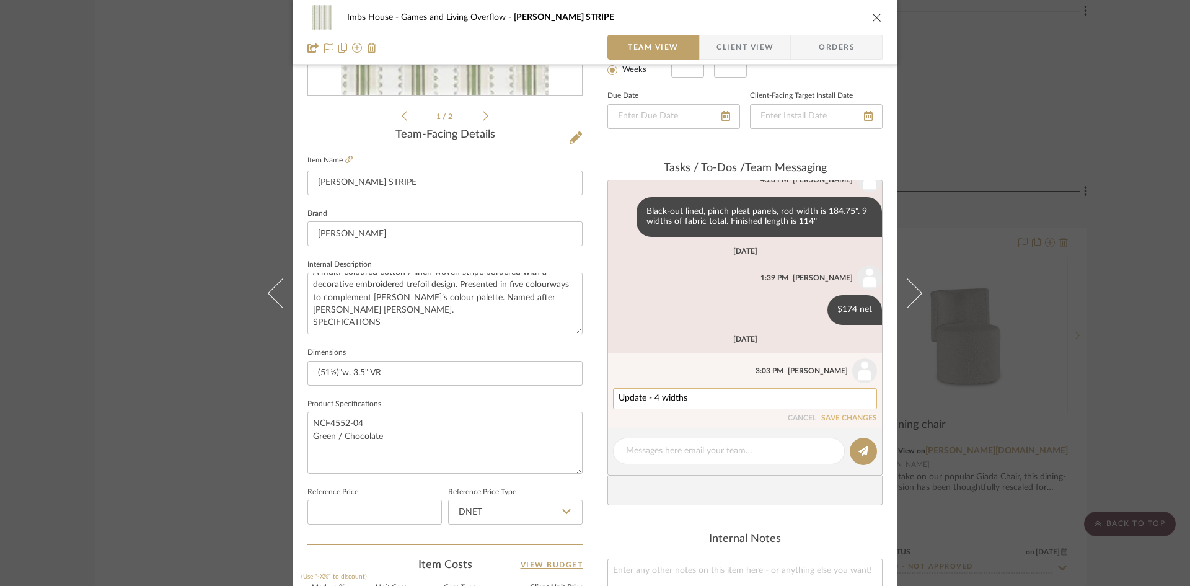
click at [743, 399] on textarea "Update - 4 widths" at bounding box center [744, 399] width 253 height 10
type textarea "Update - 4 widths total"
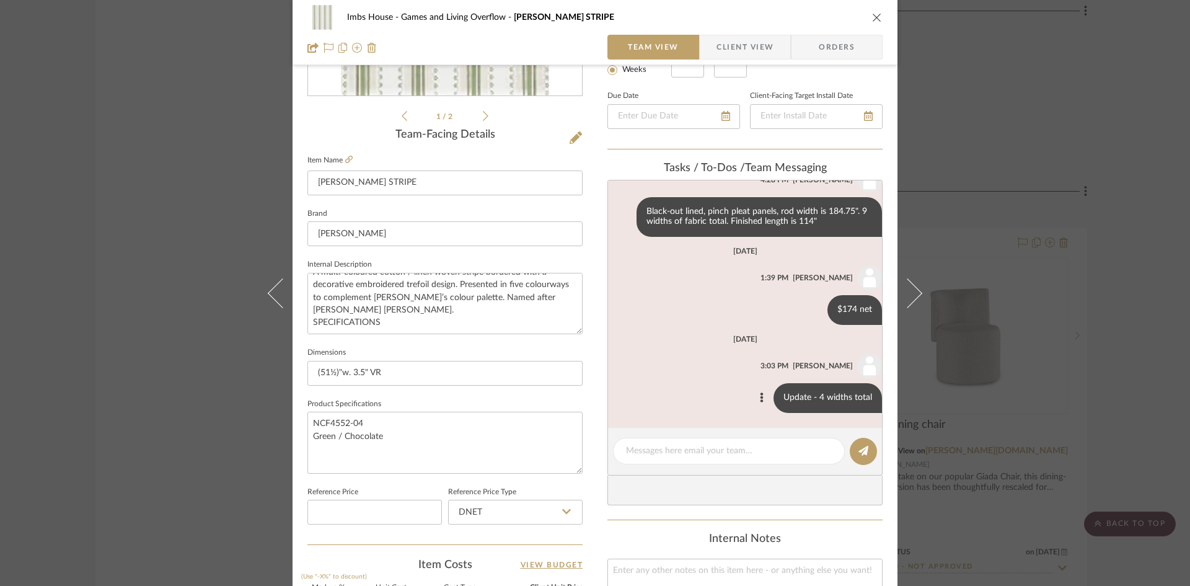
click at [874, 17] on icon "close" at bounding box center [877, 17] width 10 height 10
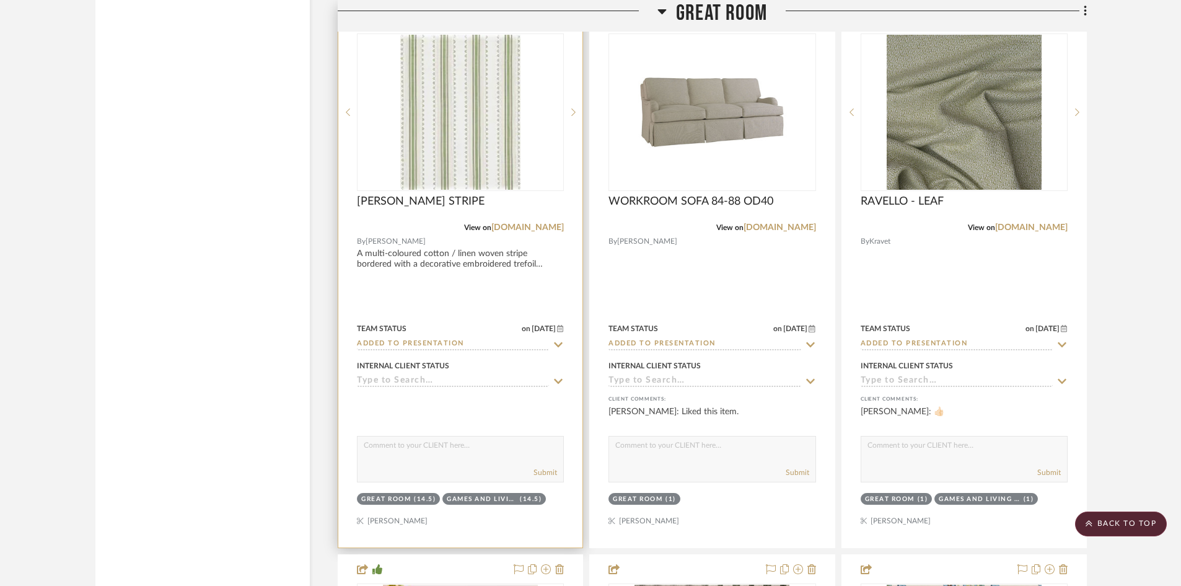
scroll to position [5640, 0]
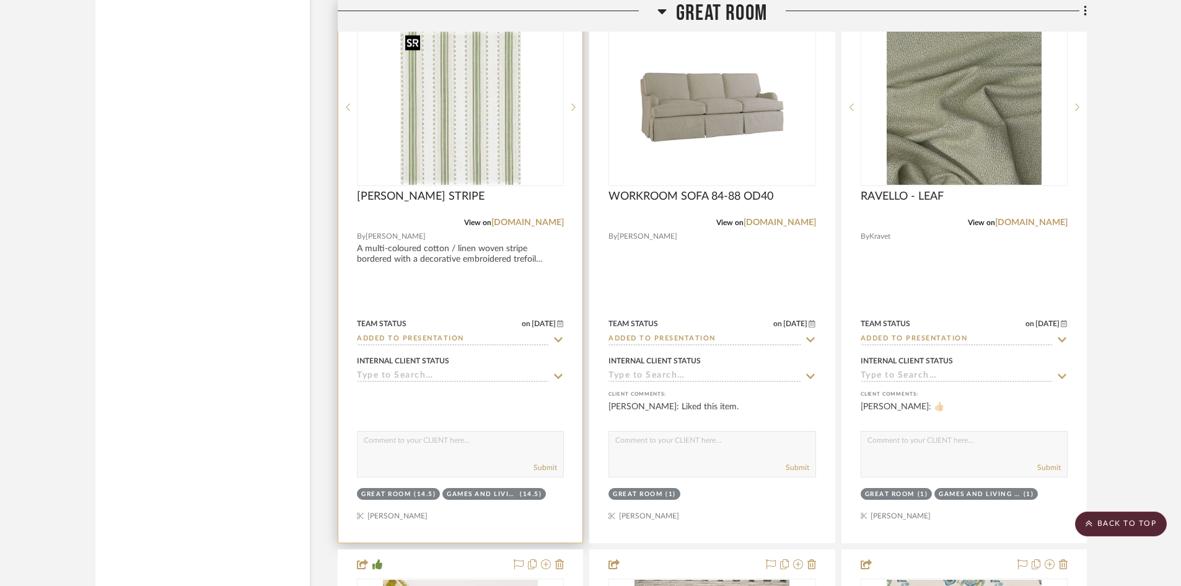
click at [0, 0] on img at bounding box center [0, 0] width 0 height 0
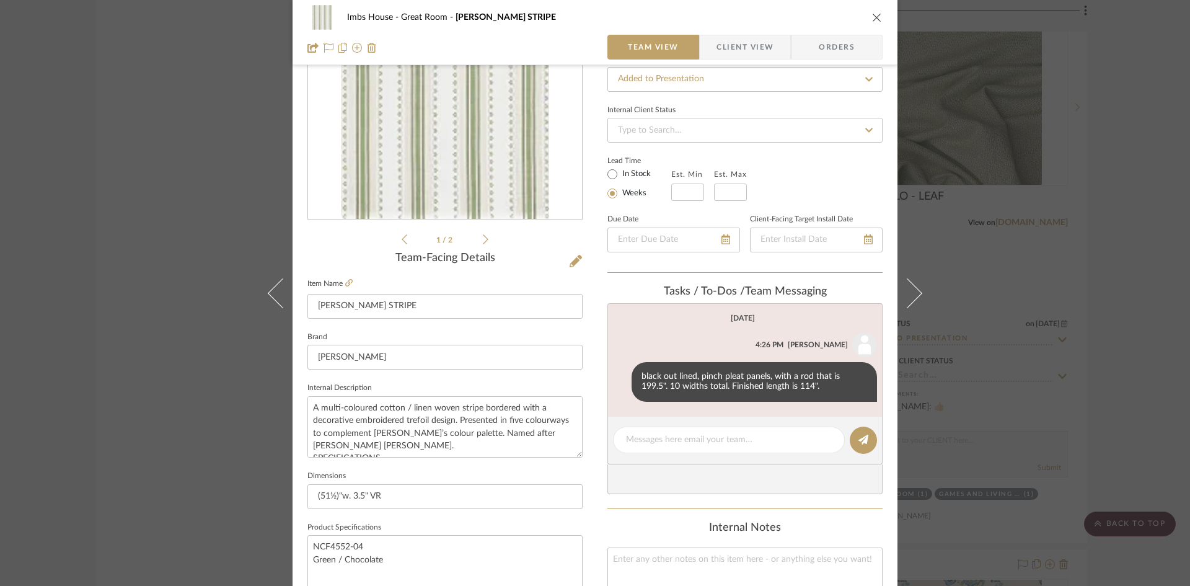
scroll to position [186, 0]
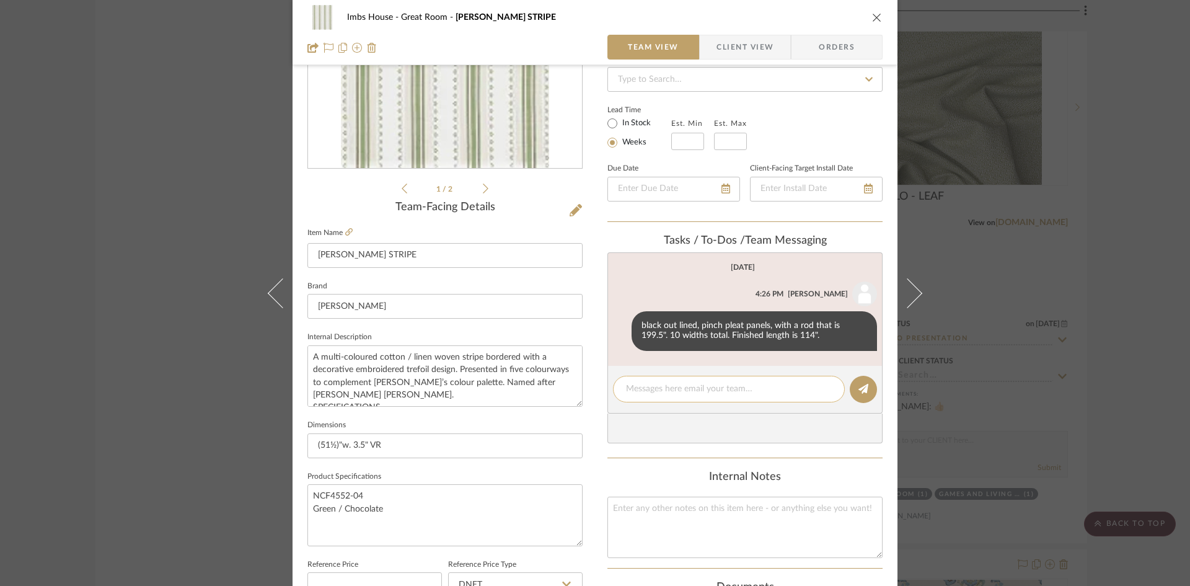
click at [715, 385] on textarea at bounding box center [729, 388] width 206 height 13
type textarea "Update per [PERSON_NAME] 4 widths total"
click at [858, 387] on icon at bounding box center [863, 389] width 10 height 10
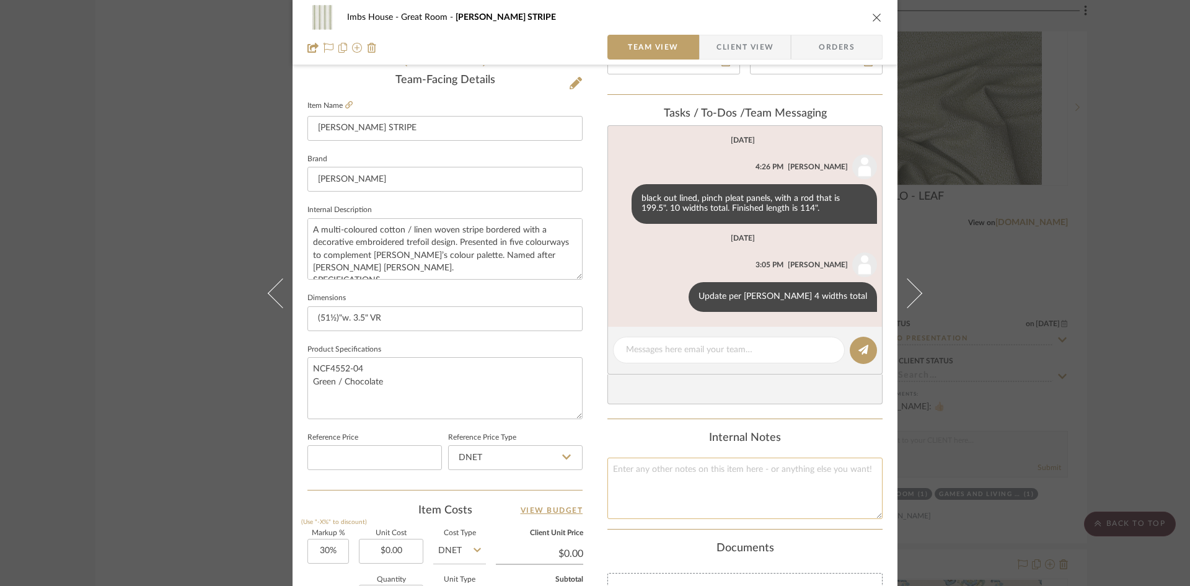
scroll to position [310, 0]
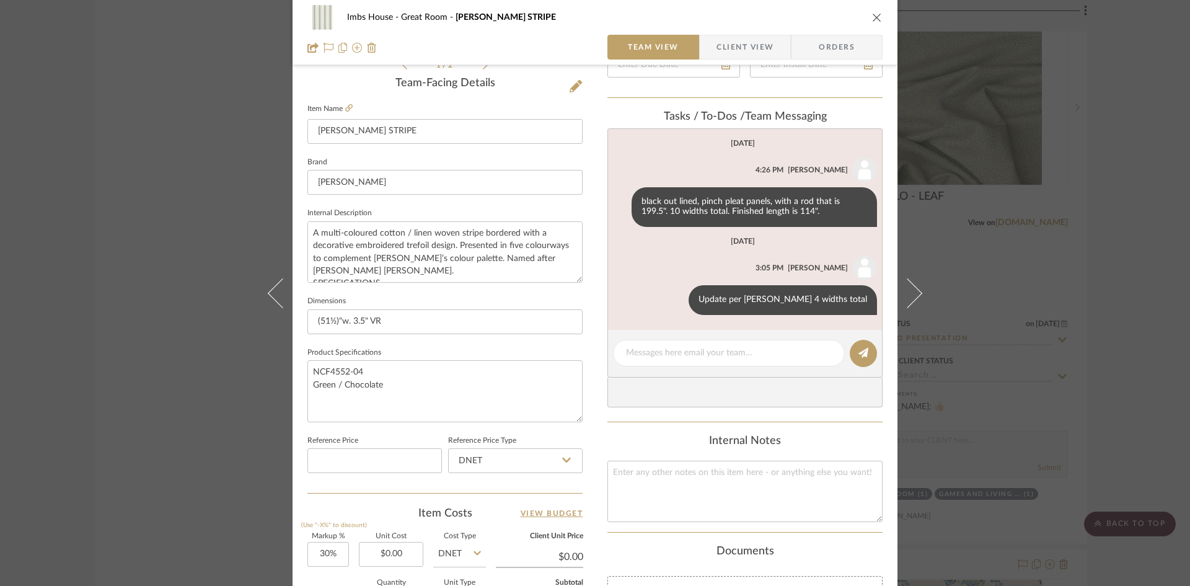
click at [872, 14] on icon "close" at bounding box center [877, 17] width 10 height 10
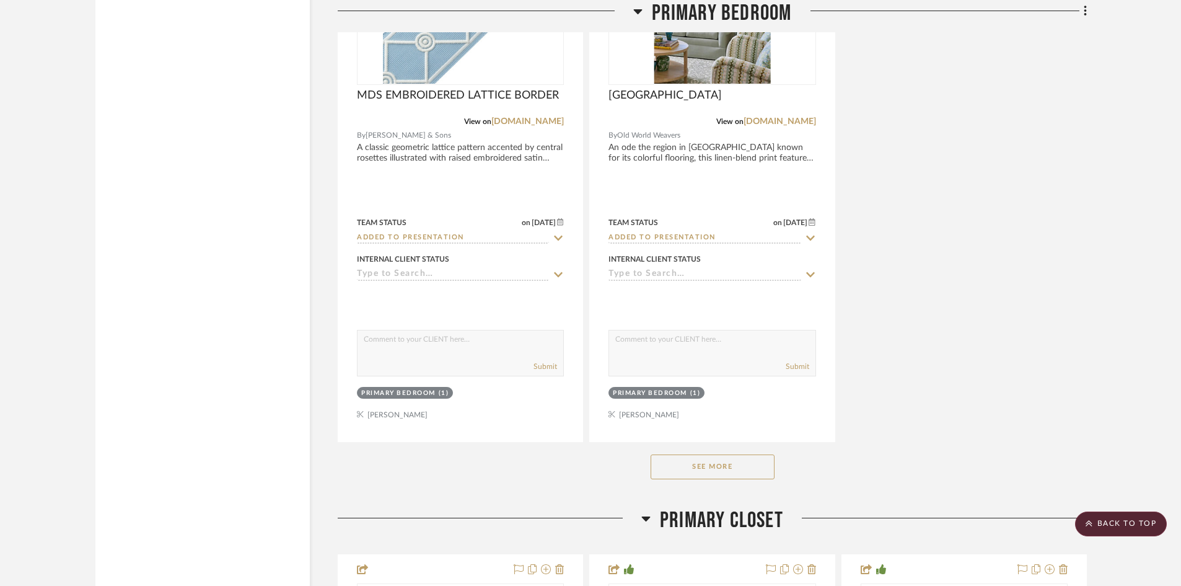
scroll to position [8614, 0]
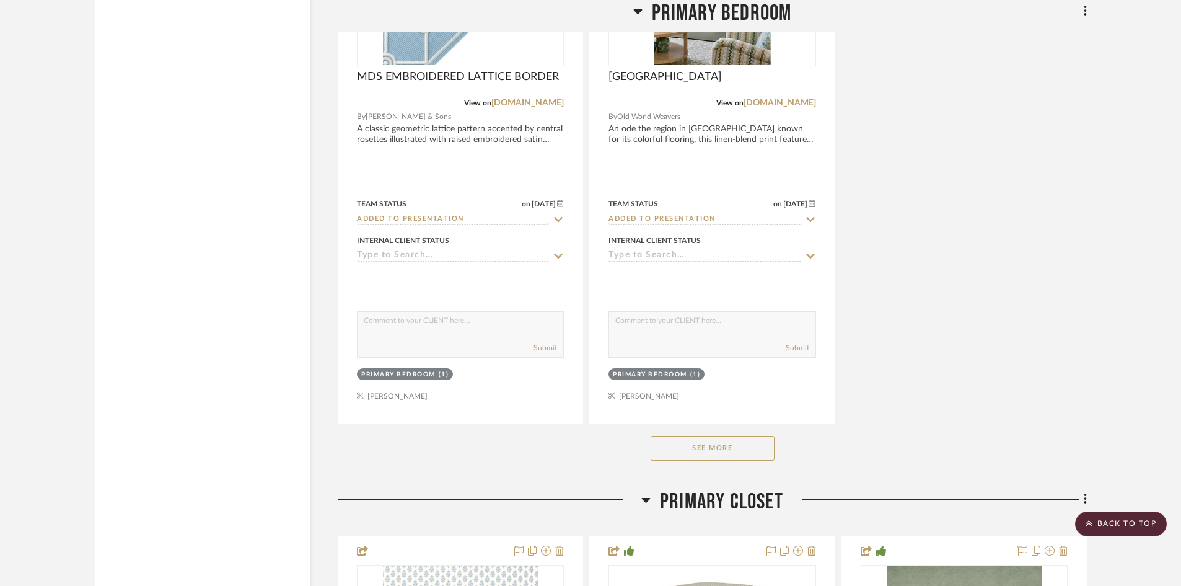
click at [696, 448] on button "See More" at bounding box center [713, 448] width 124 height 25
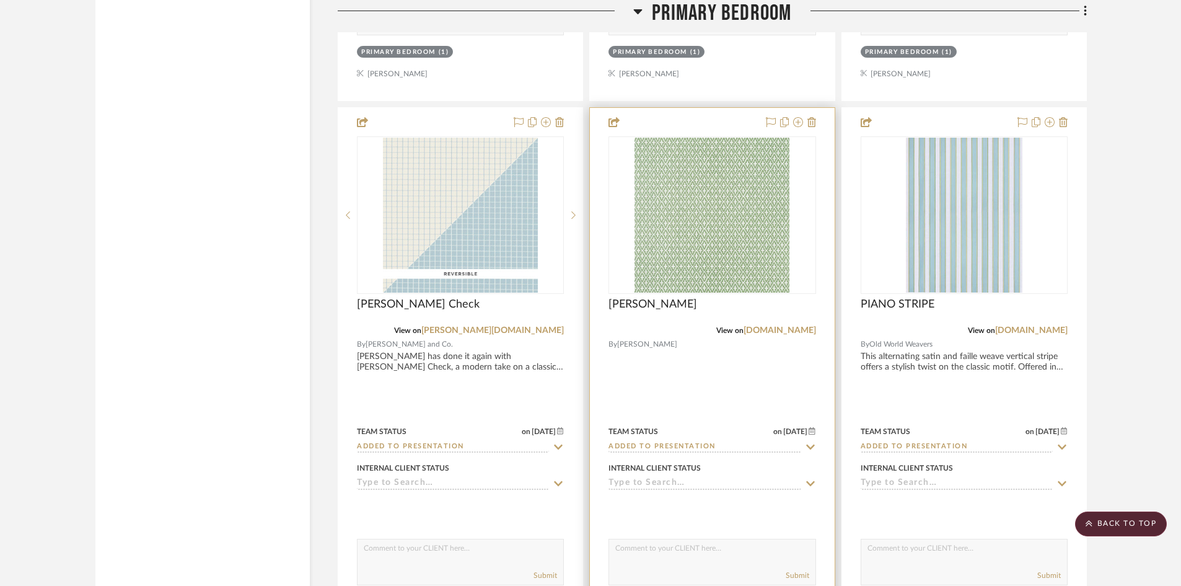
scroll to position [8924, 0]
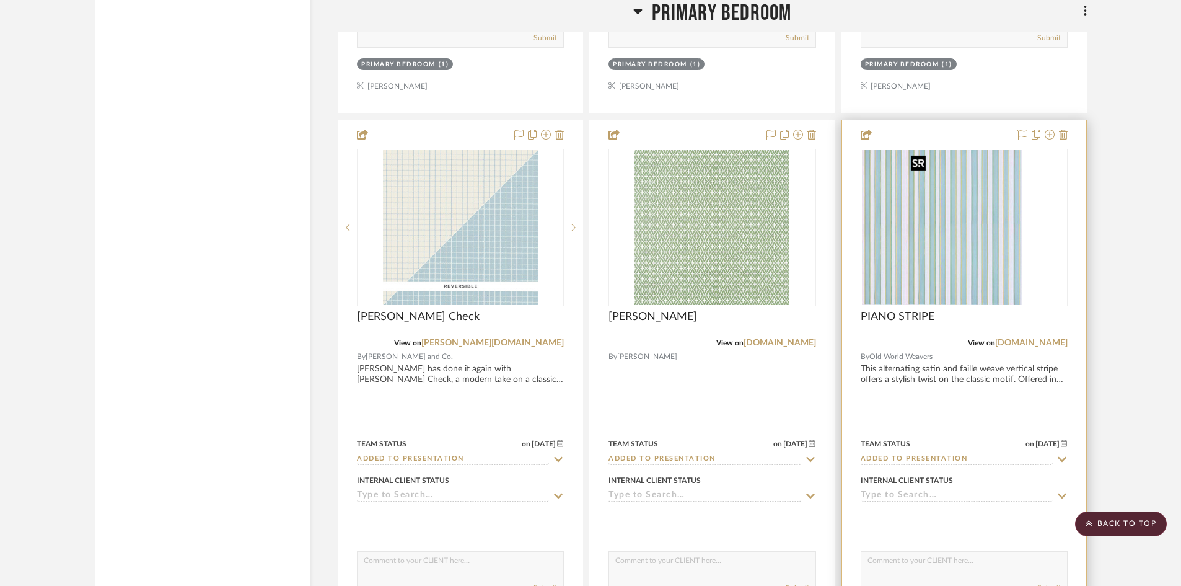
click at [962, 248] on div at bounding box center [964, 227] width 207 height 157
click at [947, 251] on img "0" at bounding box center [964, 227] width 117 height 155
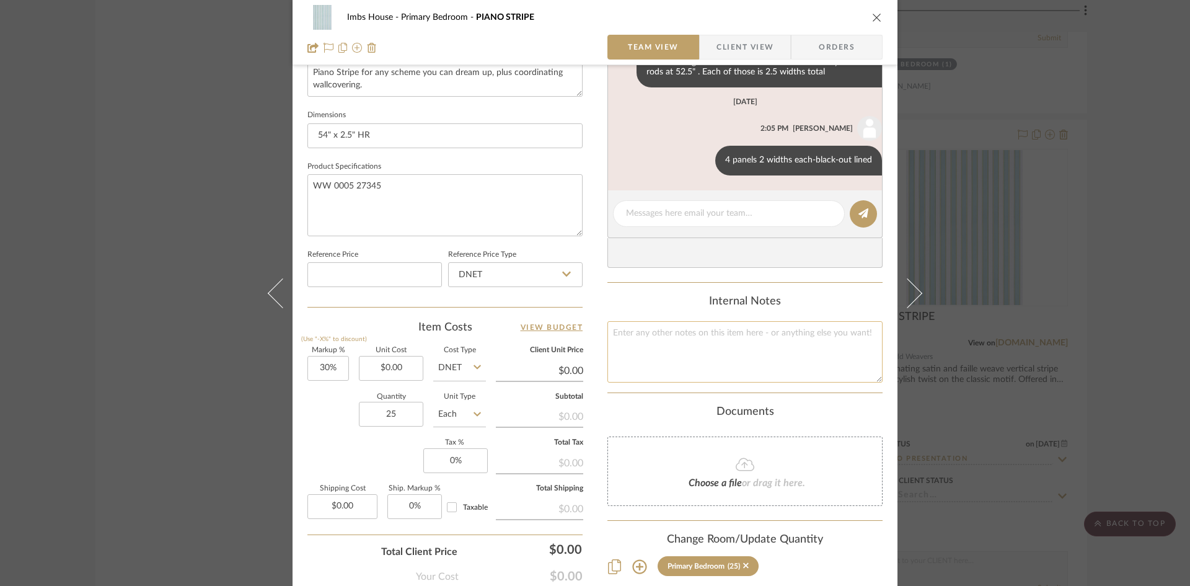
scroll to position [434, 0]
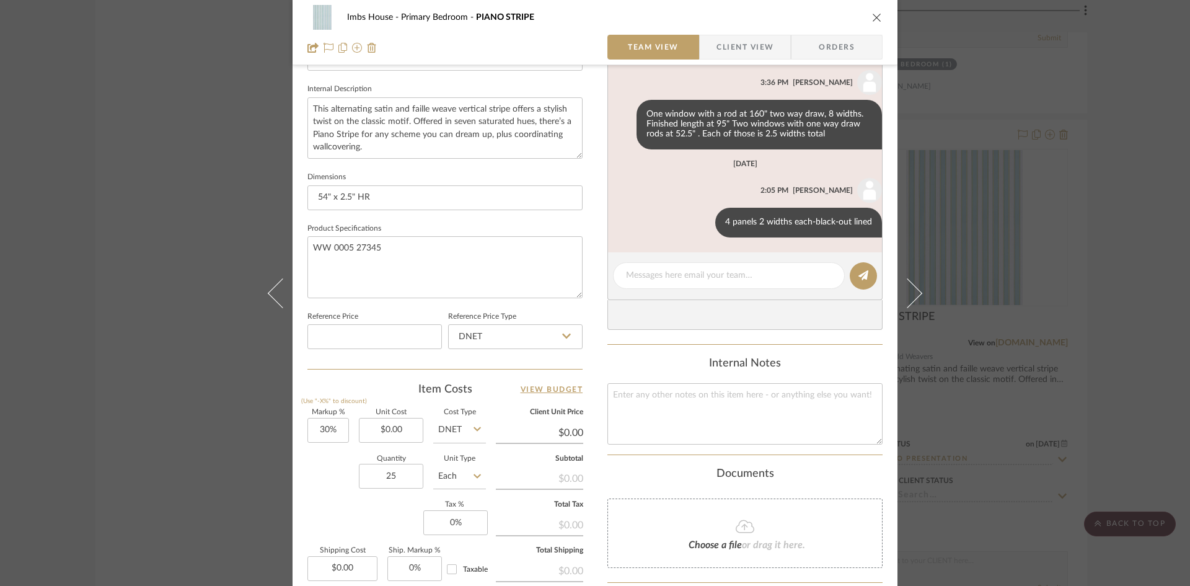
click at [874, 15] on icon "close" at bounding box center [877, 17] width 10 height 10
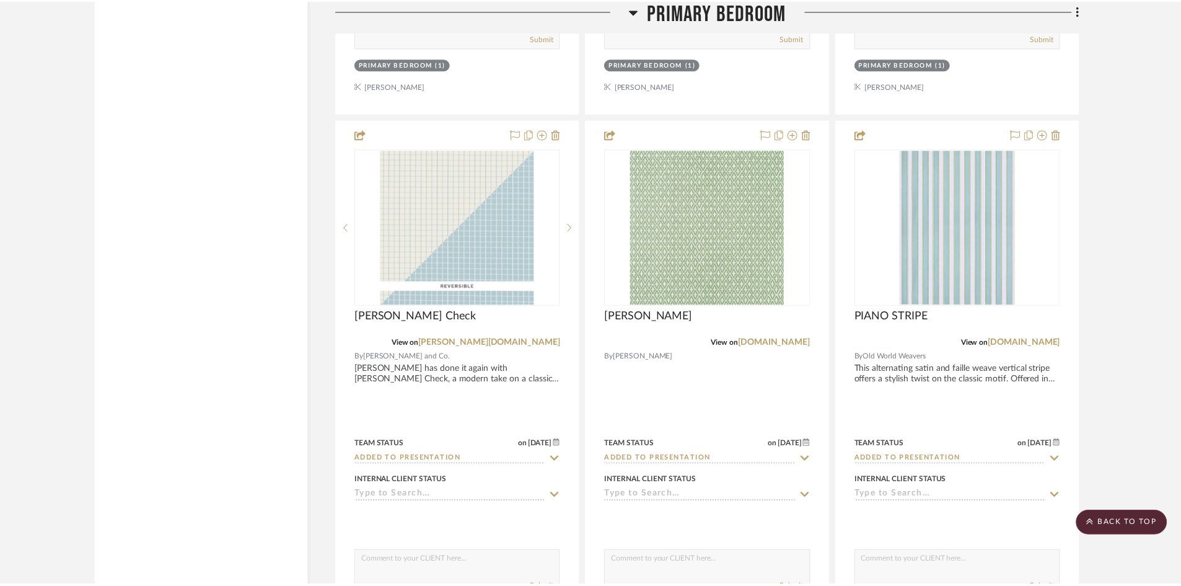
scroll to position [8924, 0]
